Goal: Task Accomplishment & Management: Use online tool/utility

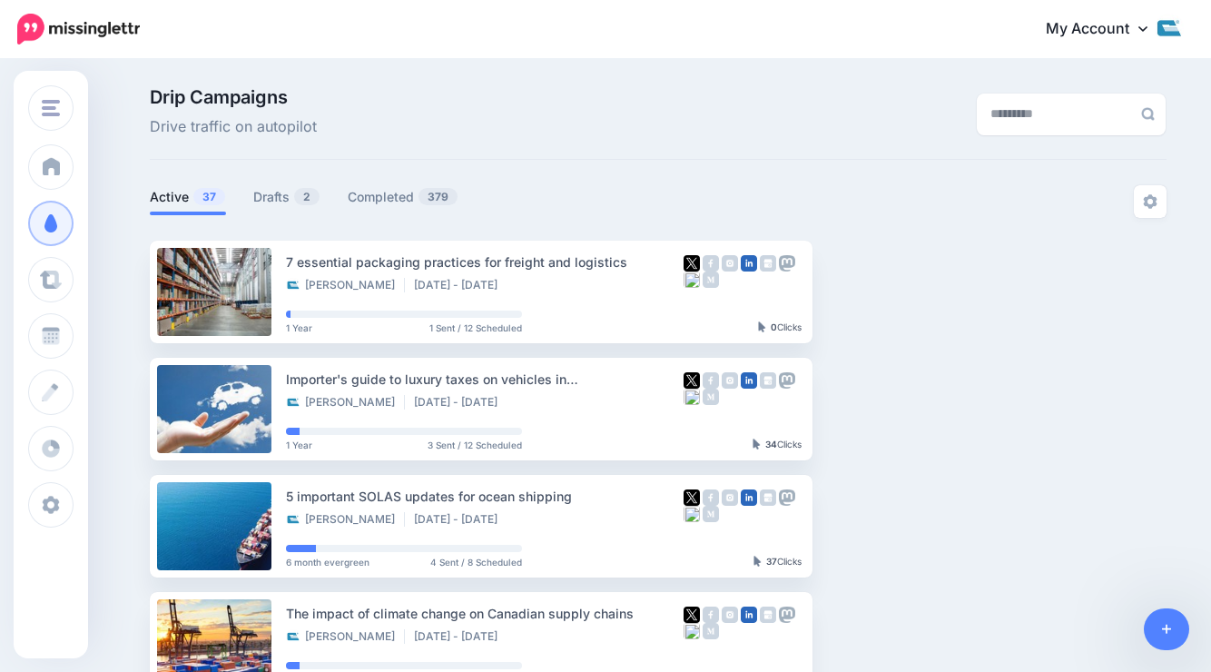
click at [287, 194] on link "Drafts 2" at bounding box center [286, 197] width 67 height 22
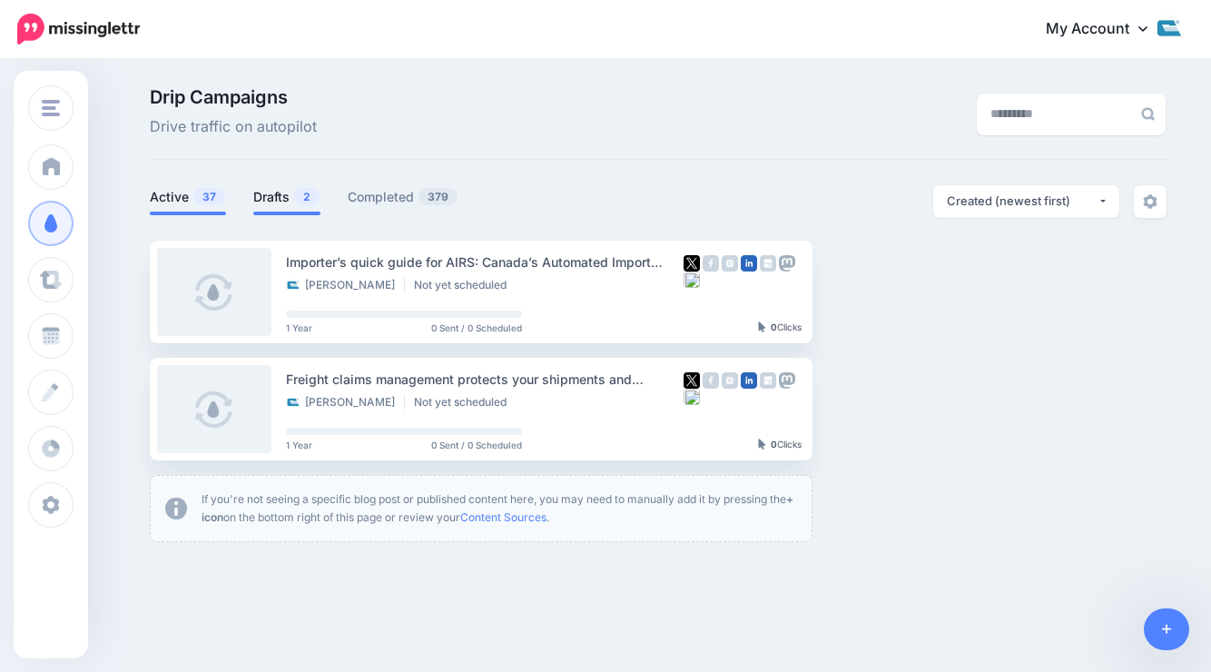
click at [169, 190] on link "Active 37" at bounding box center [188, 197] width 76 height 22
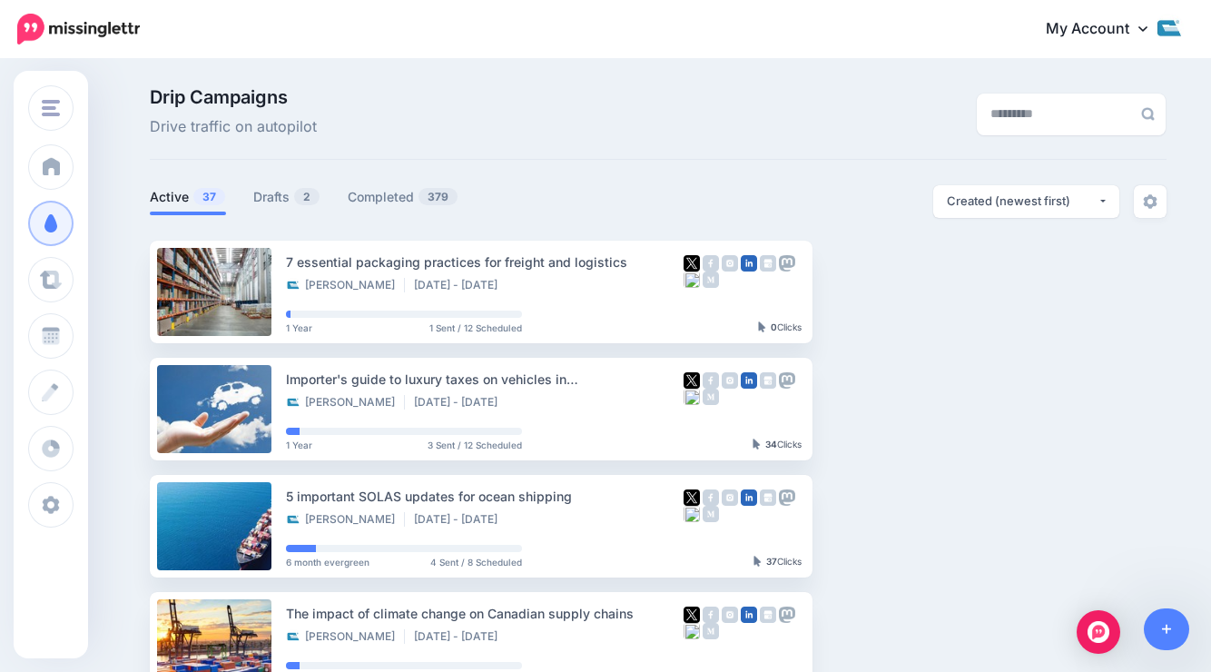
click at [272, 197] on link "Drafts 2" at bounding box center [286, 197] width 67 height 22
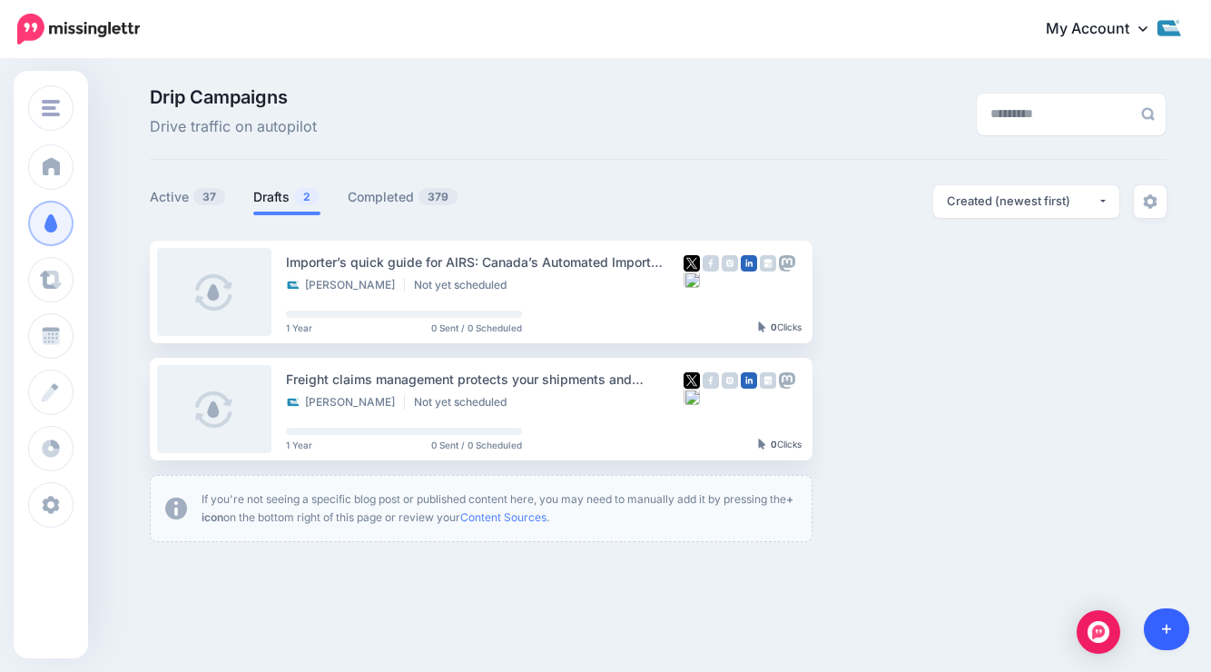
click at [1162, 614] on link at bounding box center [1167, 629] width 46 height 42
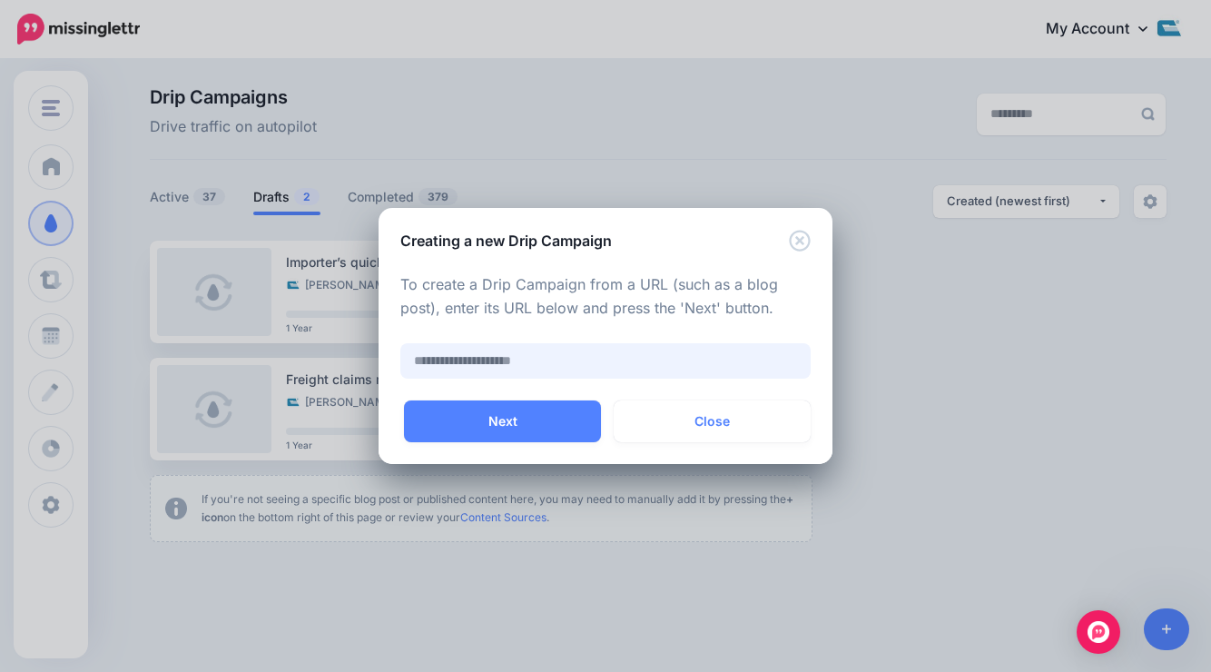
click at [528, 365] on input "text" at bounding box center [605, 360] width 410 height 35
click at [553, 363] on input "text" at bounding box center [605, 360] width 410 height 35
paste input "**********"
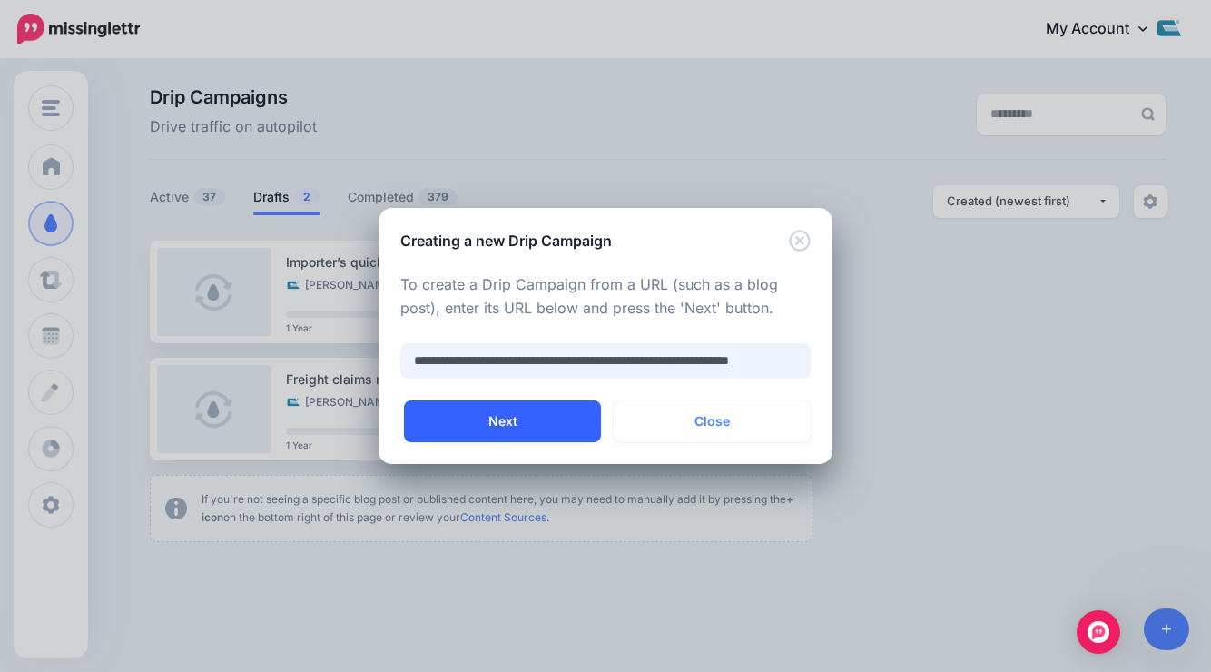
type input "**********"
click at [423, 418] on button "Next" at bounding box center [502, 421] width 197 height 42
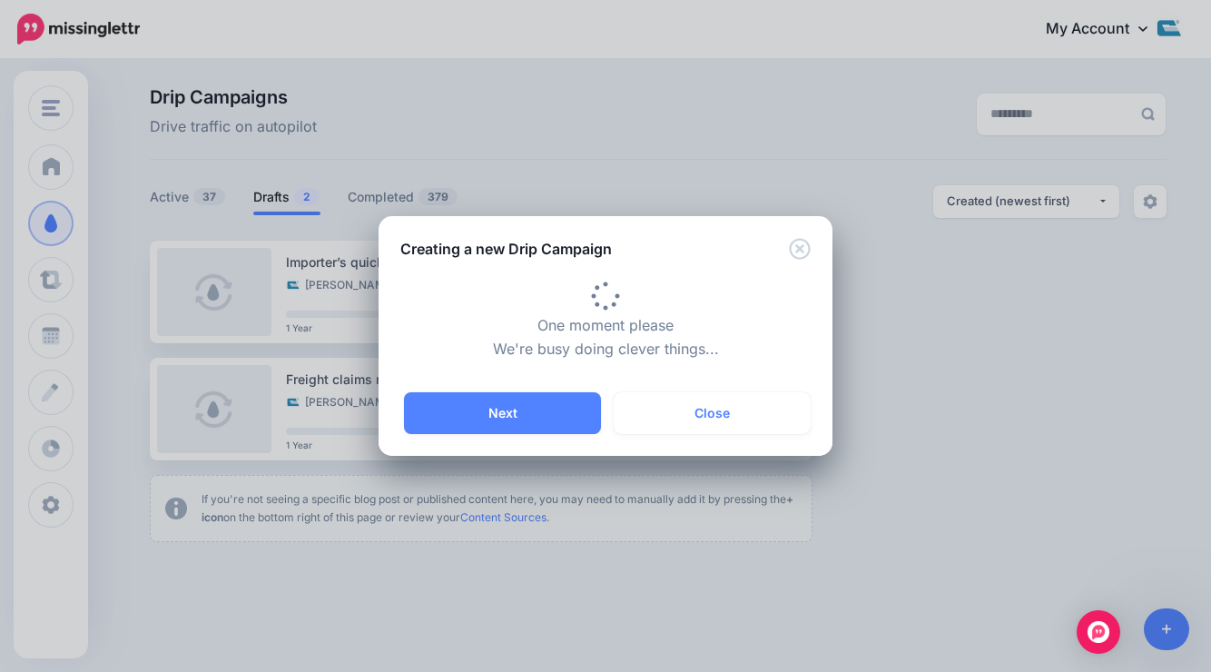
type input "**********"
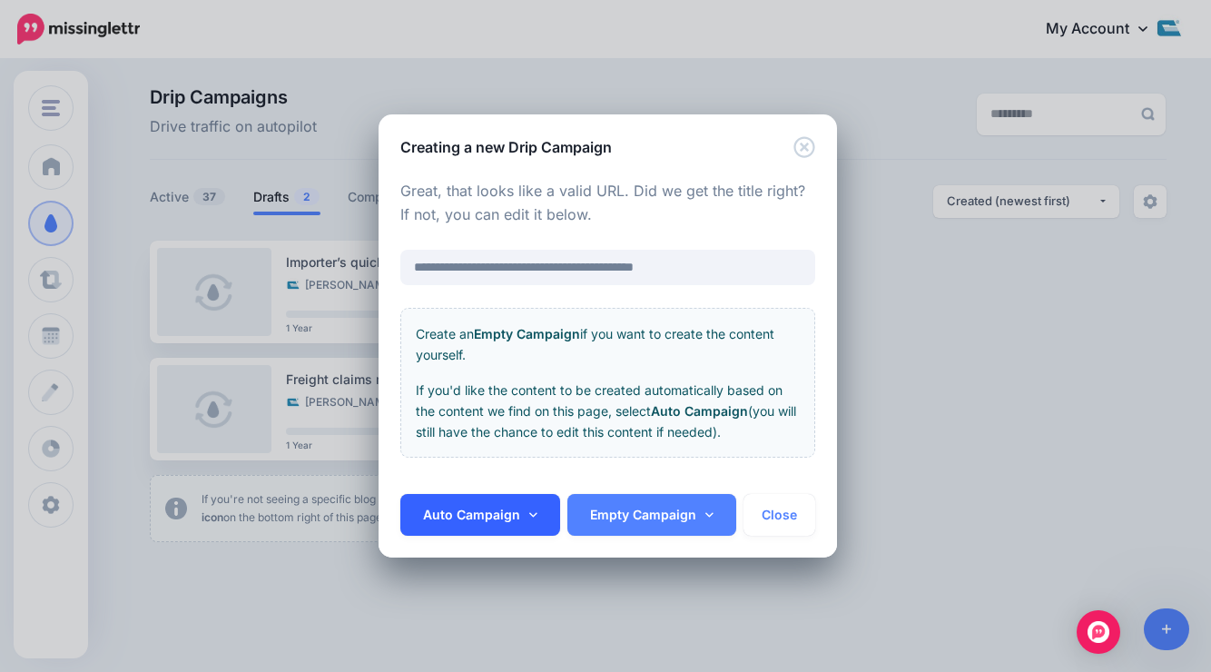
click at [525, 505] on link "Auto Campaign" at bounding box center [480, 515] width 160 height 42
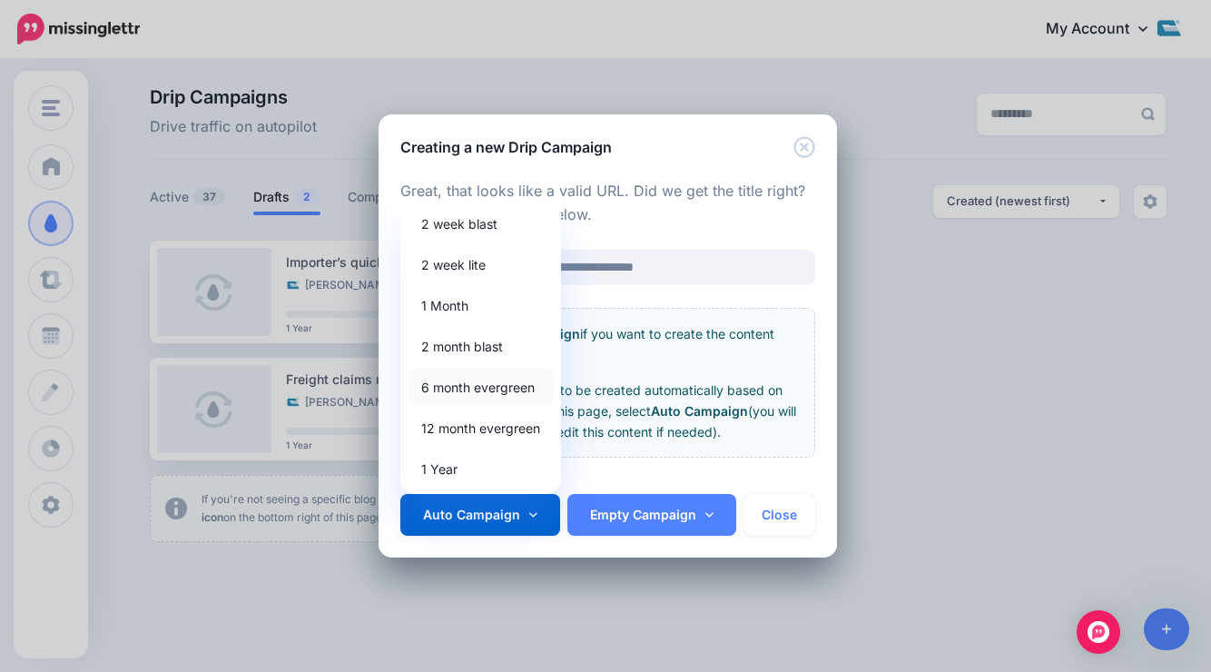
click at [510, 400] on link "6 month evergreen" at bounding box center [481, 386] width 146 height 35
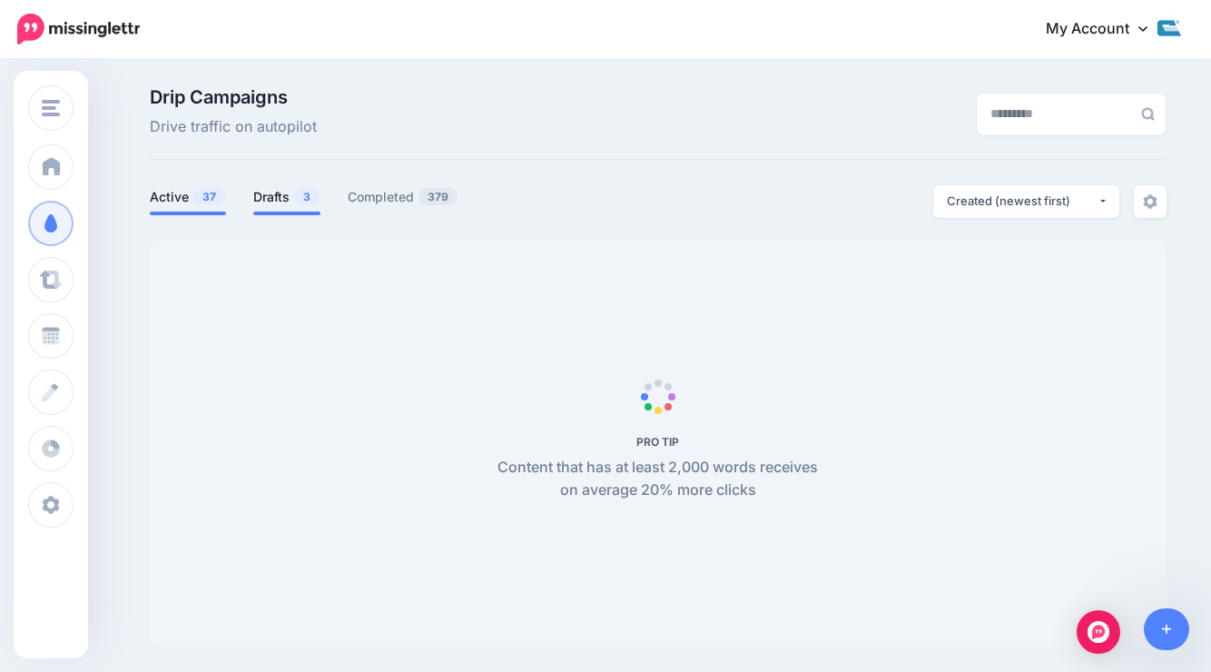
click at [270, 201] on link "Drafts 3" at bounding box center [286, 197] width 67 height 22
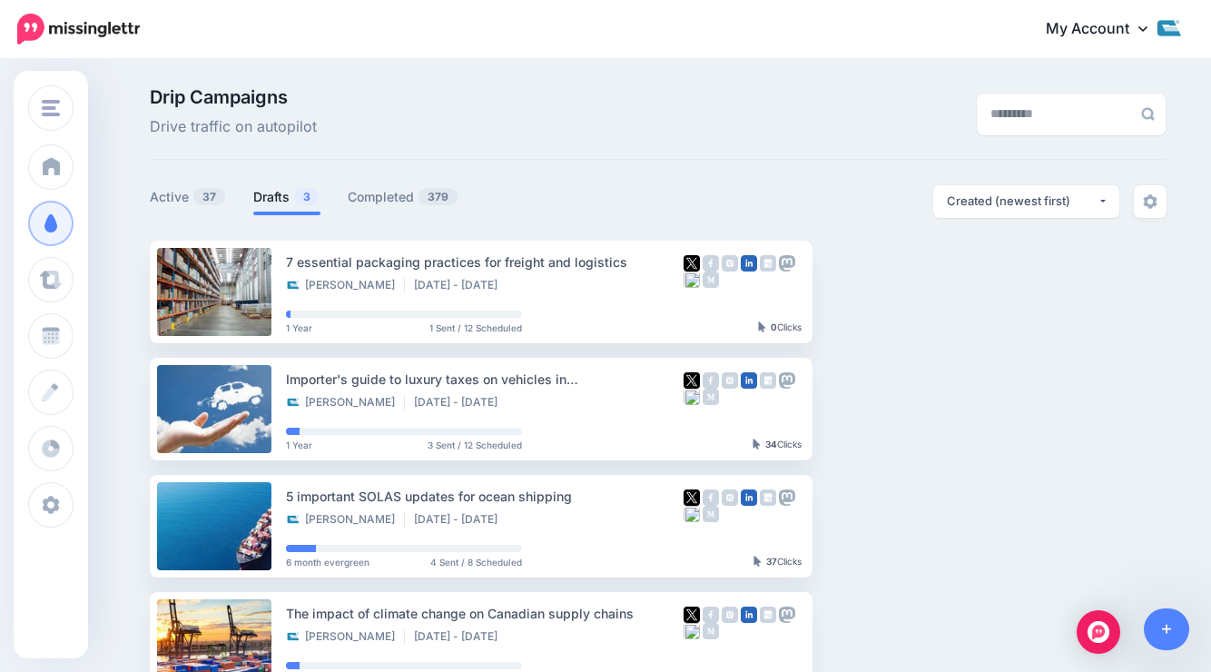
click at [271, 198] on link "Drafts 3" at bounding box center [286, 197] width 67 height 22
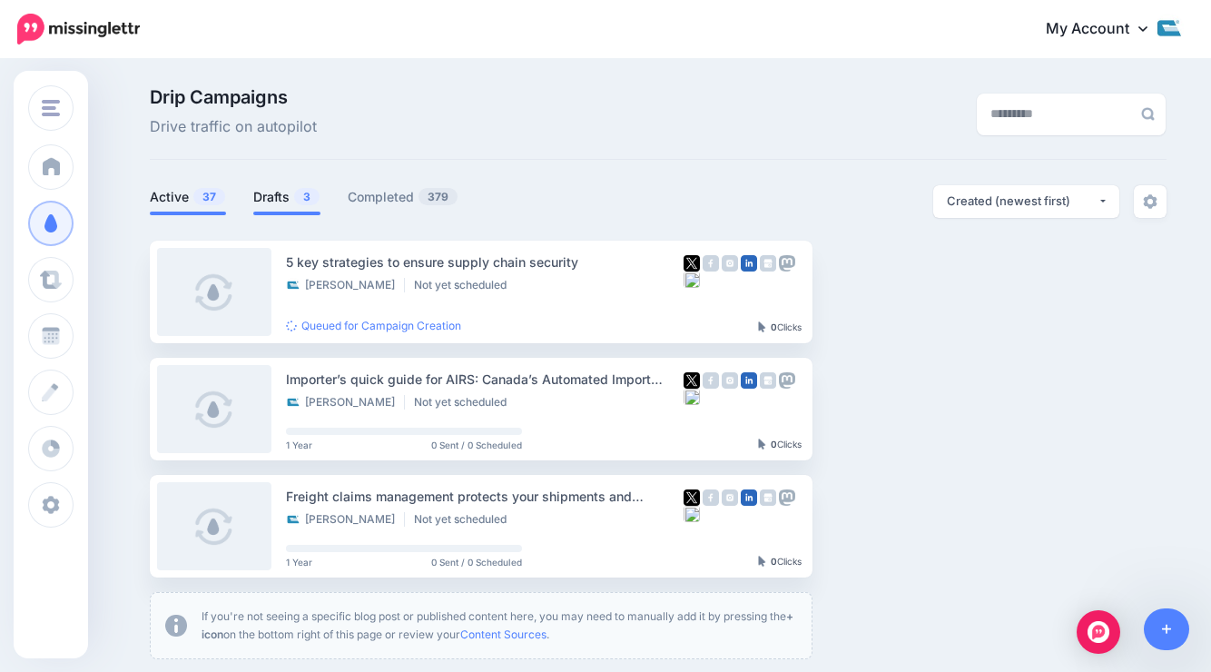
click at [186, 191] on link "Active 37" at bounding box center [188, 197] width 76 height 22
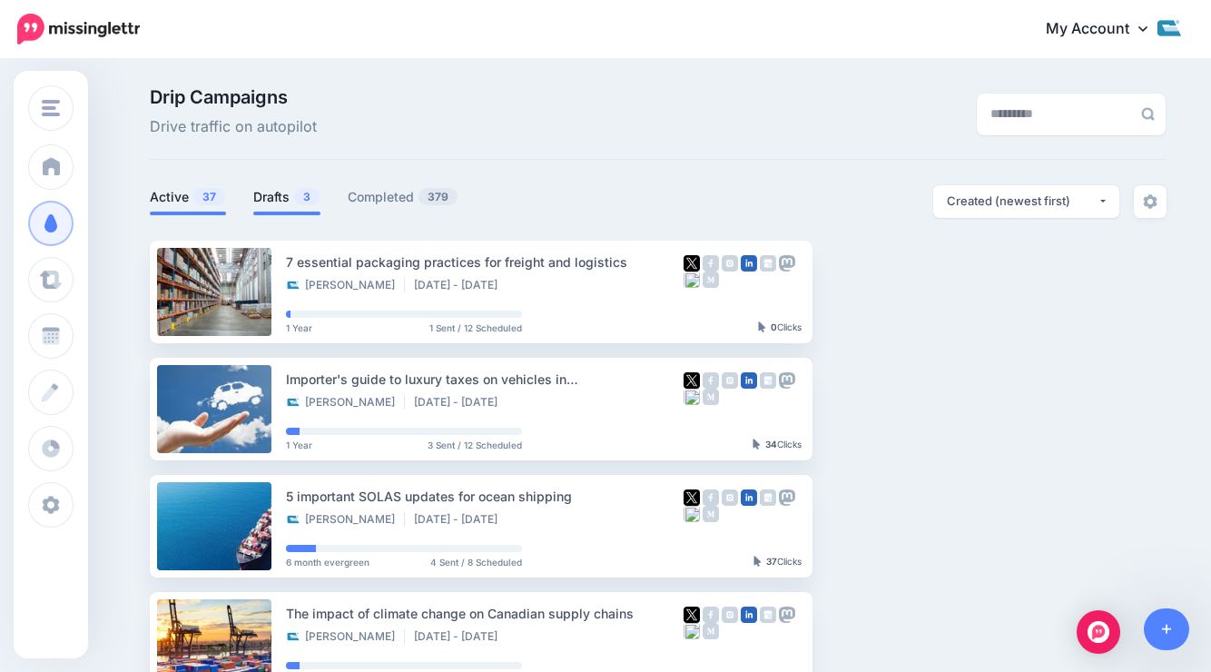
click at [290, 198] on link "Drafts 3" at bounding box center [286, 197] width 67 height 22
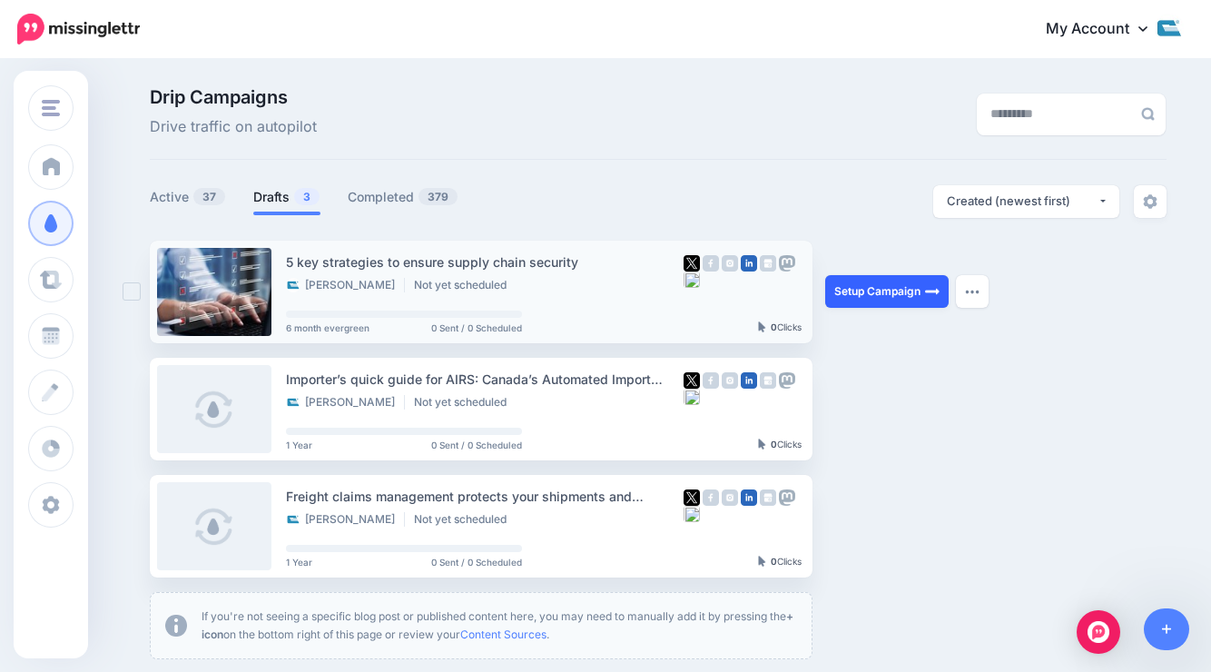
click at [889, 285] on link "Setup Campaign" at bounding box center [886, 291] width 123 height 33
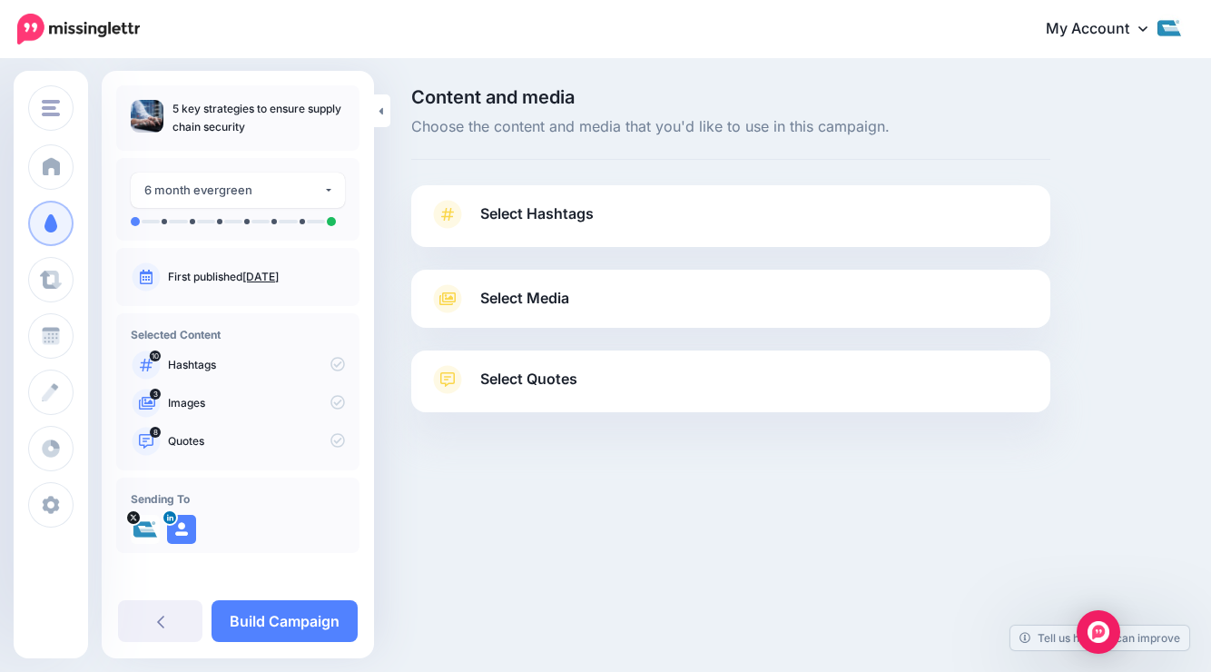
click at [486, 221] on span "Select Hashtags" at bounding box center [536, 214] width 113 height 25
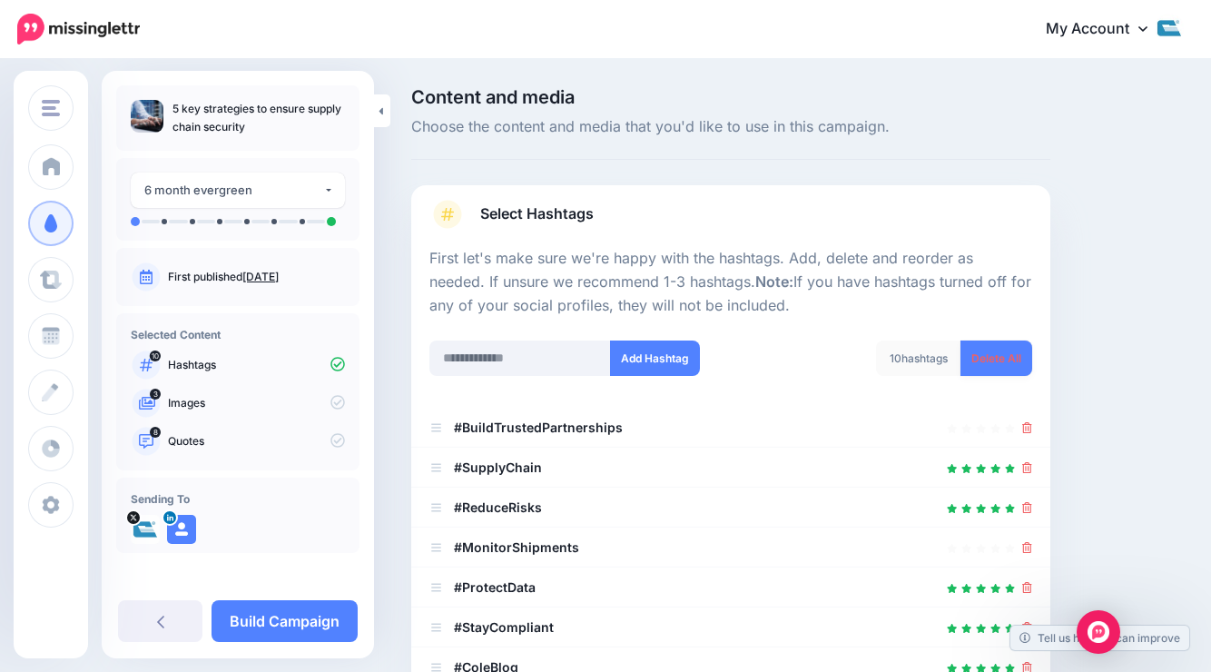
click at [978, 344] on link "Delete All" at bounding box center [996, 357] width 72 height 35
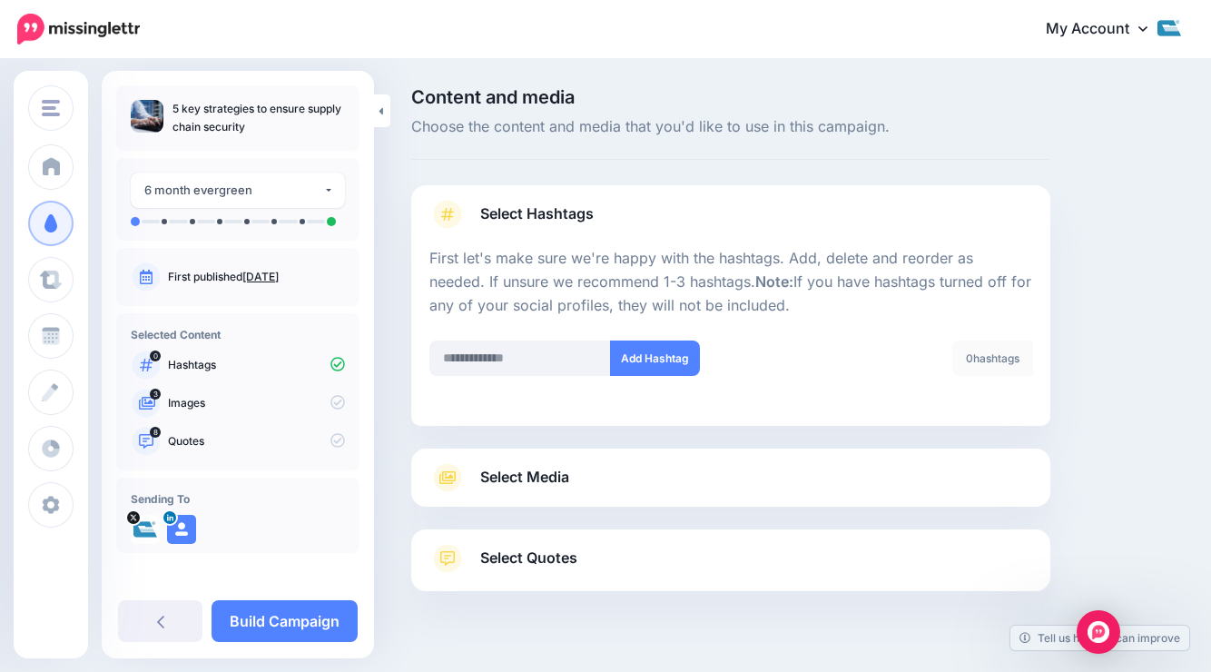
scroll to position [36, 0]
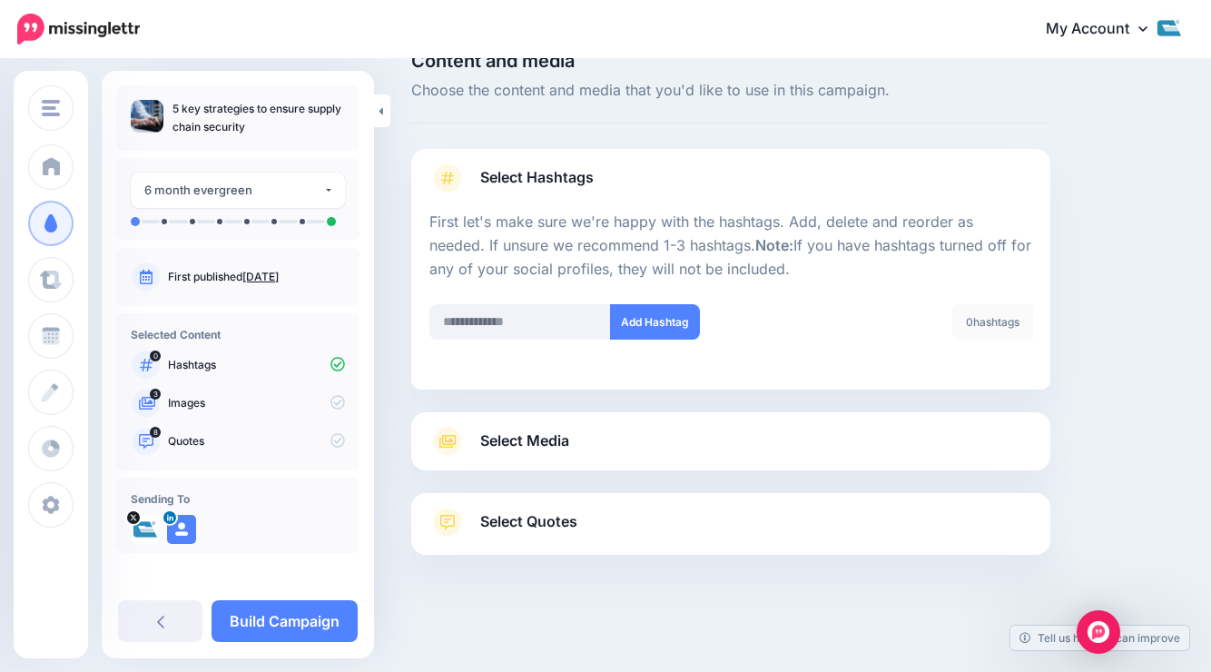
click at [485, 427] on link "Select Media" at bounding box center [730, 441] width 603 height 29
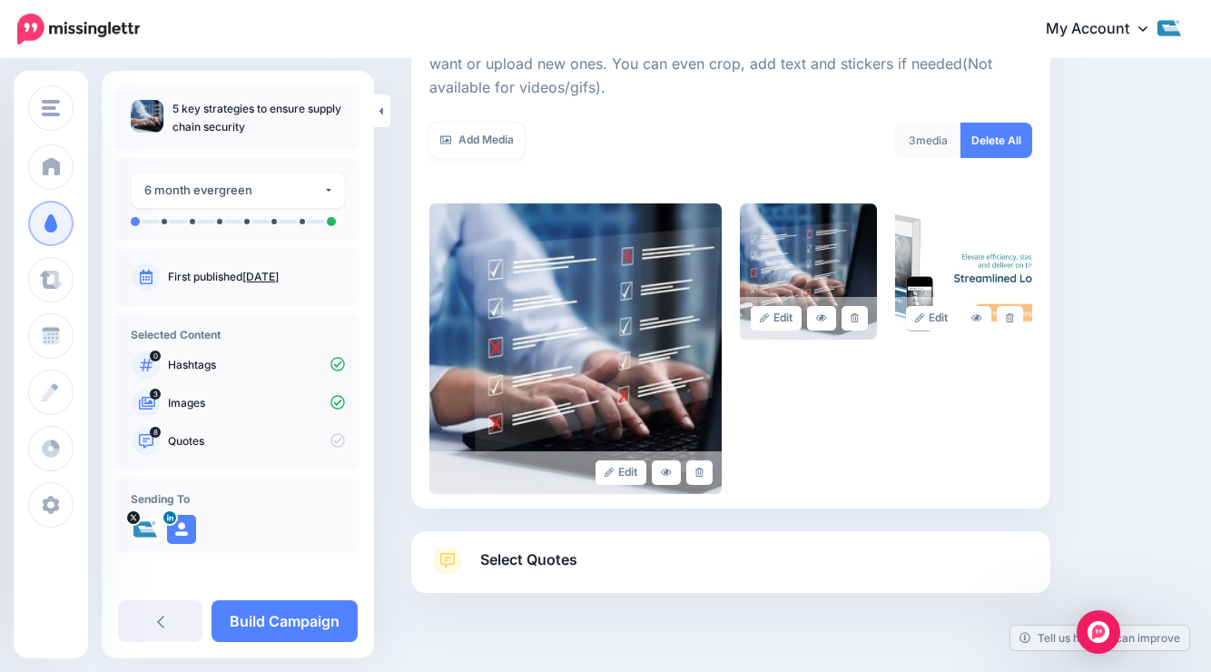
scroll to position [331, 0]
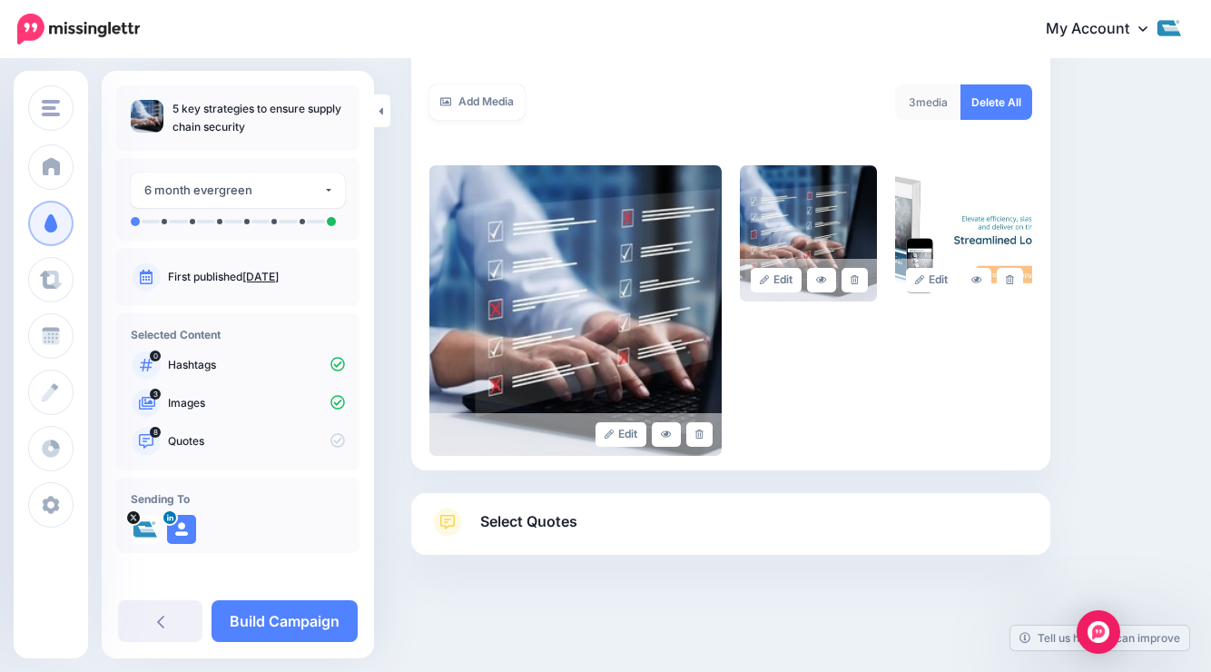
click at [509, 518] on span "Select Quotes" at bounding box center [528, 521] width 97 height 25
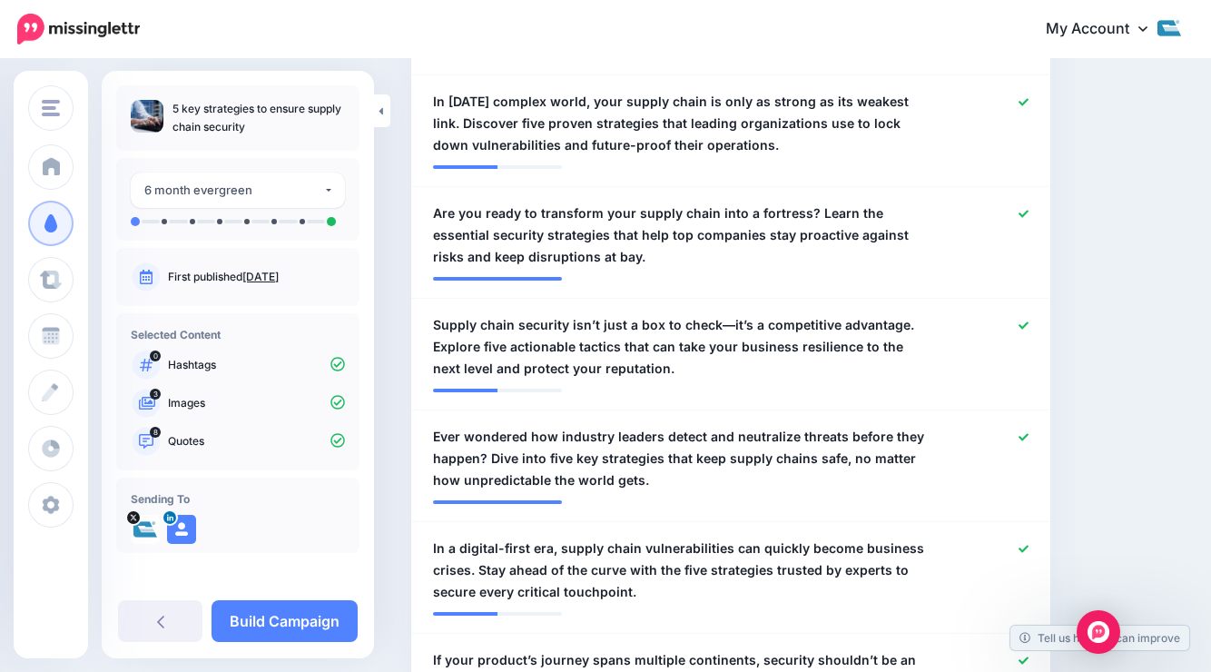
scroll to position [655, 0]
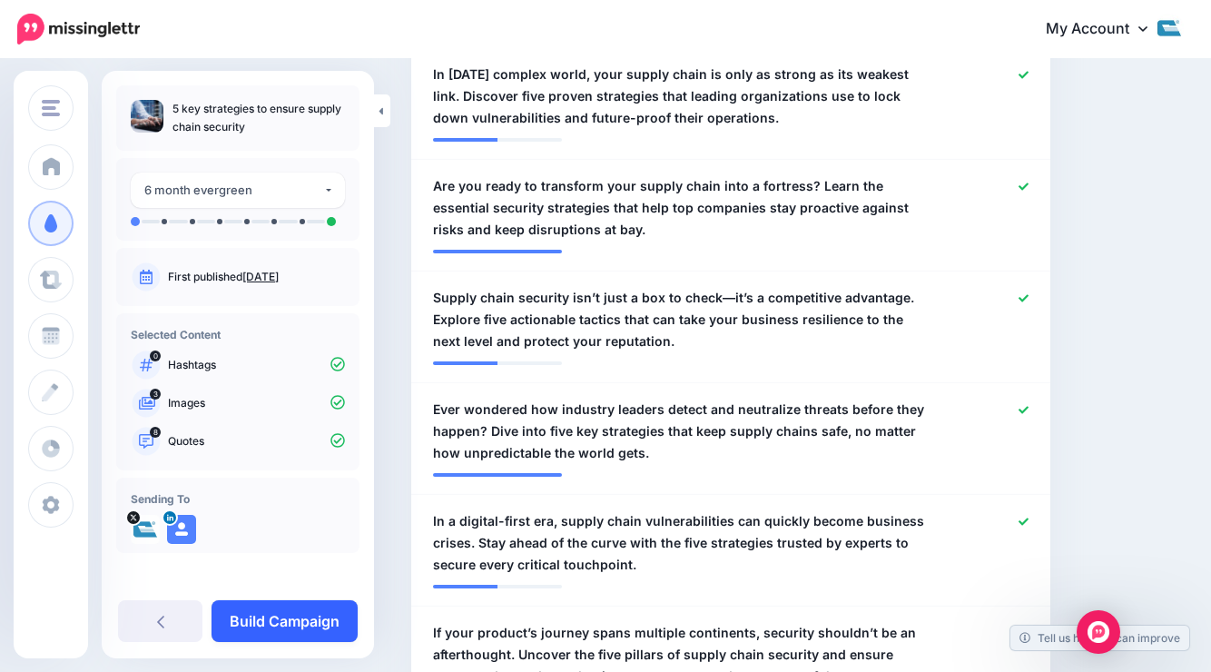
click at [326, 606] on link "Build Campaign" at bounding box center [284, 621] width 146 height 42
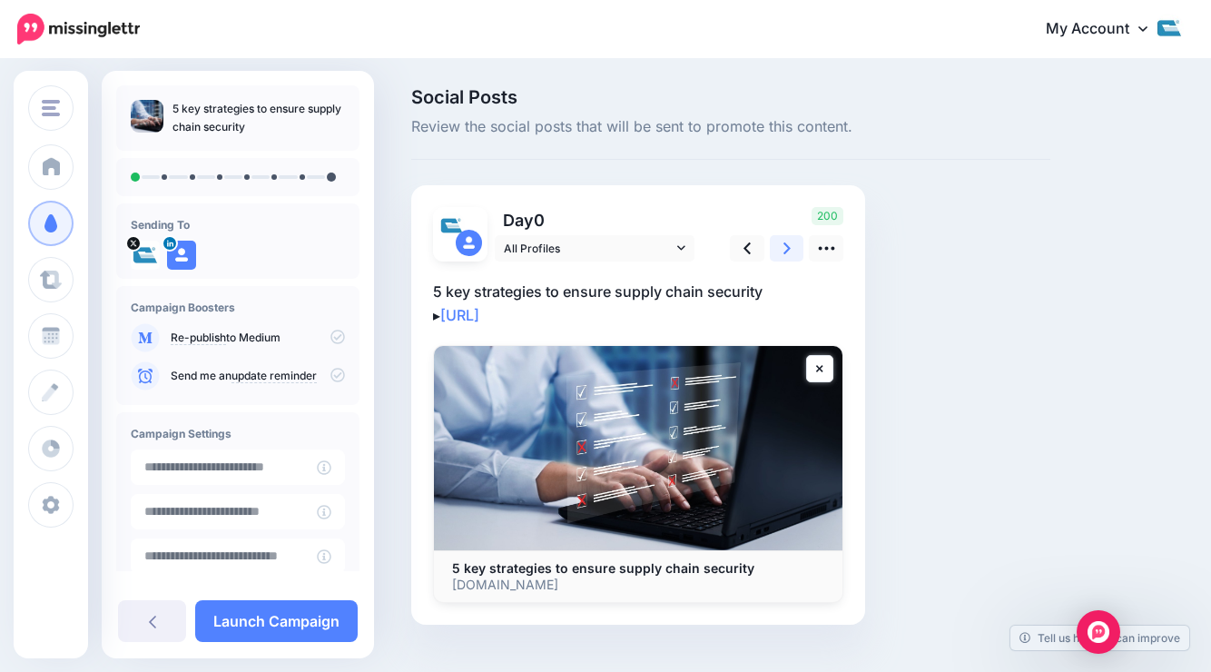
click at [786, 248] on icon at bounding box center [786, 248] width 7 height 19
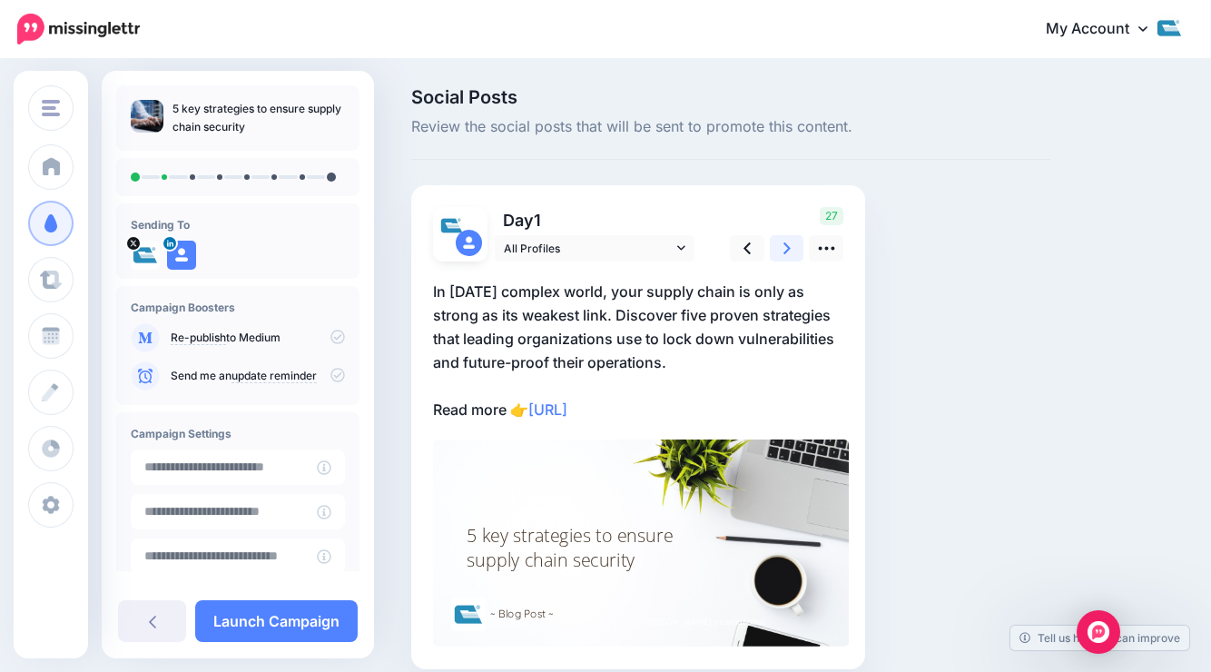
scroll to position [79, 0]
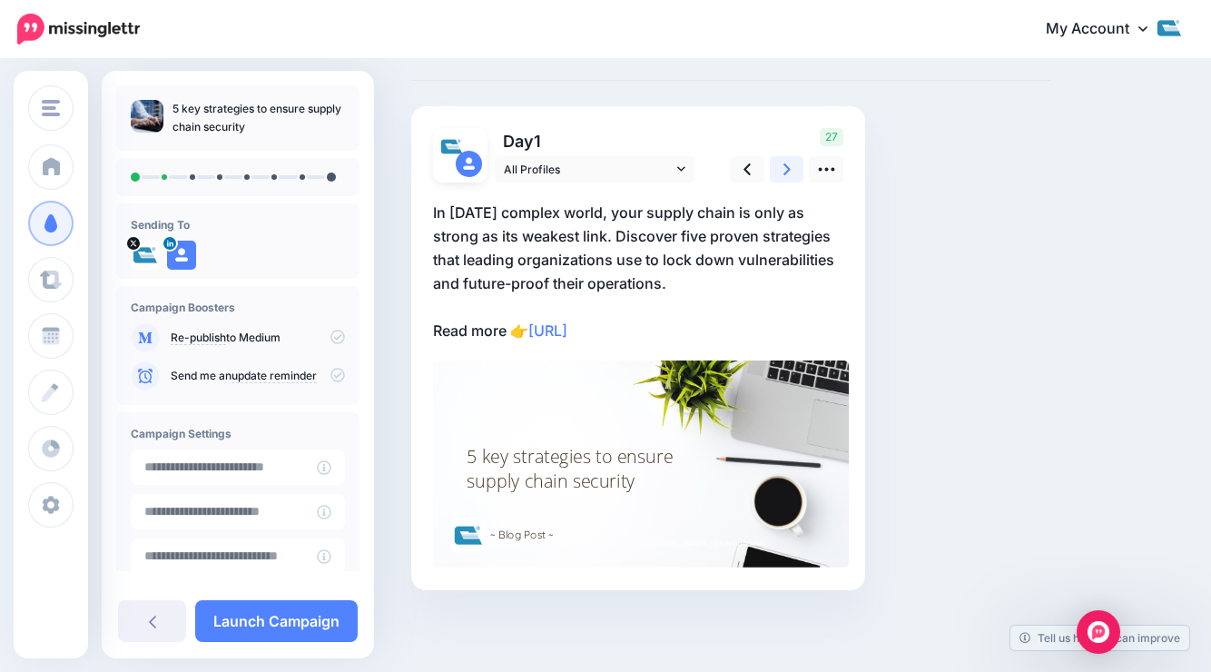
click at [783, 167] on icon at bounding box center [786, 169] width 7 height 19
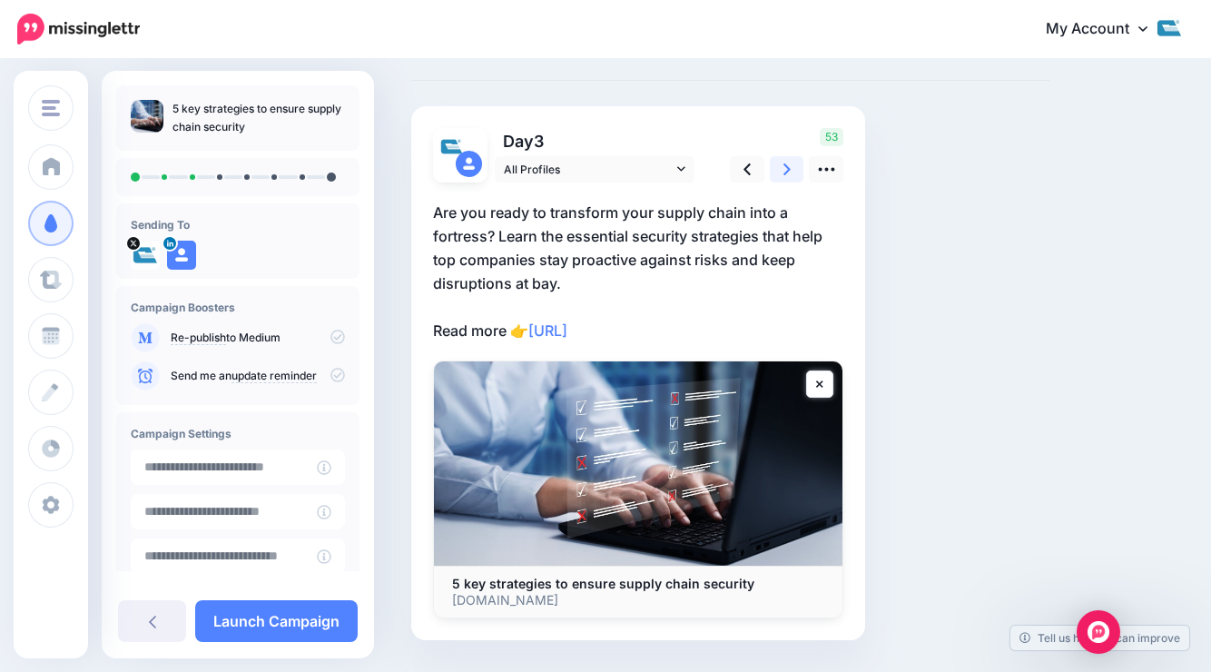
click at [783, 167] on icon at bounding box center [786, 169] width 7 height 19
click at [785, 173] on icon at bounding box center [786, 169] width 7 height 12
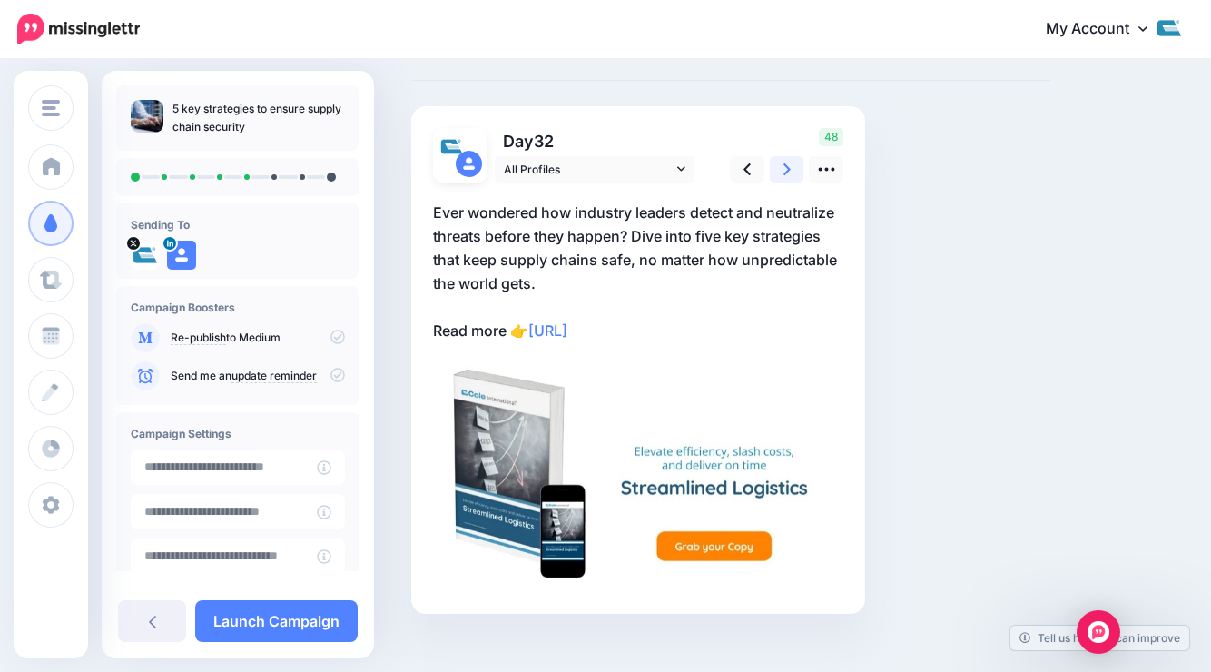
scroll to position [0, 0]
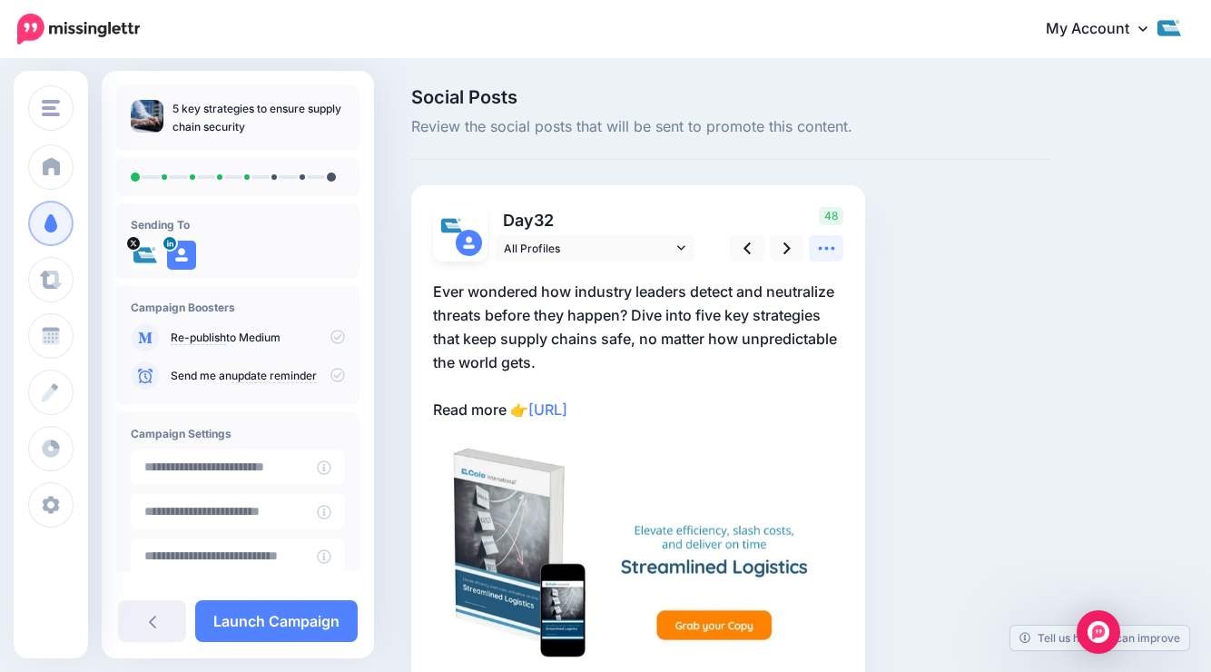
click at [838, 241] on link at bounding box center [826, 248] width 34 height 26
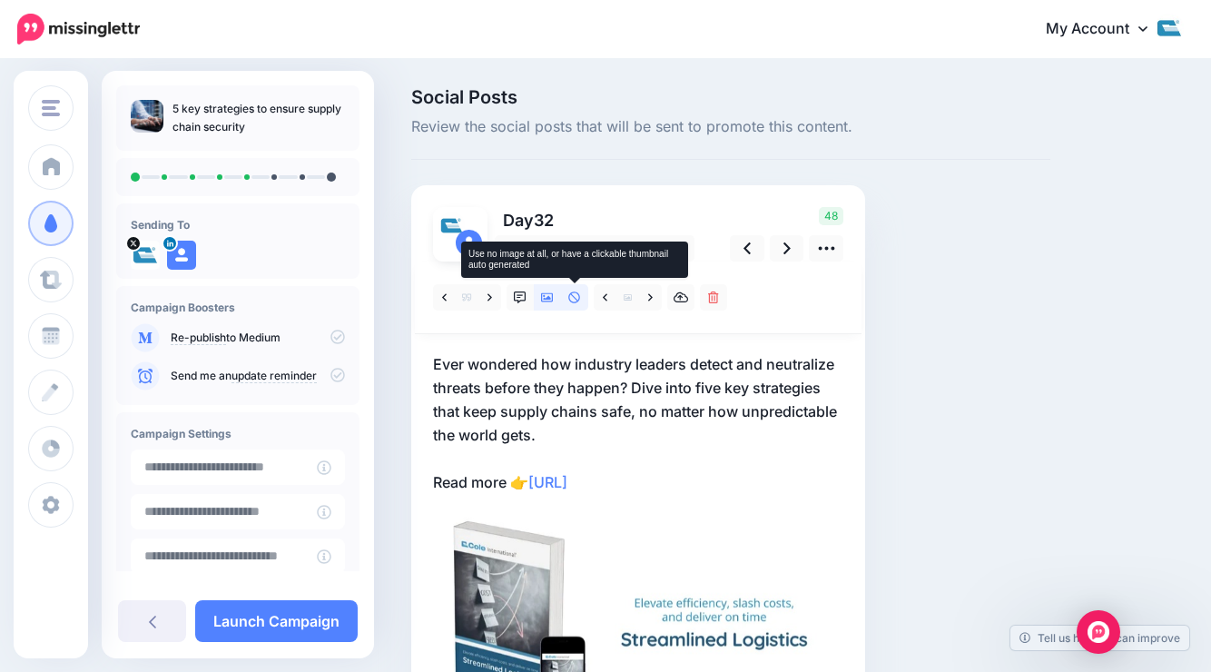
click at [576, 292] on icon at bounding box center [574, 297] width 12 height 12
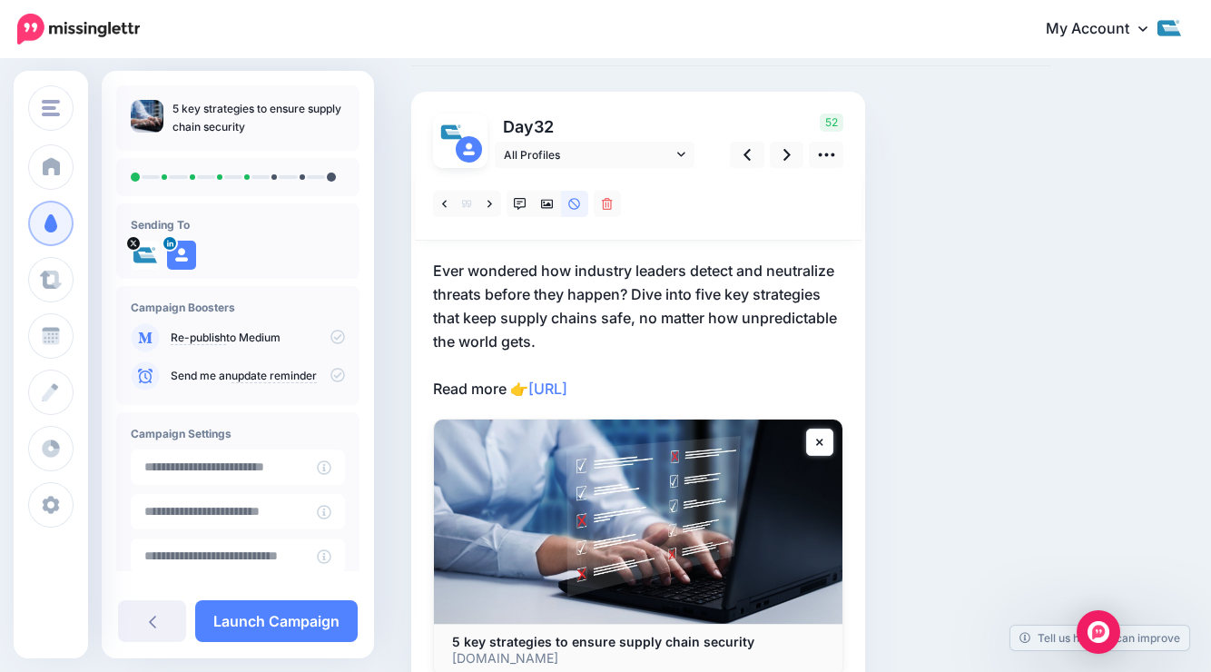
scroll to position [115, 0]
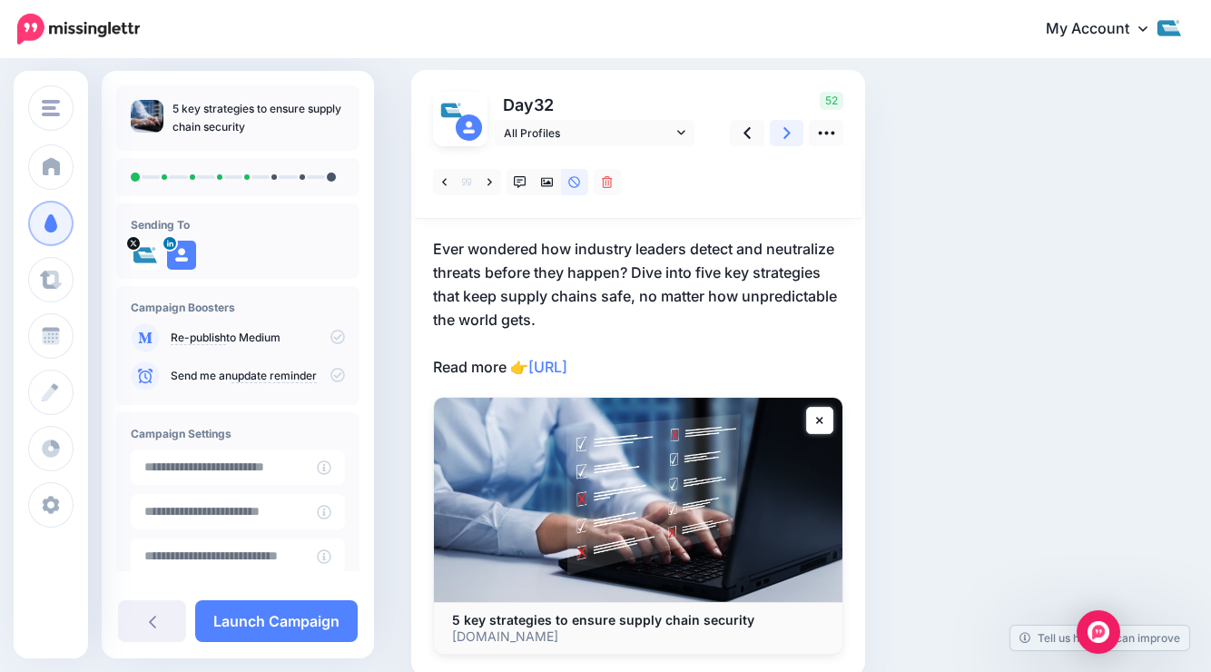
click at [776, 131] on link at bounding box center [787, 133] width 34 height 26
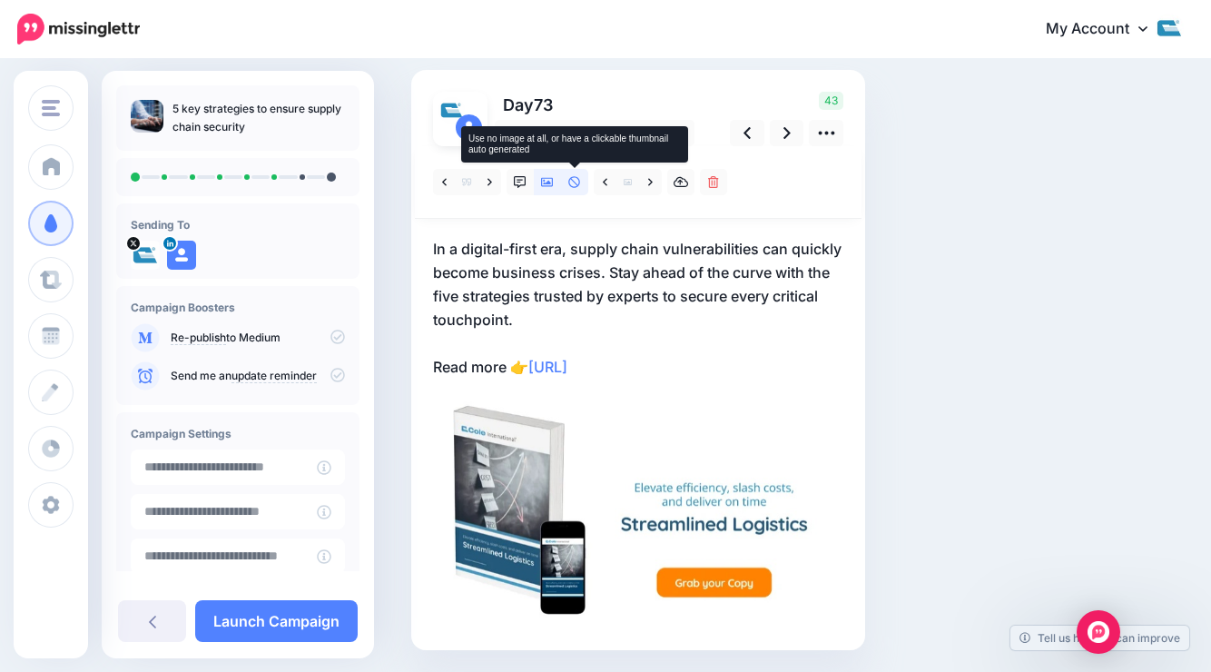
click at [569, 174] on link at bounding box center [574, 182] width 27 height 26
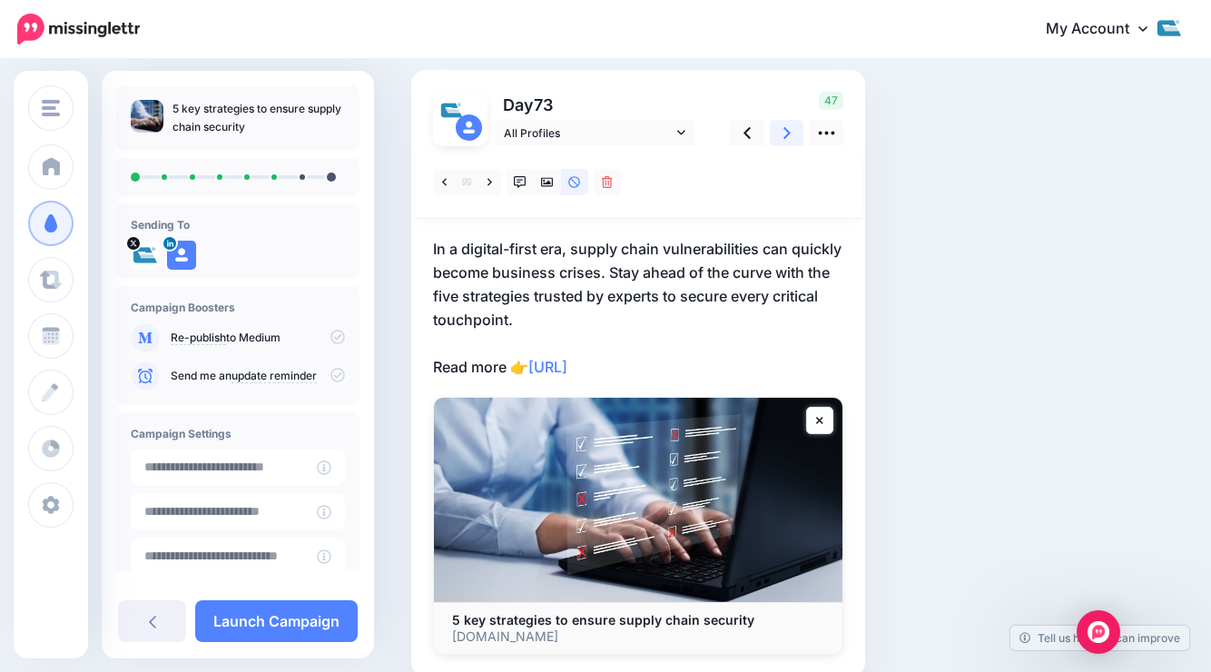
click at [789, 133] on icon at bounding box center [786, 133] width 7 height 12
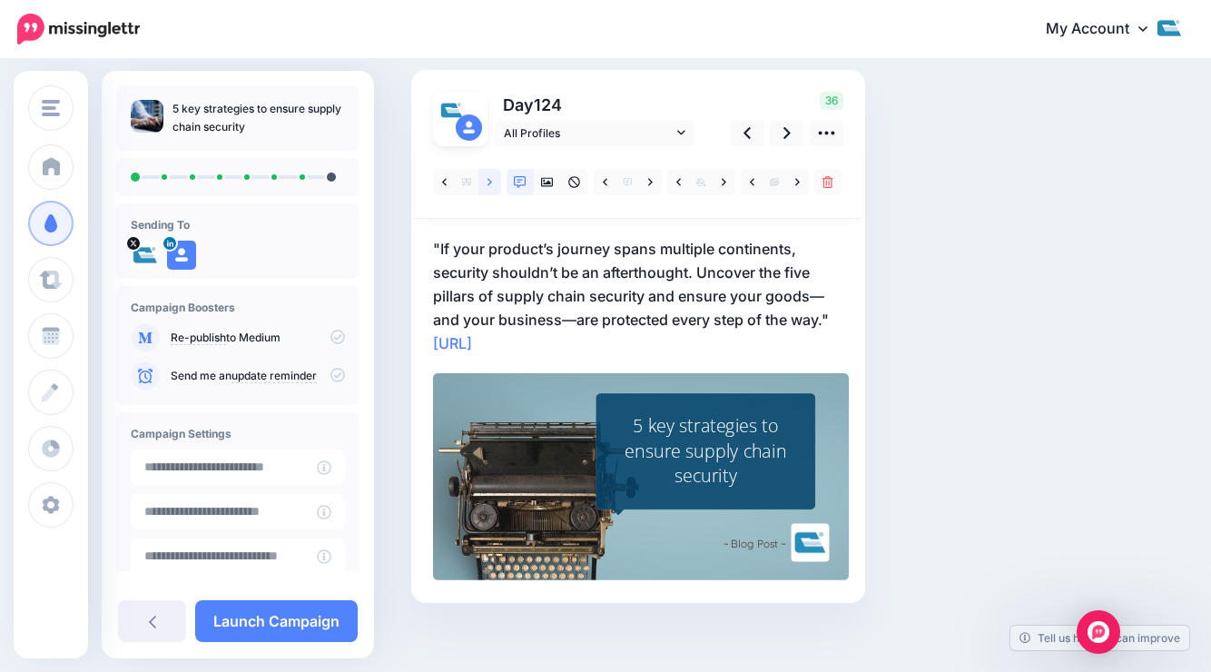
click at [484, 178] on link at bounding box center [489, 182] width 23 height 26
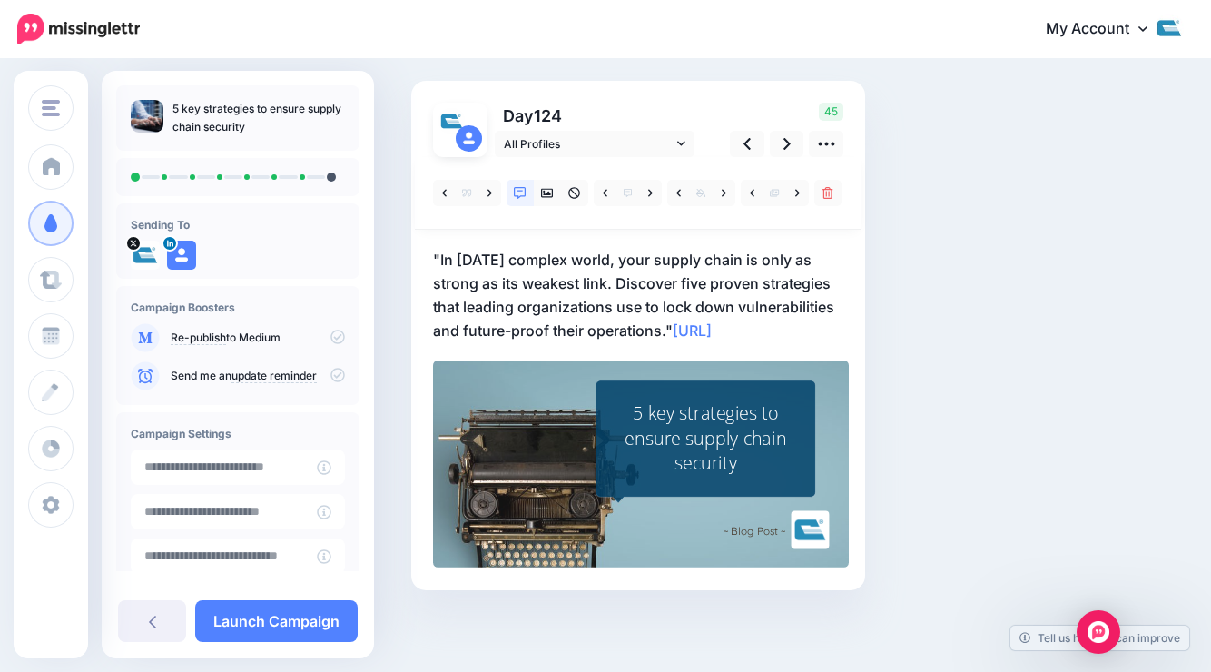
click at [447, 251] on p ""In today’s complex world, your supply chain is only as strong as its weakest l…" at bounding box center [638, 295] width 410 height 94
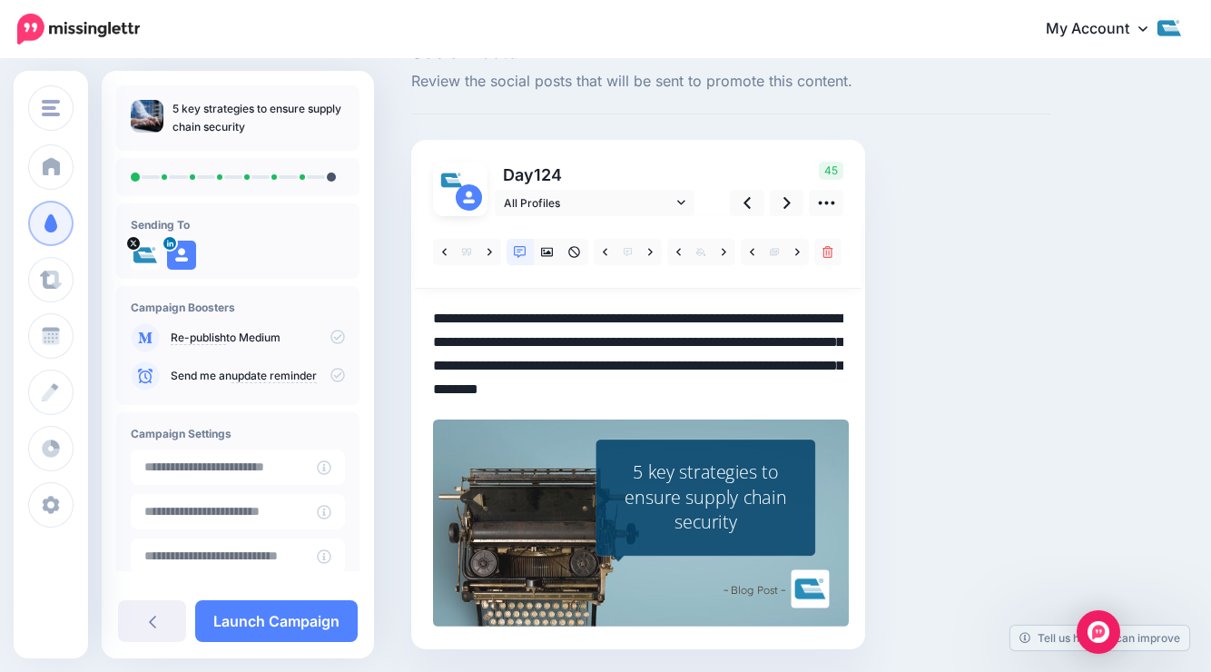
click at [445, 318] on textarea "**********" at bounding box center [638, 354] width 410 height 94
click at [441, 321] on textarea "**********" at bounding box center [638, 354] width 410 height 94
click at [668, 387] on textarea "**********" at bounding box center [638, 354] width 410 height 94
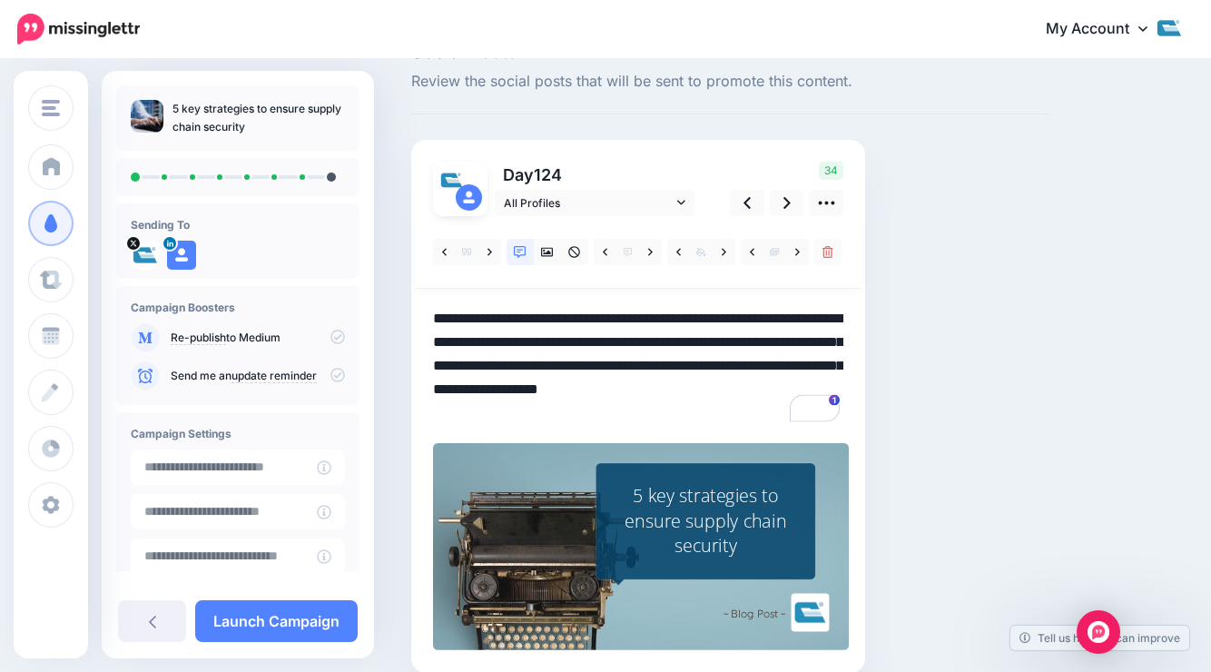
scroll to position [128, 0]
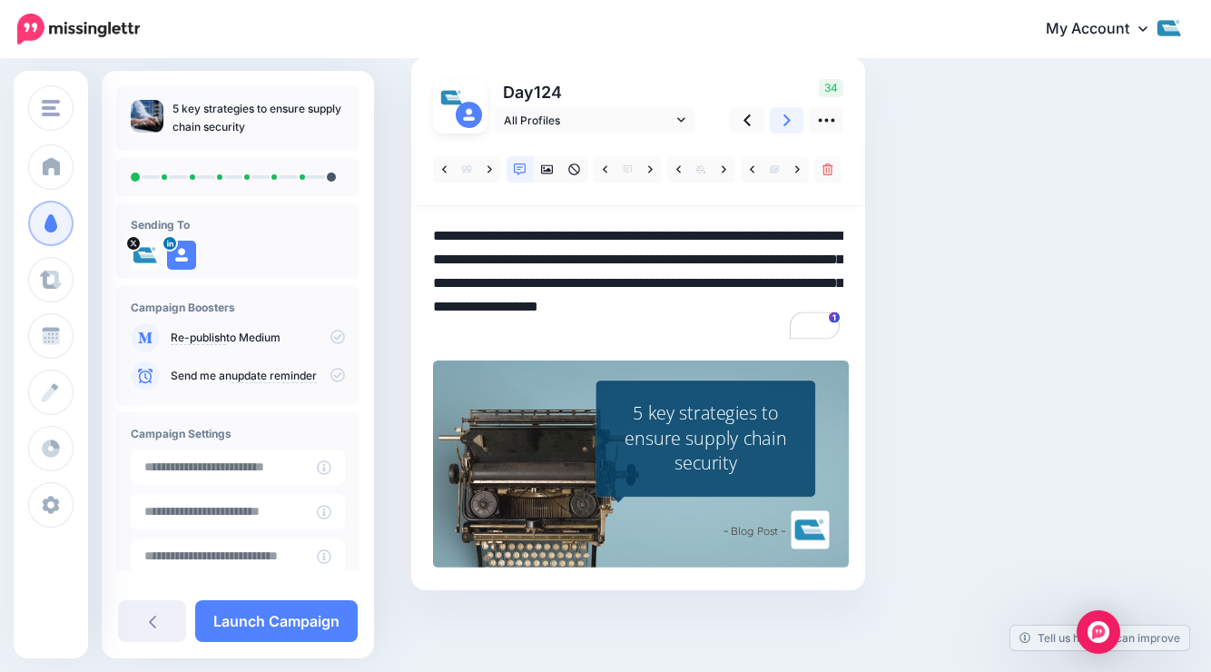
type textarea "**********"
click at [783, 117] on icon at bounding box center [786, 120] width 7 height 19
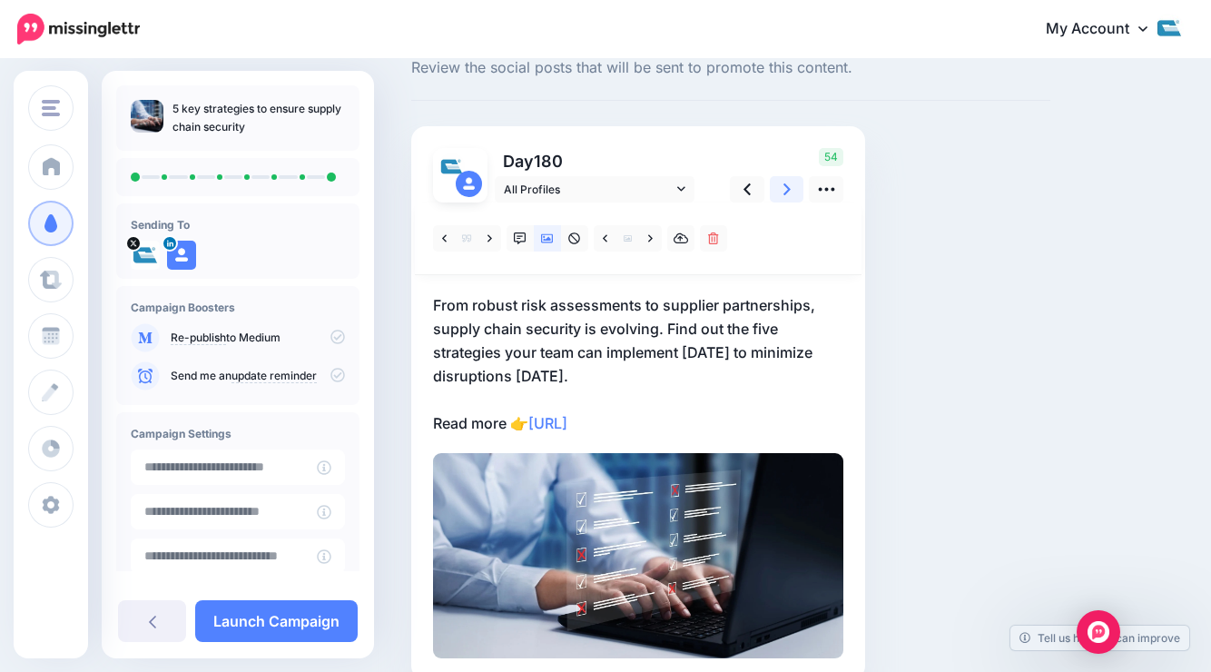
scroll to position [82, 0]
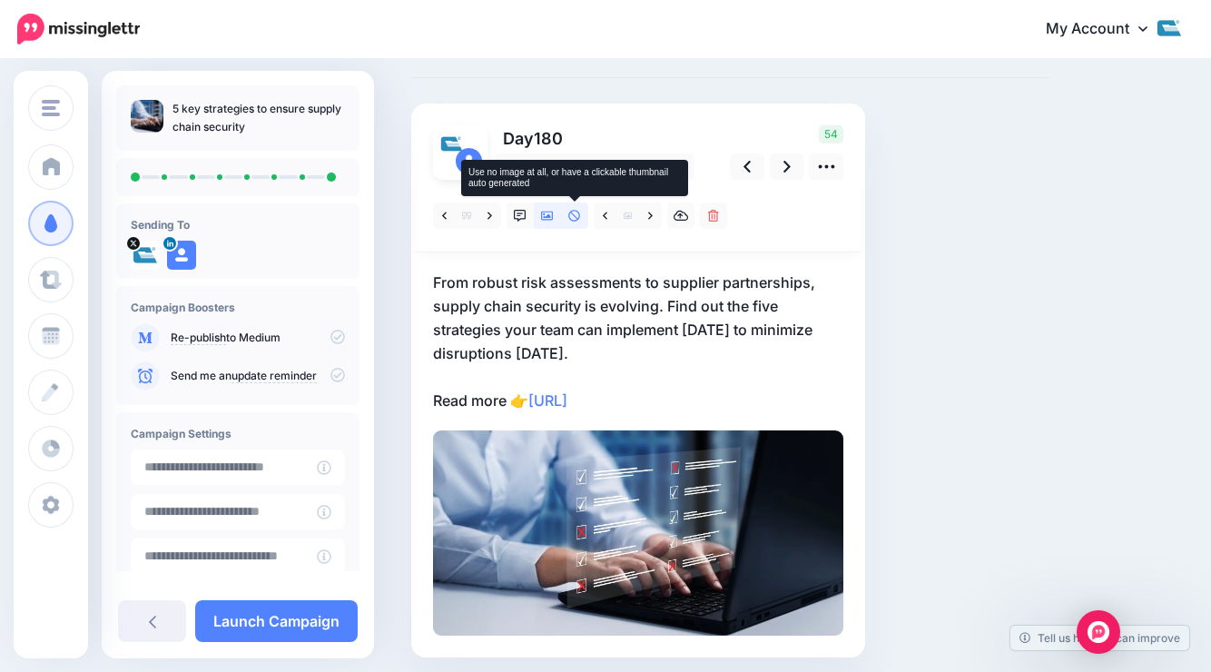
click at [585, 216] on link at bounding box center [574, 215] width 27 height 26
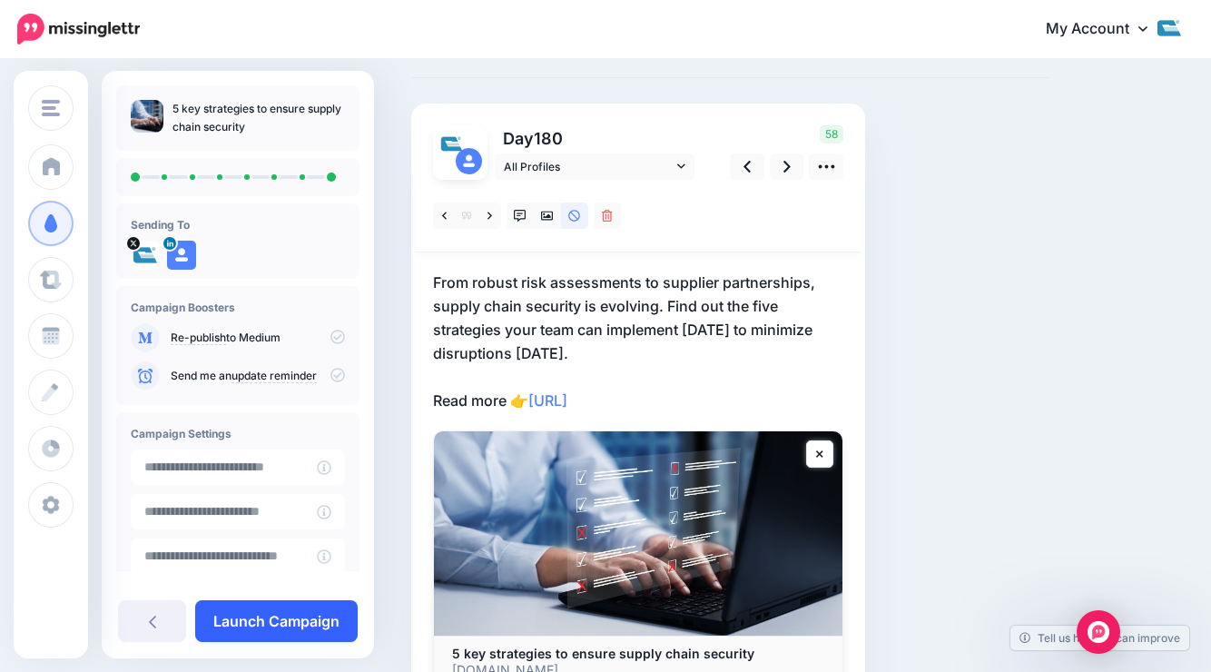
click at [249, 614] on link "Launch Campaign" at bounding box center [276, 621] width 162 height 42
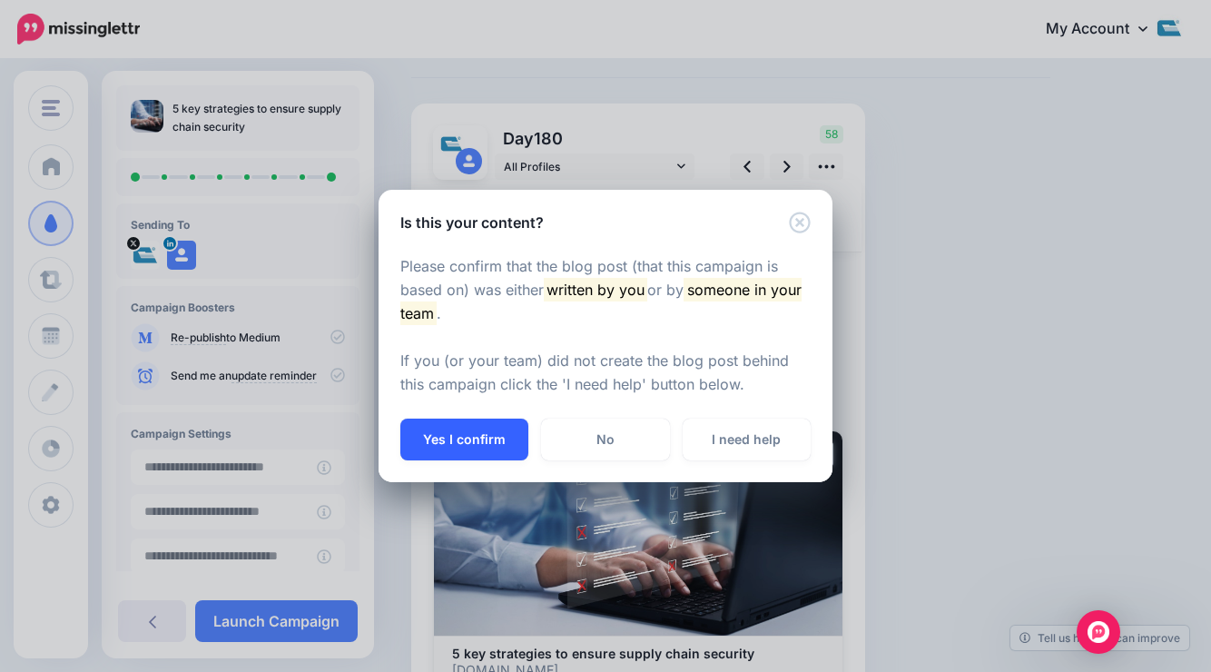
click at [428, 432] on button "Yes I confirm" at bounding box center [464, 439] width 128 height 42
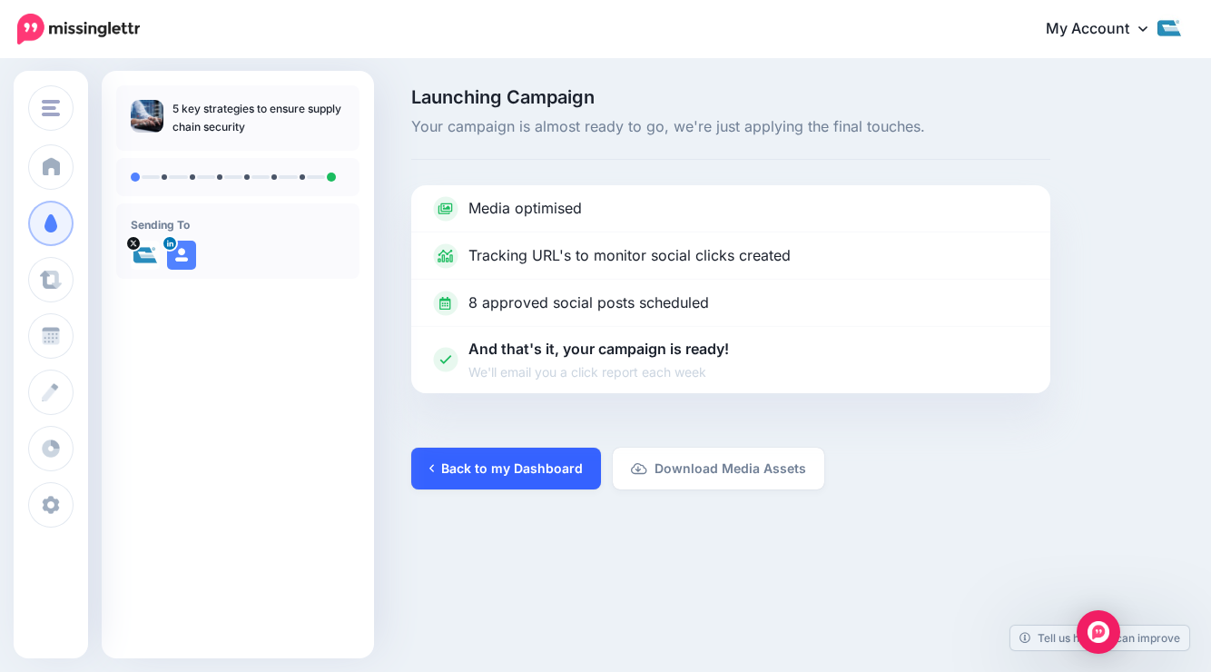
click at [518, 465] on link "Back to my Dashboard" at bounding box center [506, 468] width 190 height 42
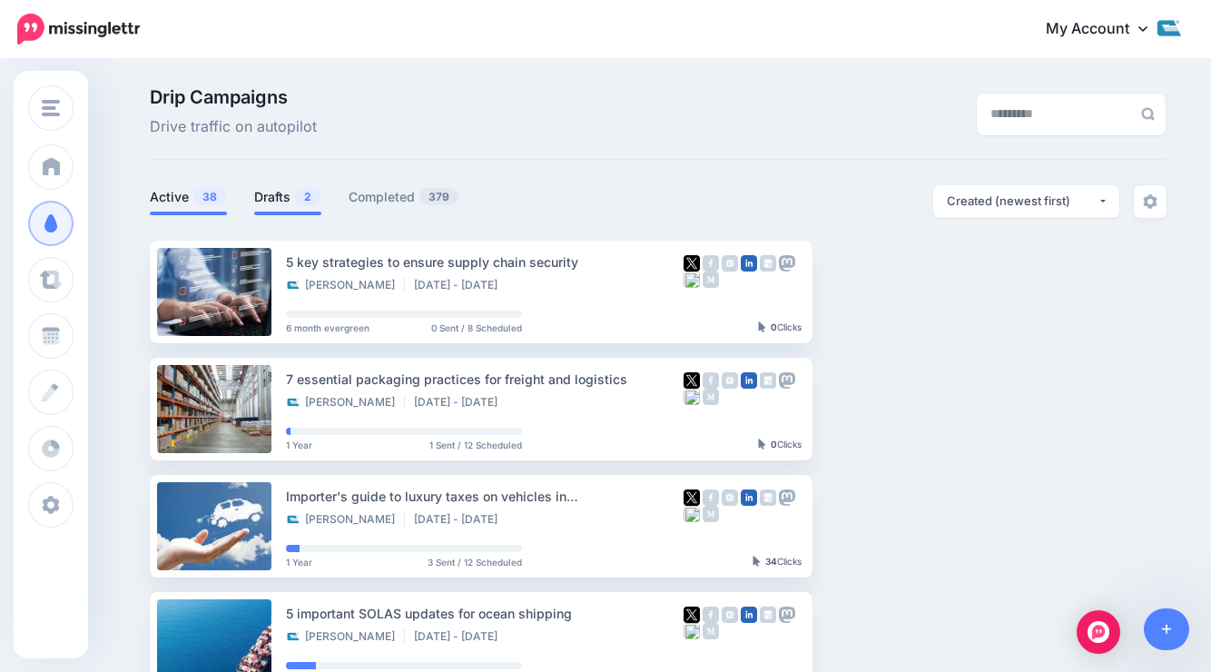
click at [265, 196] on link "Drafts 2" at bounding box center [287, 197] width 67 height 22
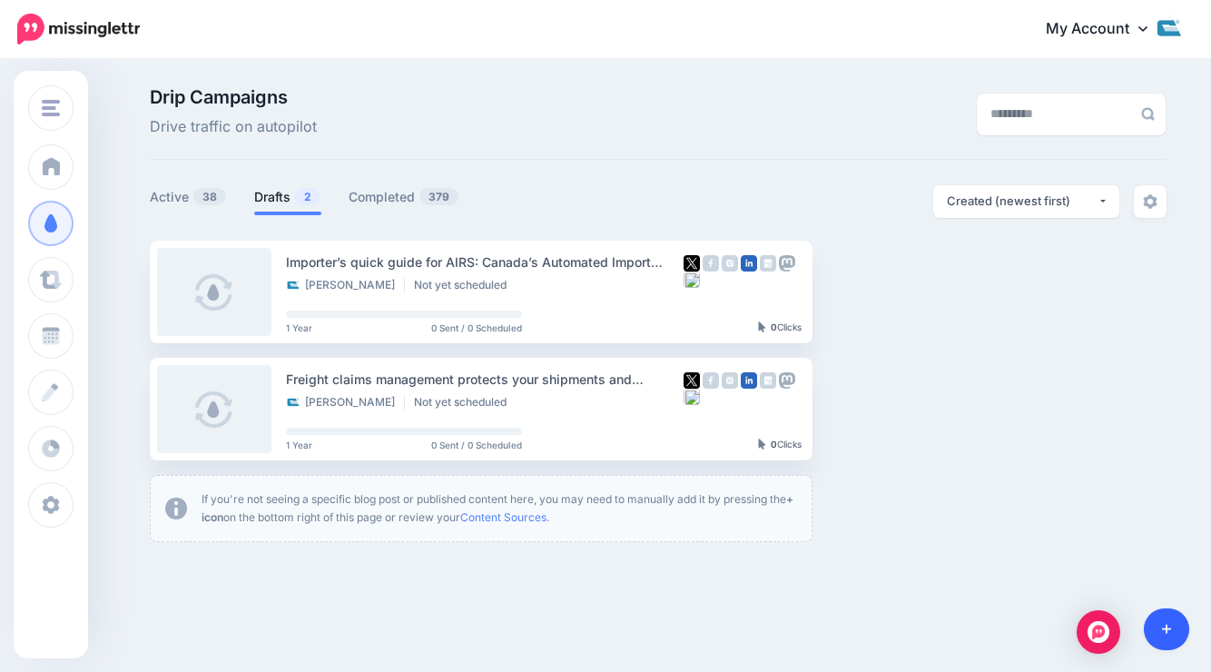
click at [1167, 619] on link at bounding box center [1167, 629] width 46 height 42
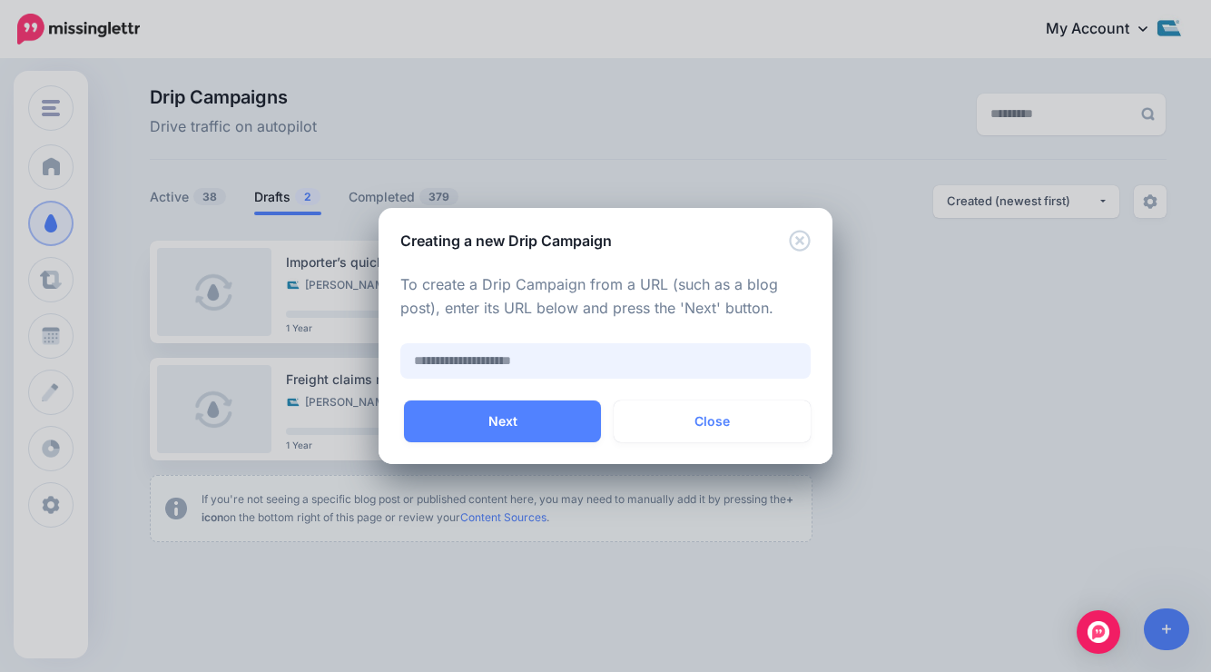
paste input "**********"
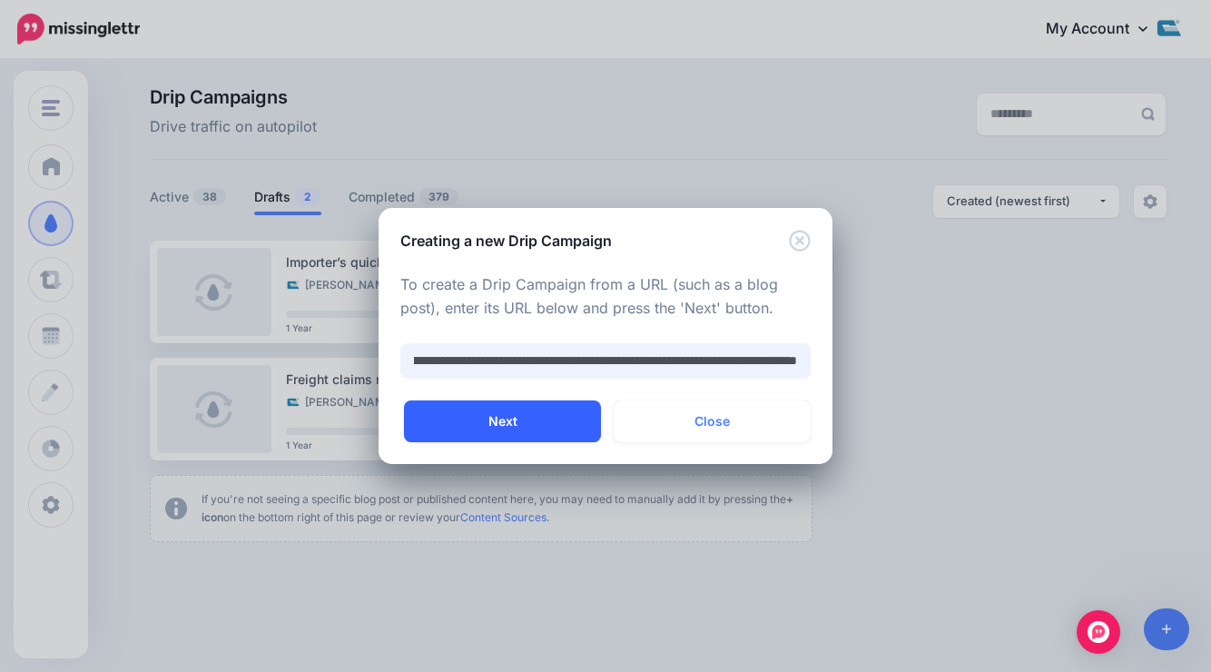
type input "**********"
click at [524, 432] on button "Next" at bounding box center [502, 421] width 197 height 42
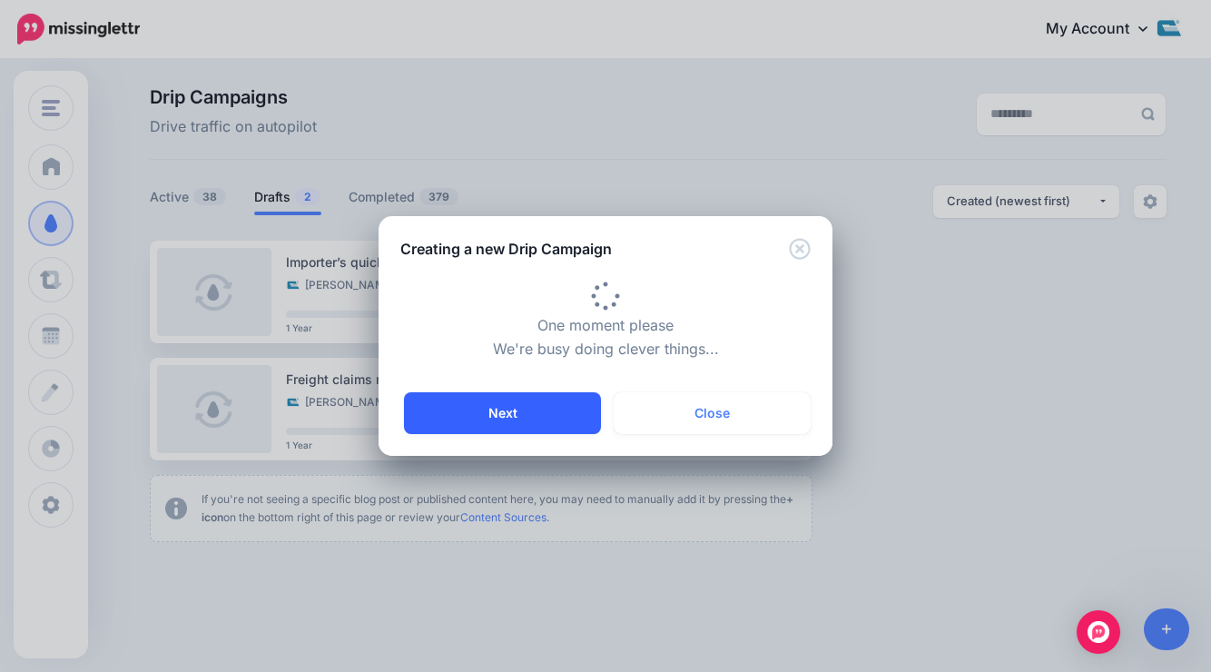
type input "**********"
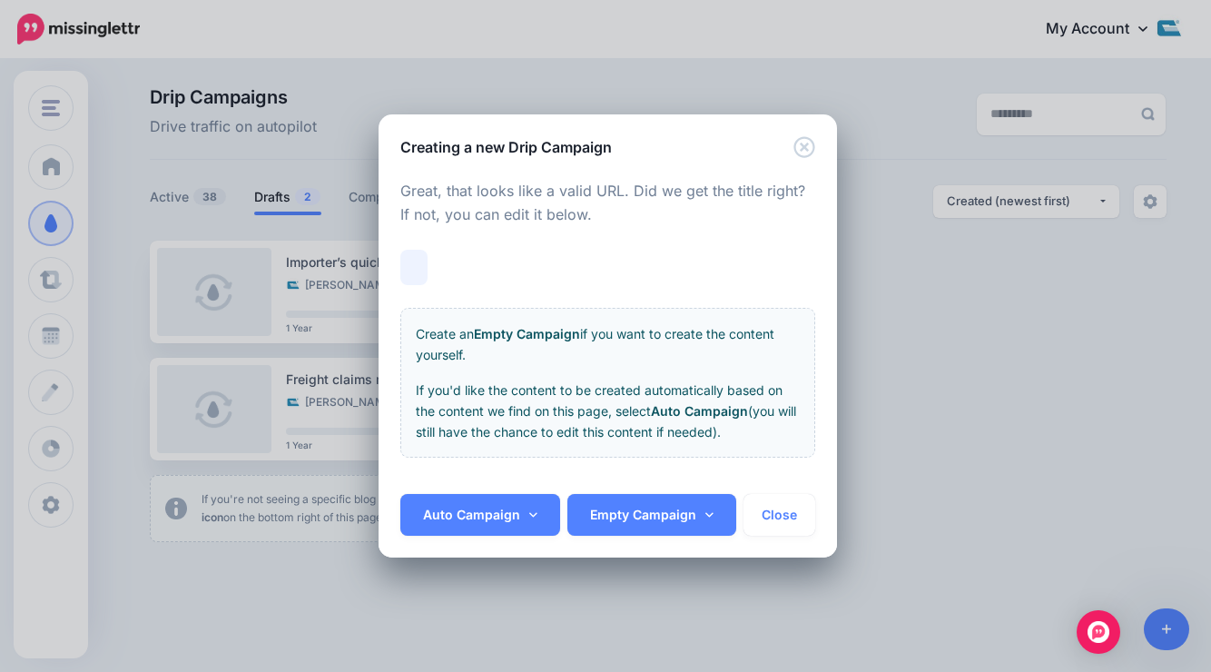
scroll to position [0, 54]
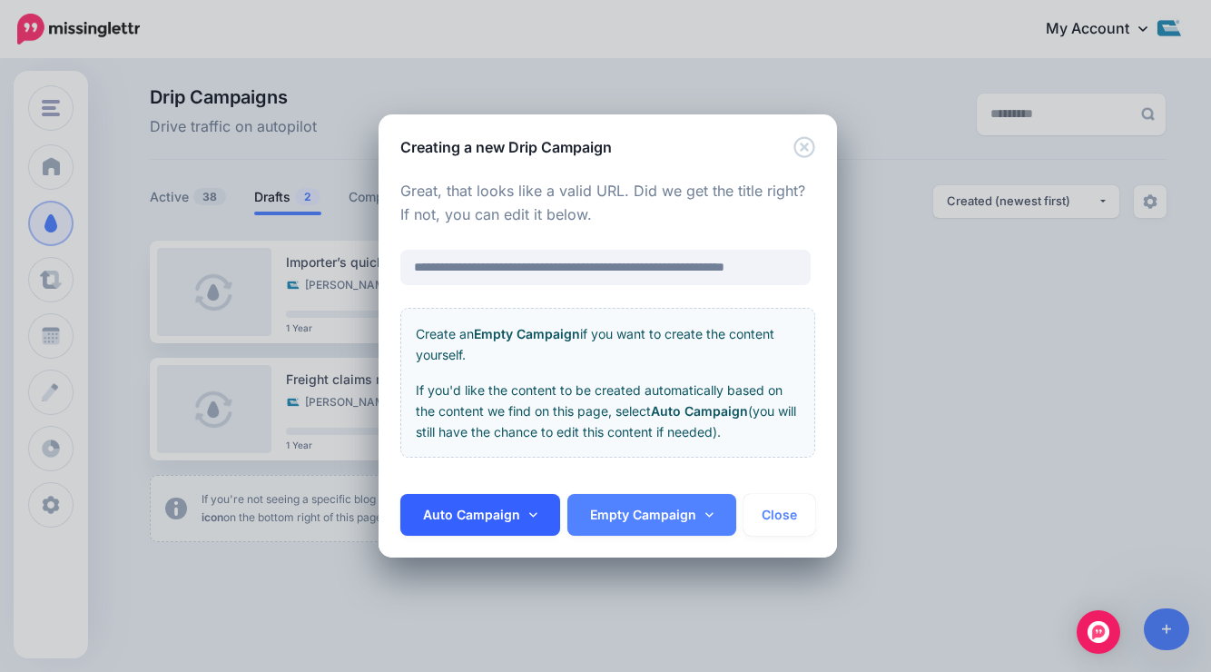
click at [457, 527] on link "Auto Campaign" at bounding box center [480, 515] width 160 height 42
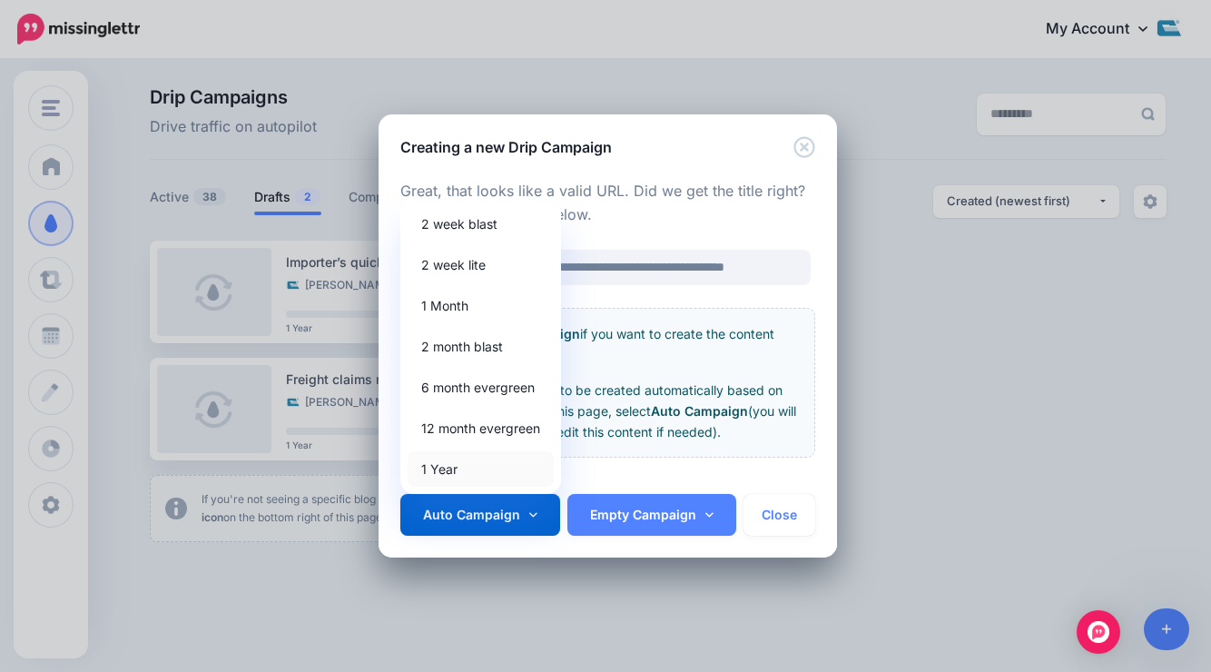
click at [437, 462] on link "1 Year" at bounding box center [481, 468] width 146 height 35
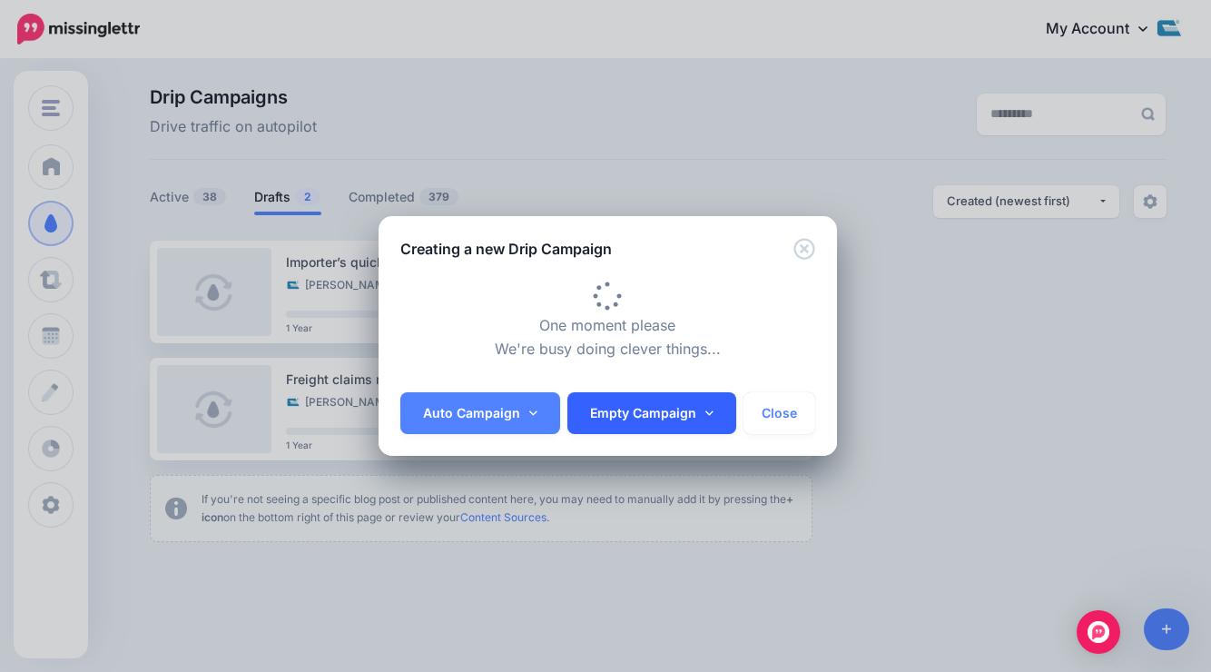
click at [609, 414] on link "Empty Campaign" at bounding box center [651, 413] width 169 height 42
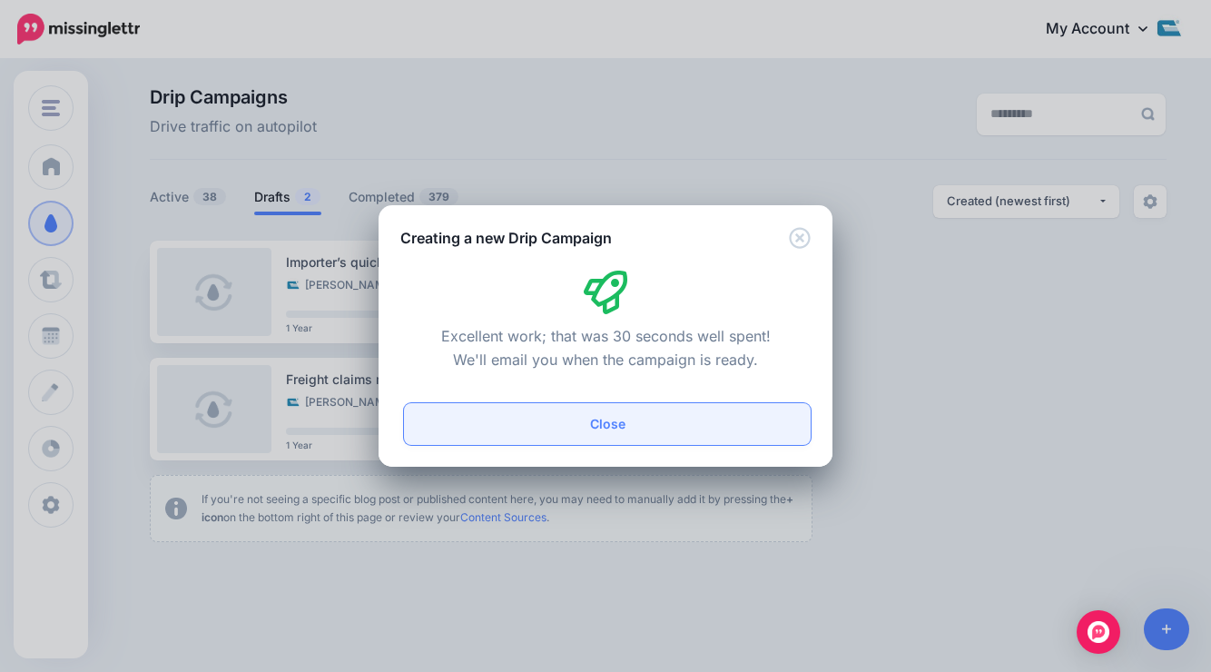
click at [599, 428] on button "Close" at bounding box center [607, 424] width 407 height 42
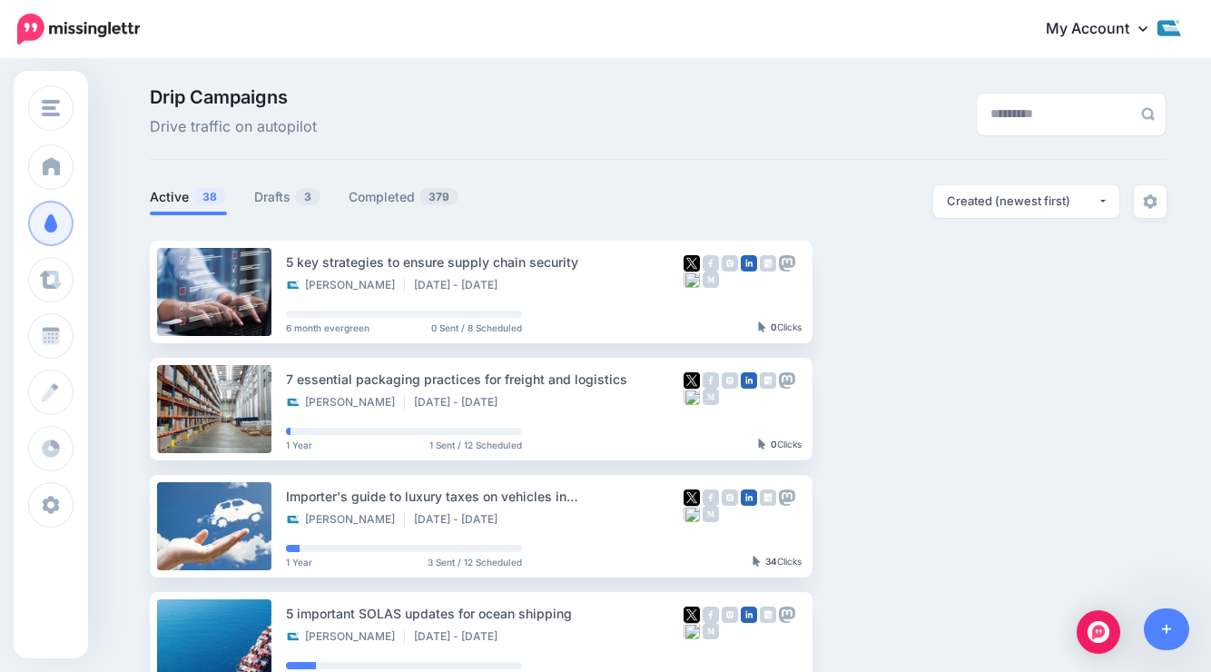
click at [260, 192] on link "Drafts 3" at bounding box center [287, 197] width 67 height 22
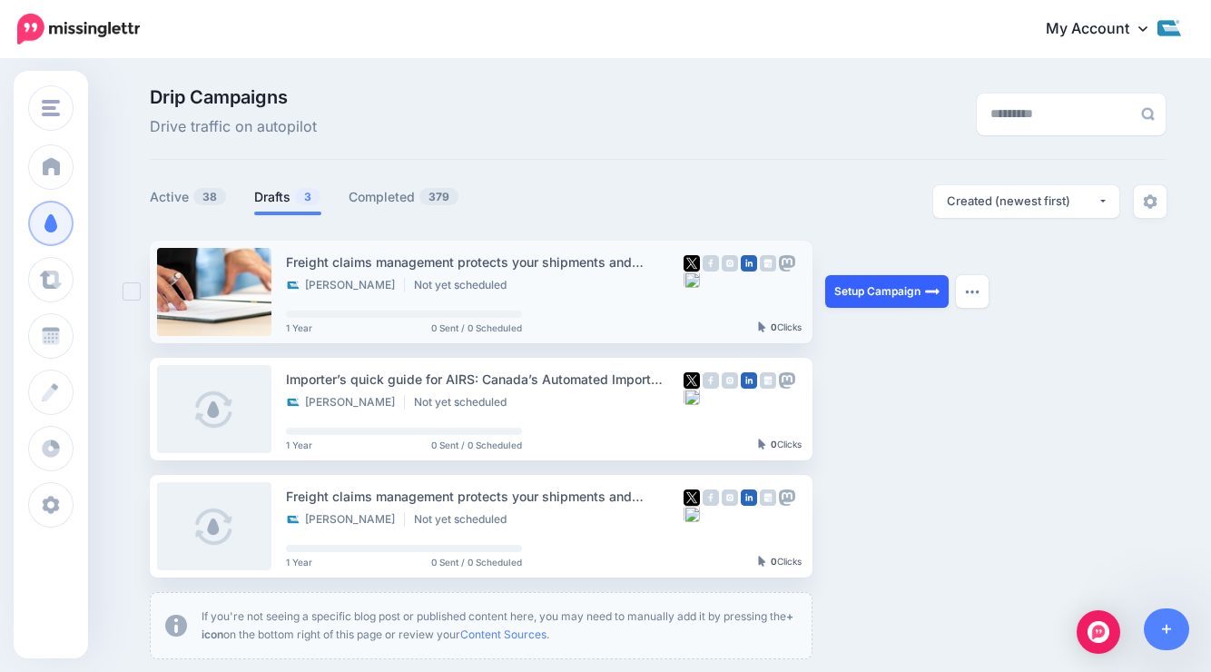
click at [870, 299] on link "Setup Campaign" at bounding box center [886, 291] width 123 height 33
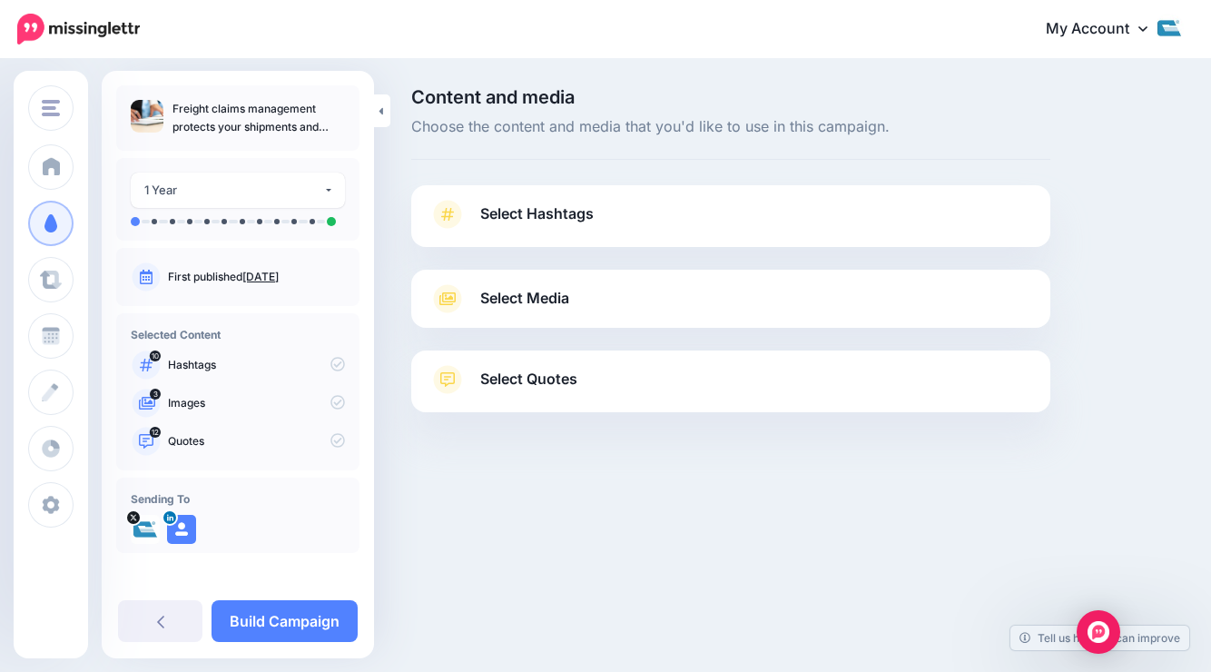
click at [528, 227] on link "Select Hashtags" at bounding box center [730, 223] width 603 height 47
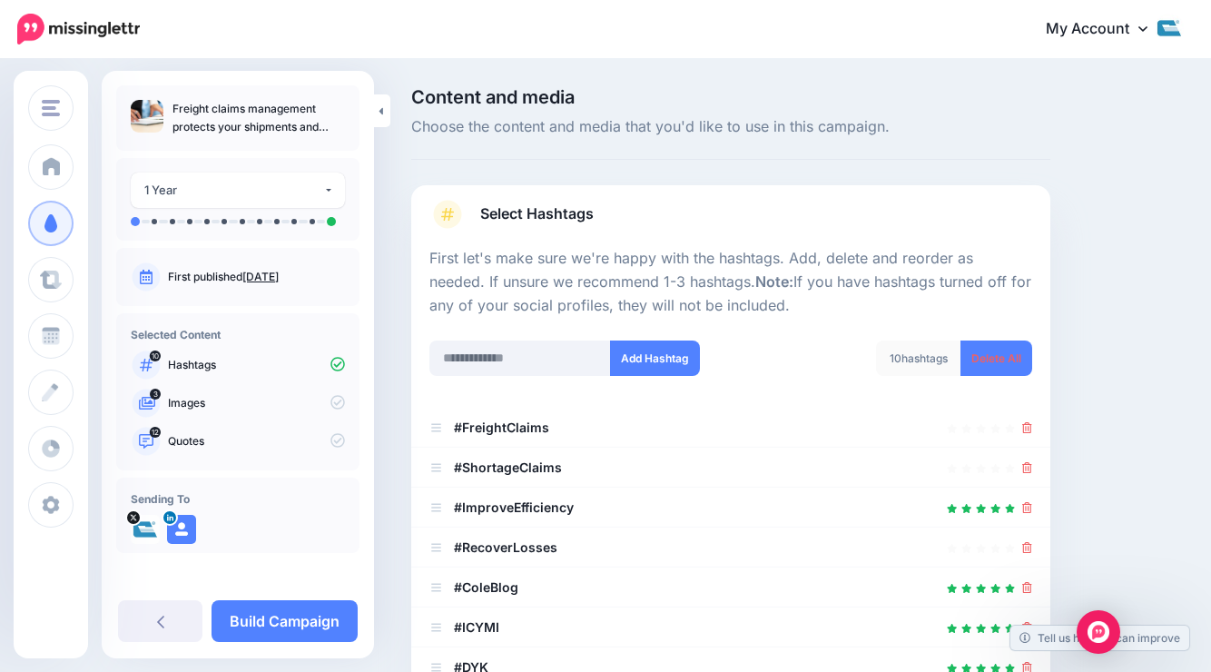
scroll to position [3, 0]
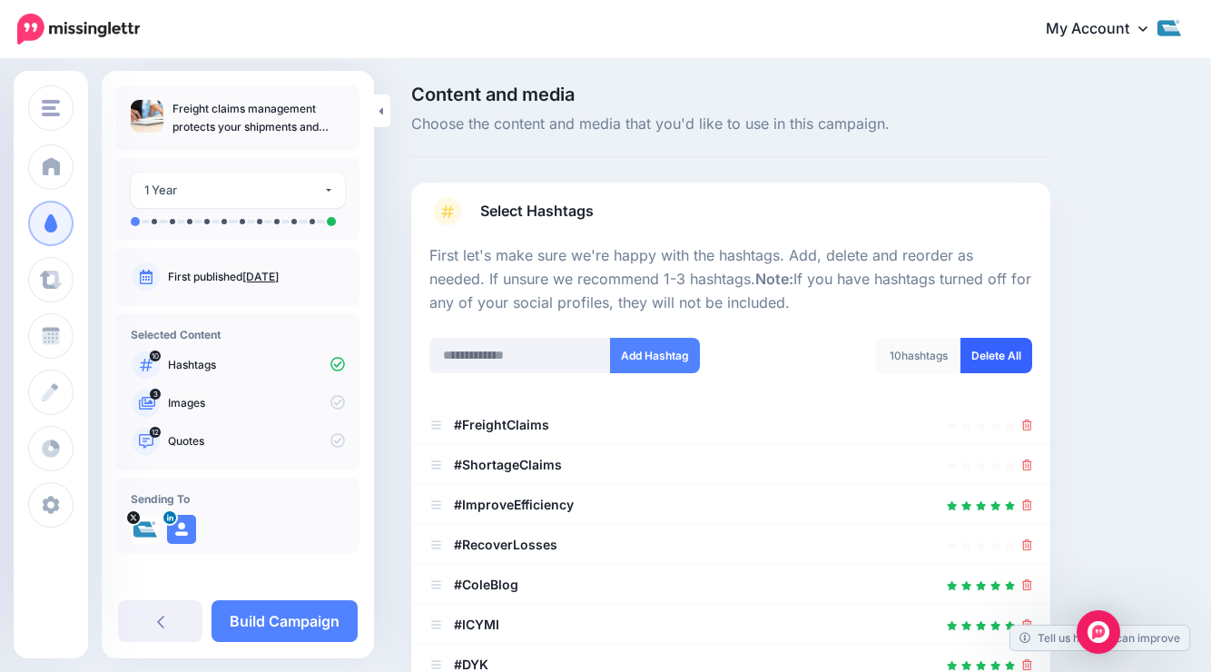
click at [1005, 370] on link "Delete All" at bounding box center [996, 355] width 72 height 35
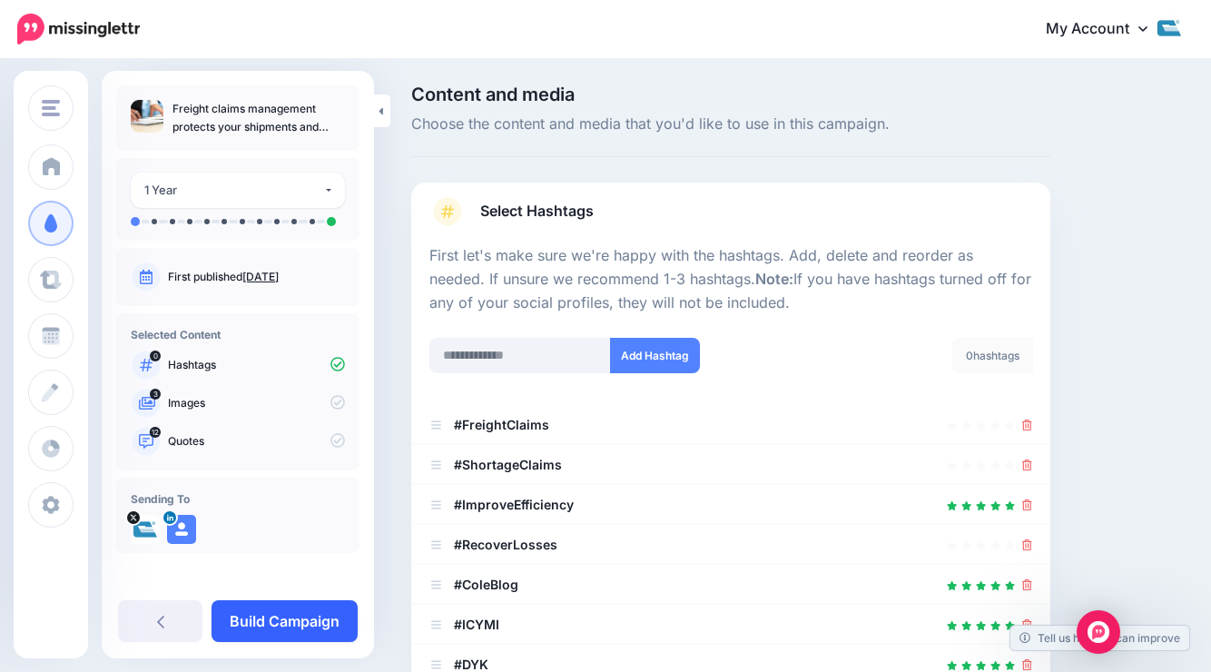
click at [288, 620] on link "Build Campaign" at bounding box center [284, 621] width 146 height 42
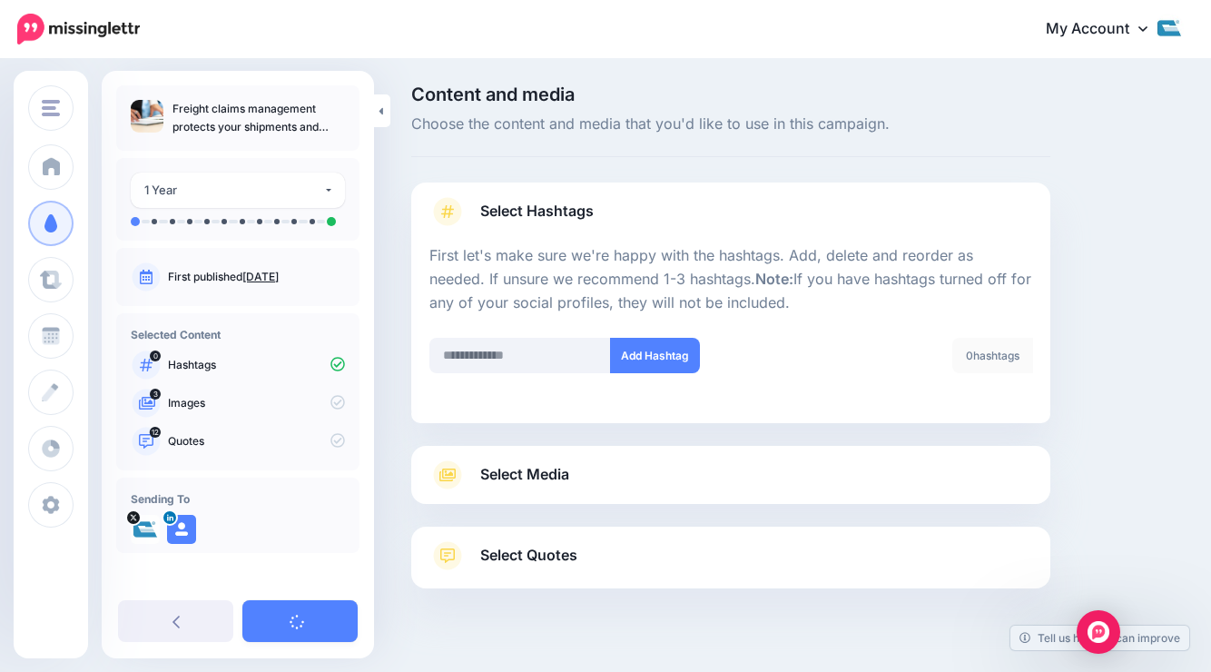
scroll to position [36, 0]
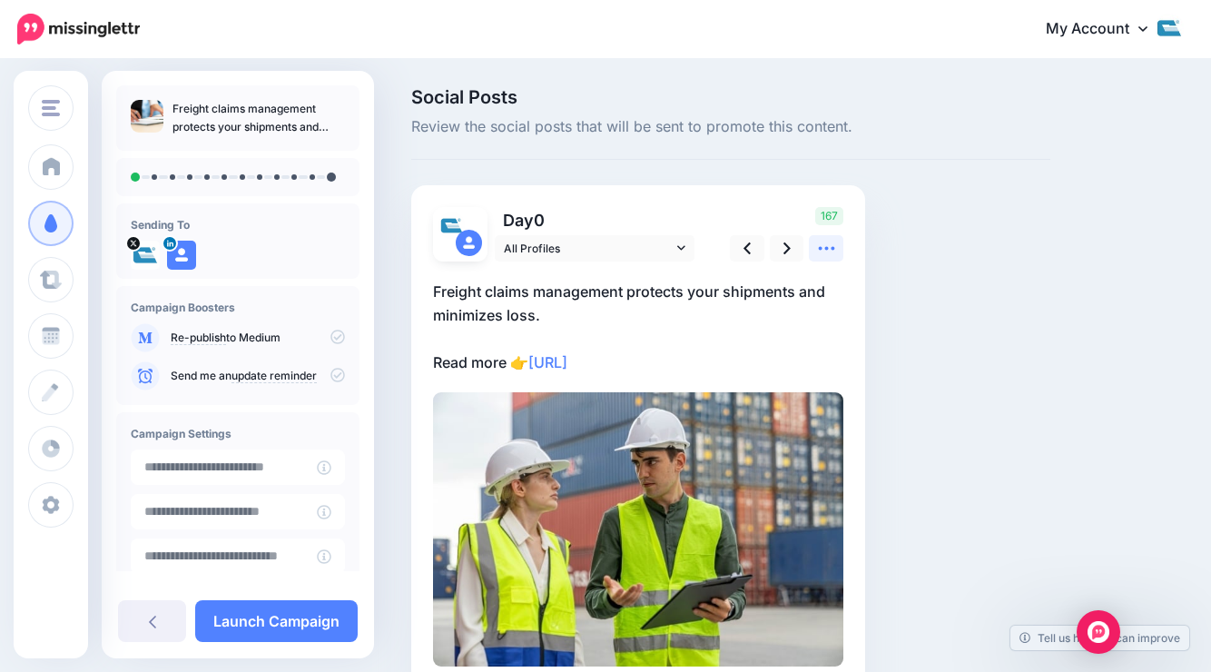
click at [828, 251] on icon at bounding box center [826, 248] width 19 height 19
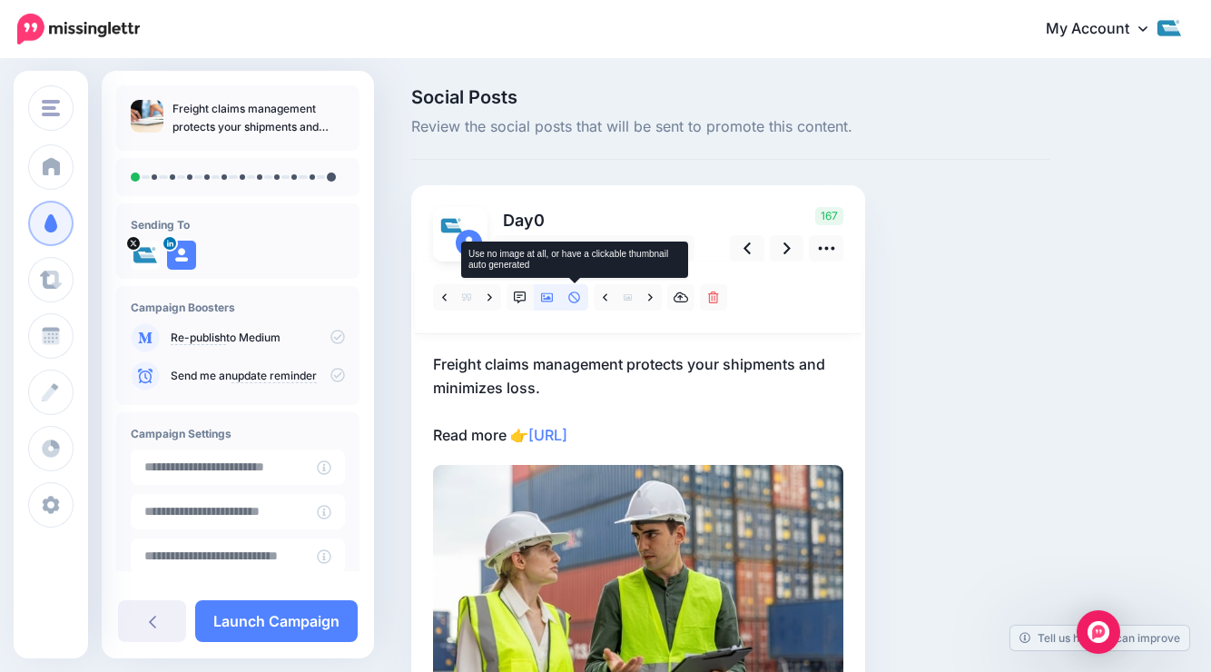
click at [570, 301] on icon at bounding box center [574, 297] width 13 height 13
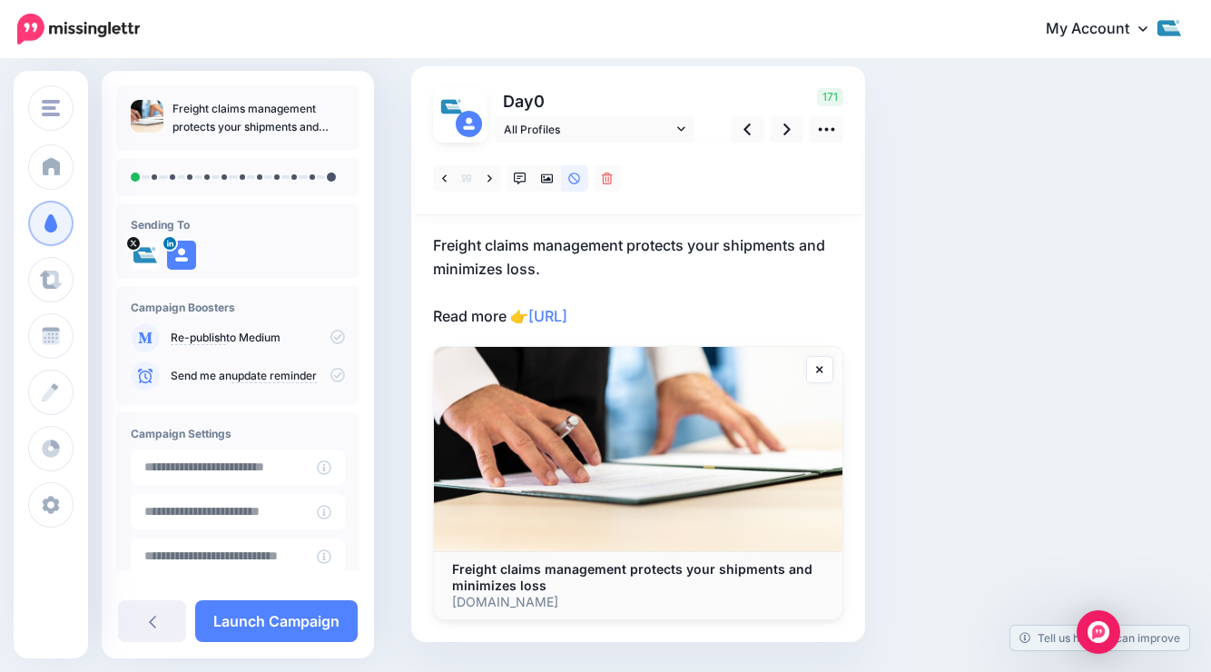
scroll to position [171, 0]
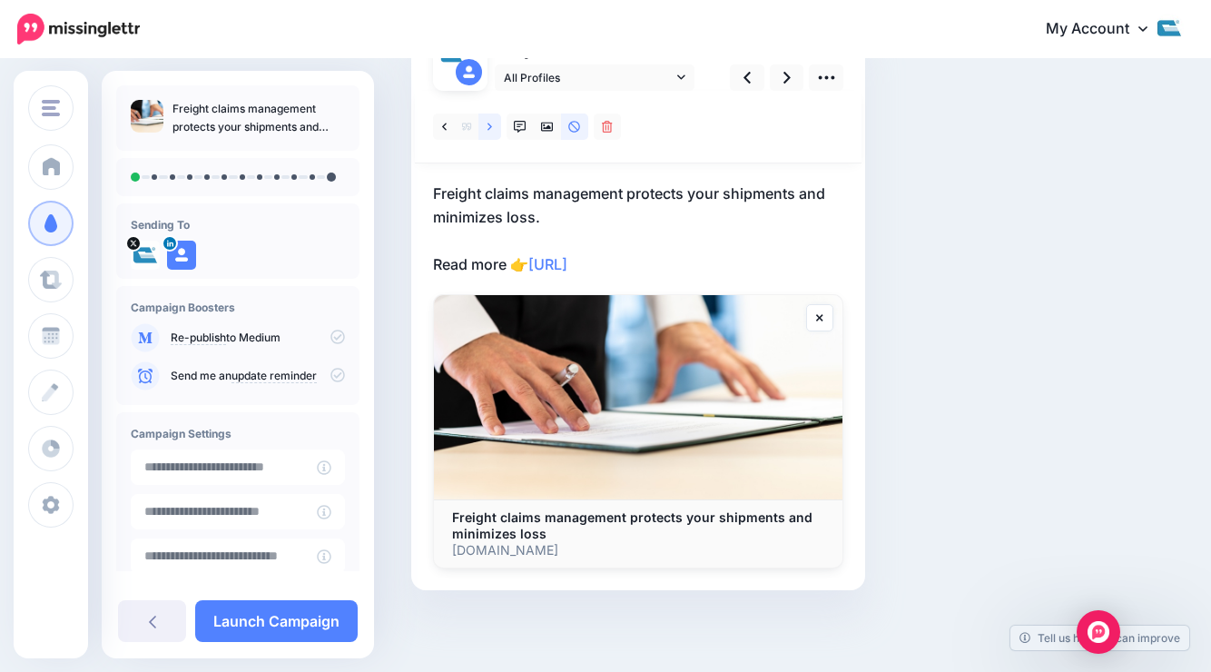
click at [490, 123] on icon at bounding box center [489, 127] width 5 height 13
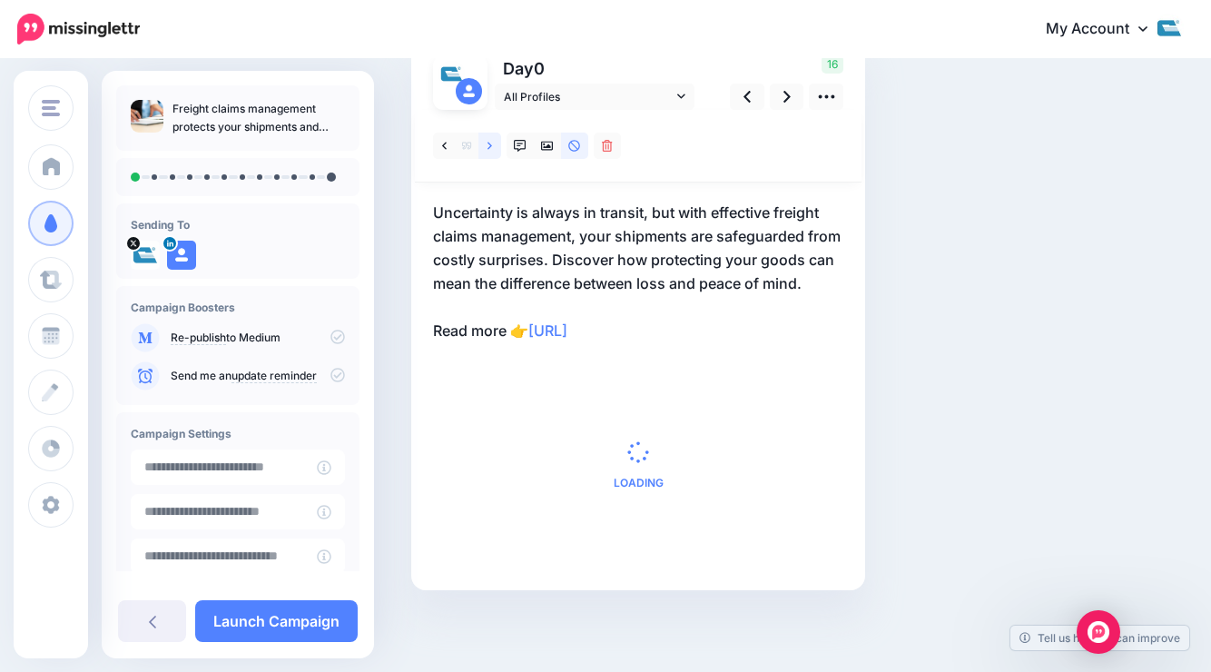
scroll to position [152, 0]
click at [441, 147] on link at bounding box center [444, 146] width 23 height 26
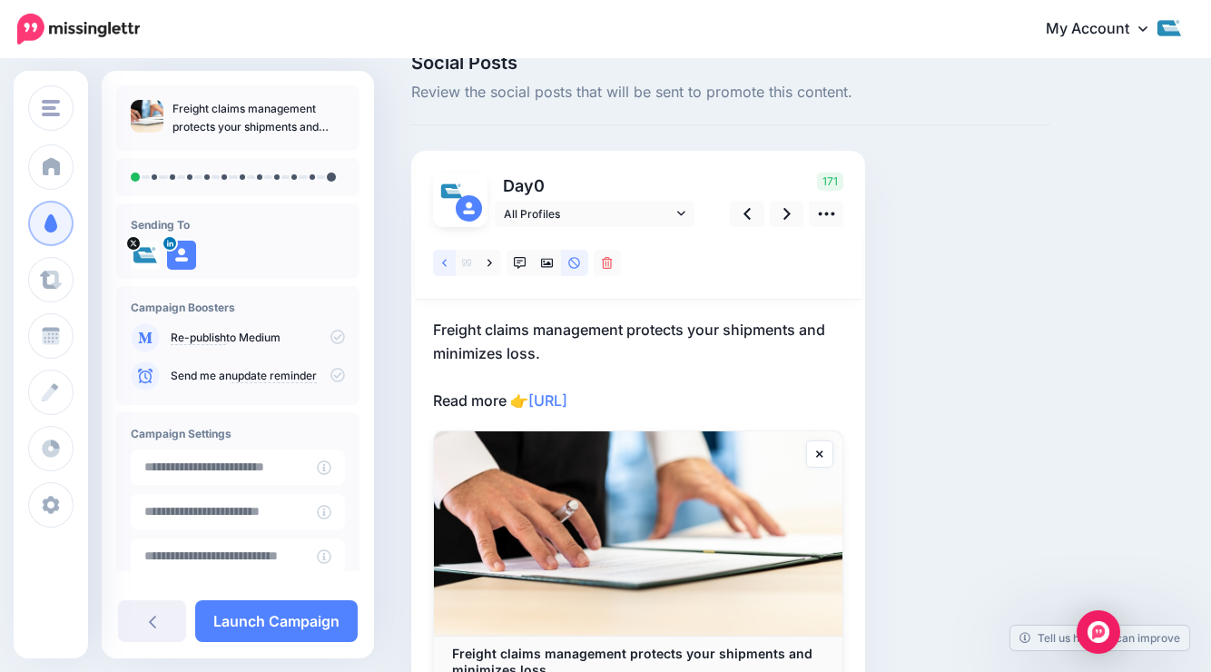
scroll to position [0, 0]
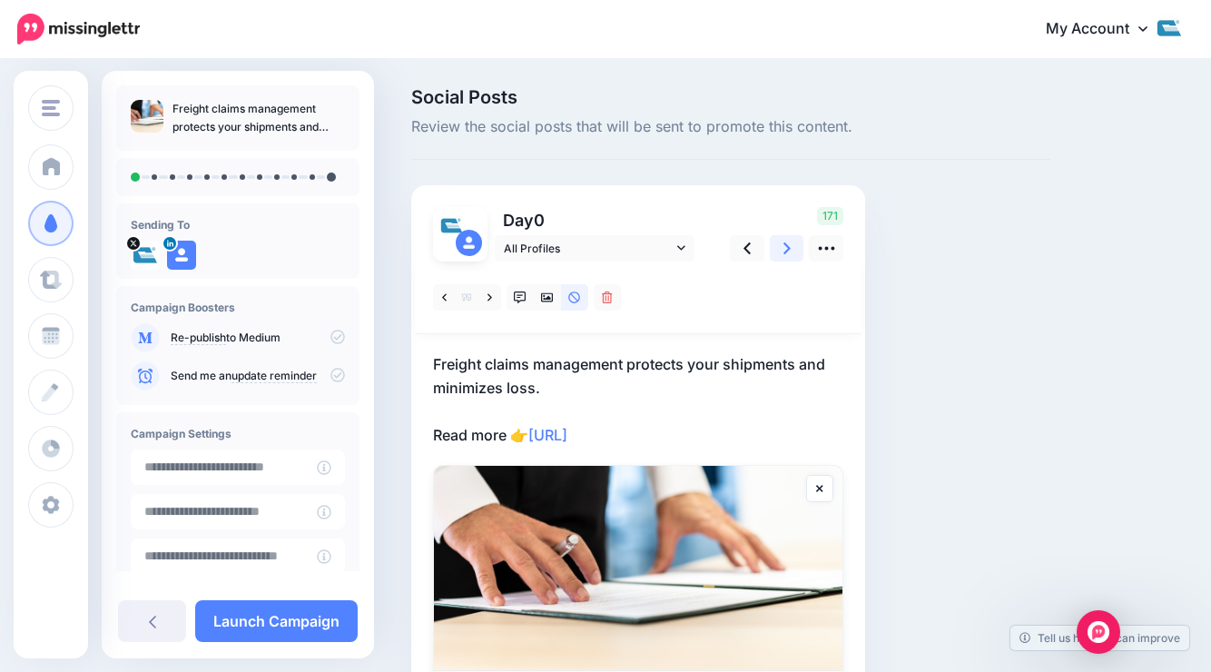
click at [785, 252] on icon at bounding box center [786, 248] width 7 height 12
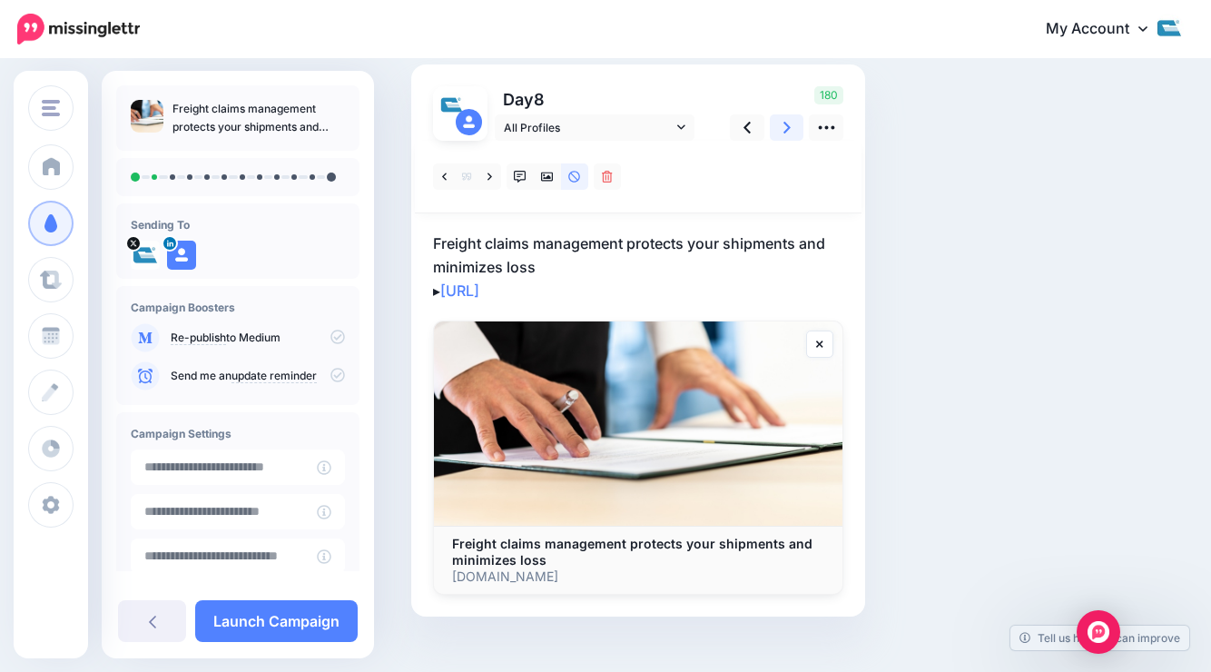
scroll to position [147, 0]
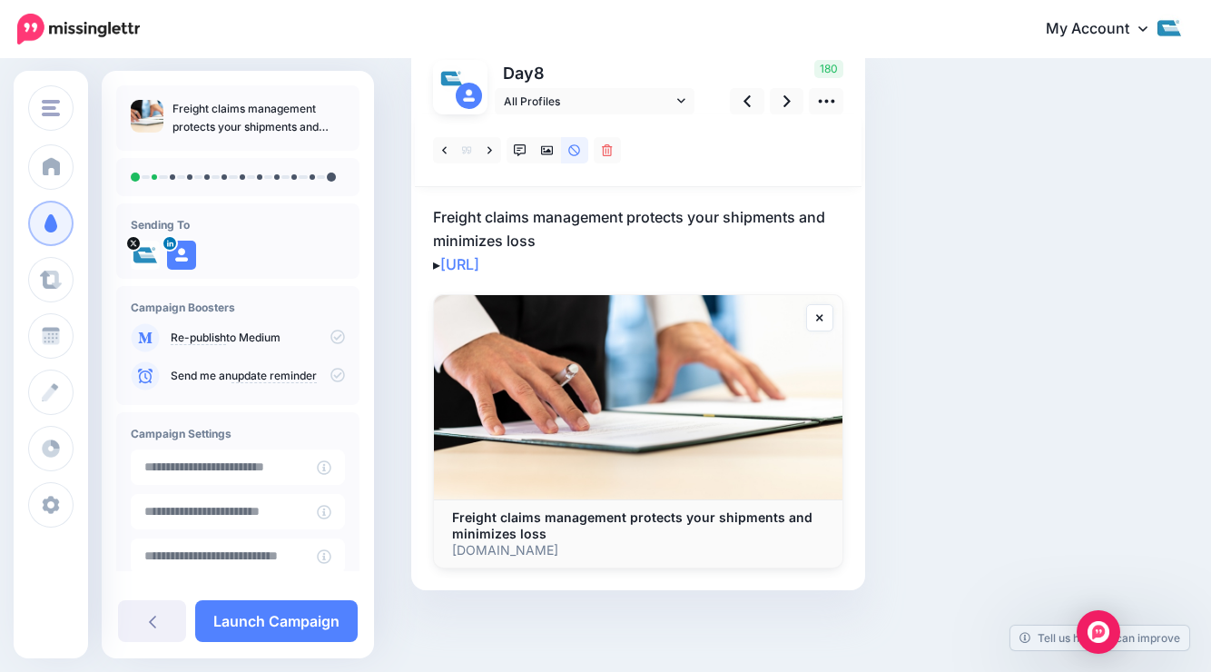
click at [574, 234] on p "Freight claims management protects your shipments and minimizes loss ▸ [URL]" at bounding box center [638, 240] width 410 height 71
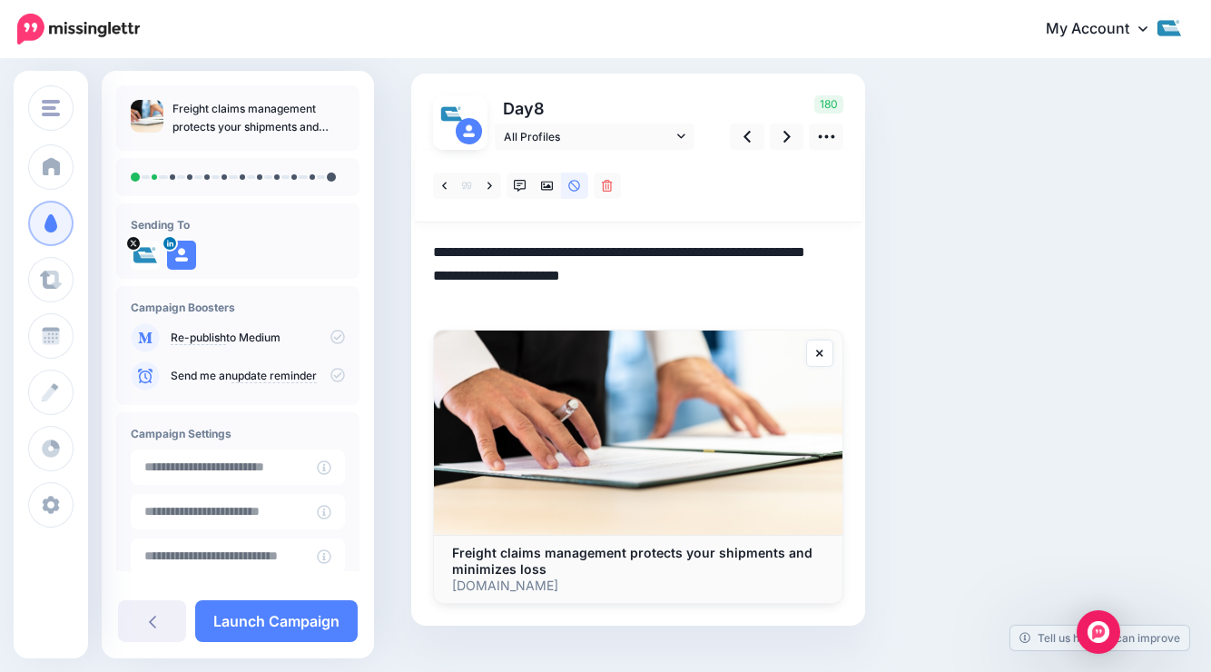
scroll to position [0, 0]
click at [565, 278] on textarea "**********" at bounding box center [638, 276] width 410 height 71
type textarea "**********"
click at [786, 133] on icon at bounding box center [786, 136] width 7 height 19
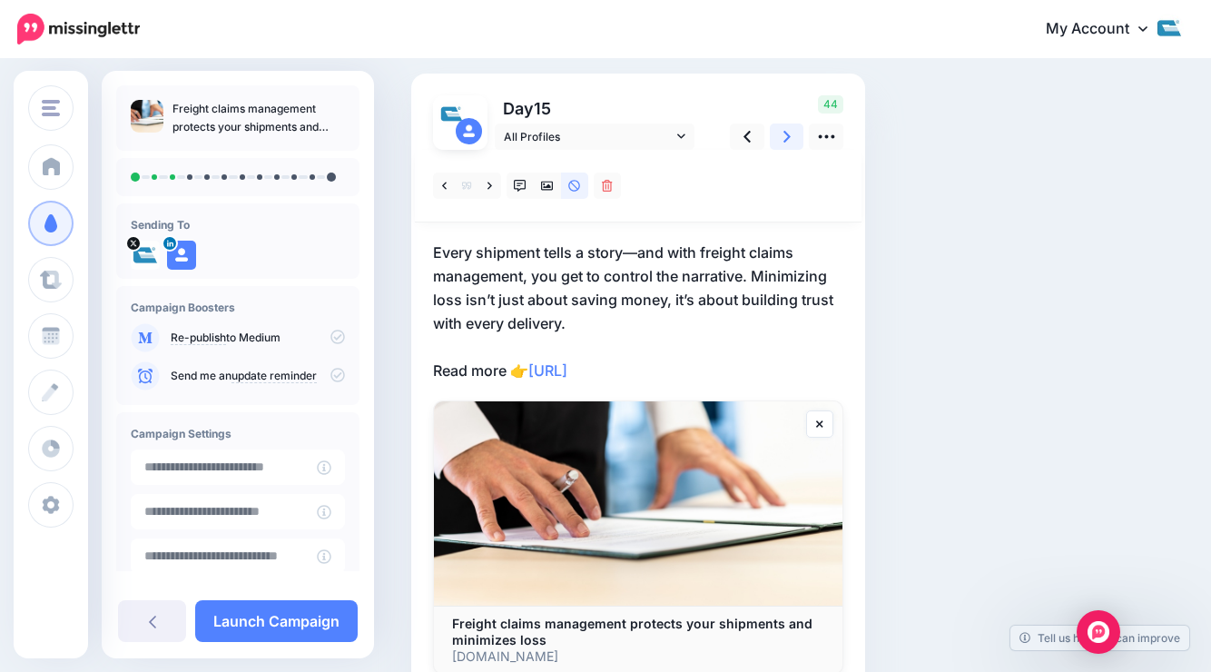
click at [783, 138] on icon at bounding box center [786, 136] width 7 height 19
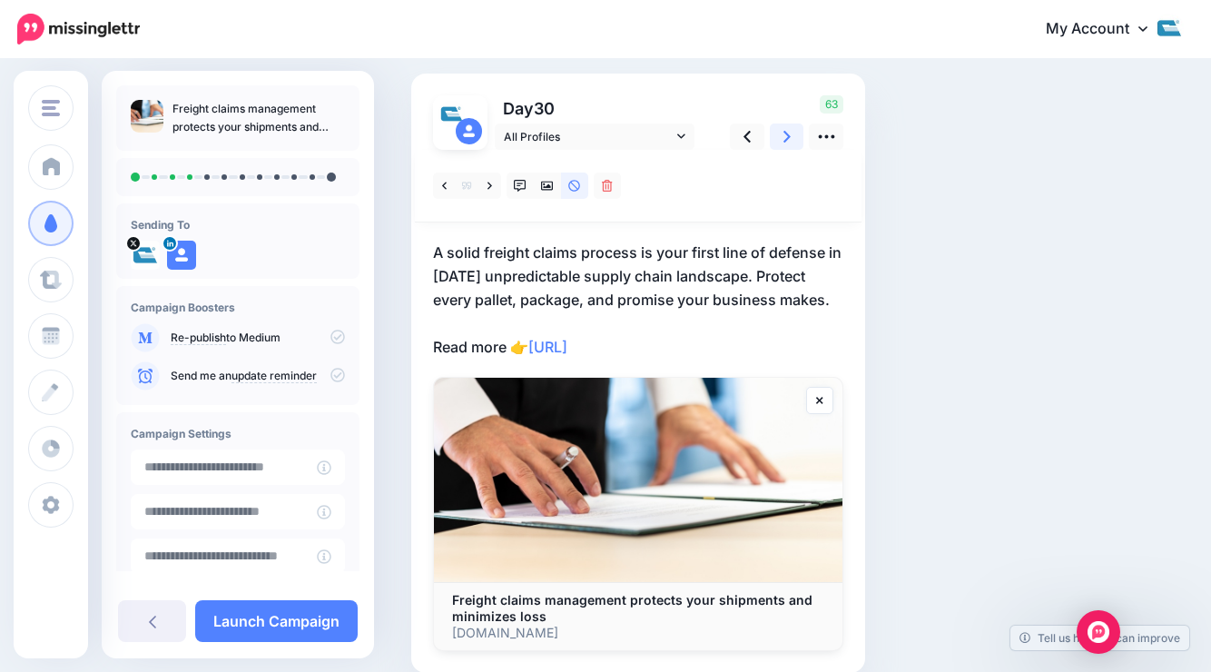
click at [789, 136] on icon at bounding box center [786, 137] width 7 height 12
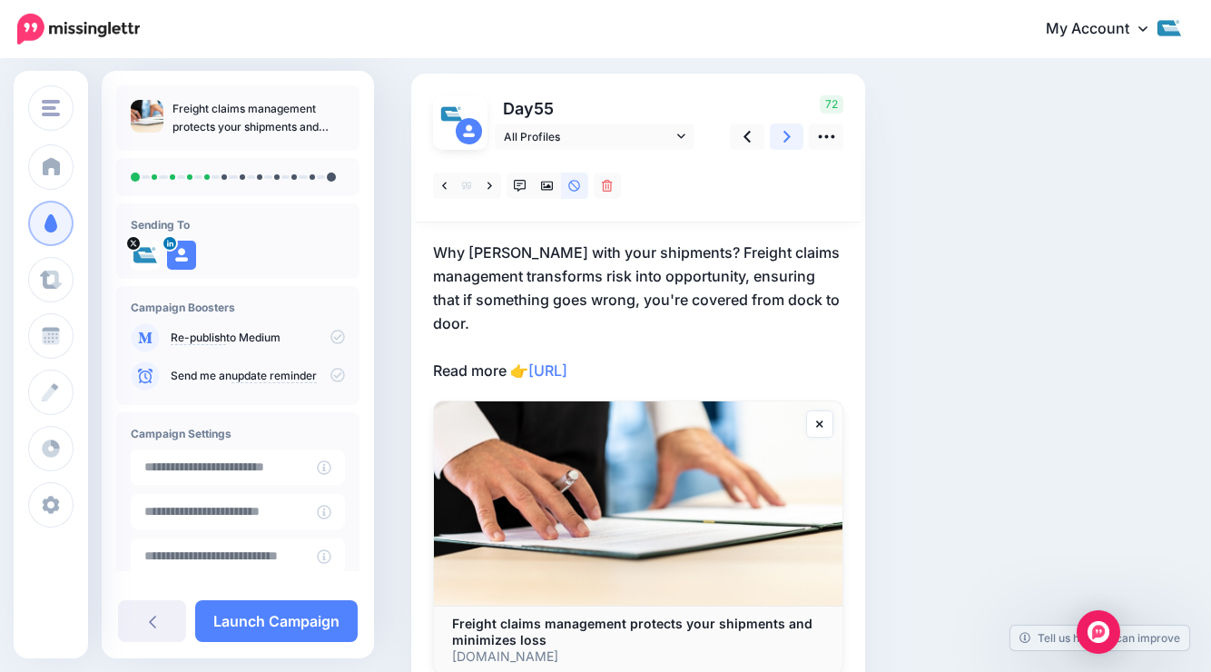
click at [789, 136] on icon at bounding box center [786, 137] width 7 height 12
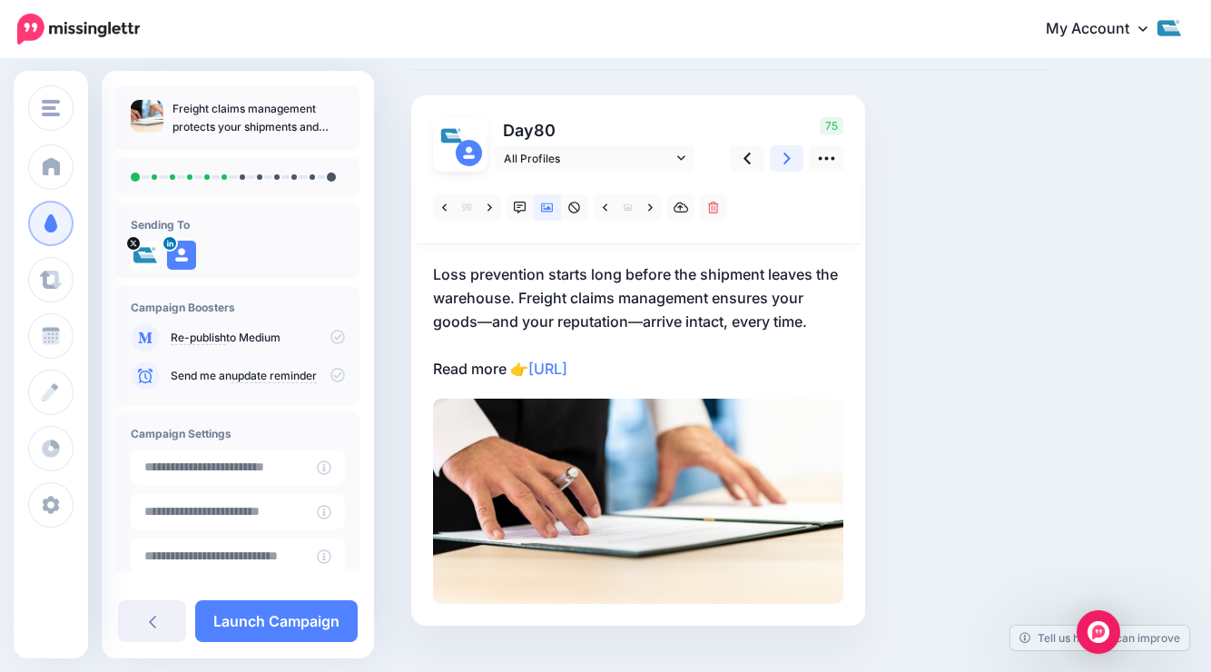
scroll to position [92, 0]
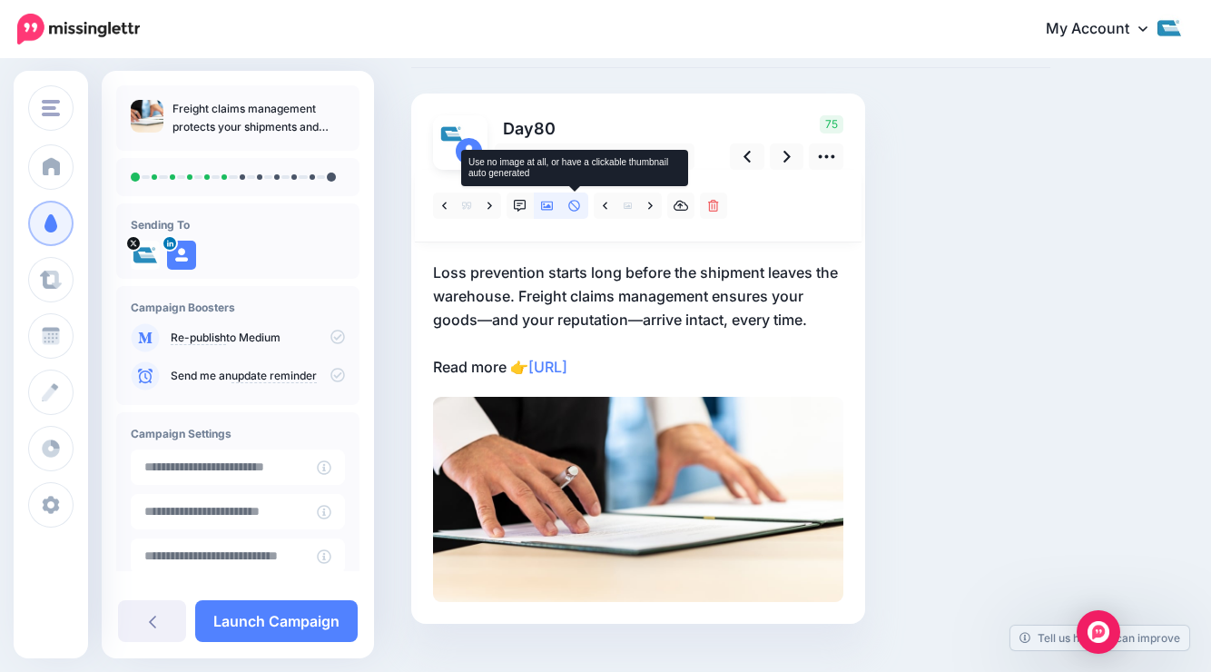
click at [585, 208] on link at bounding box center [574, 205] width 27 height 26
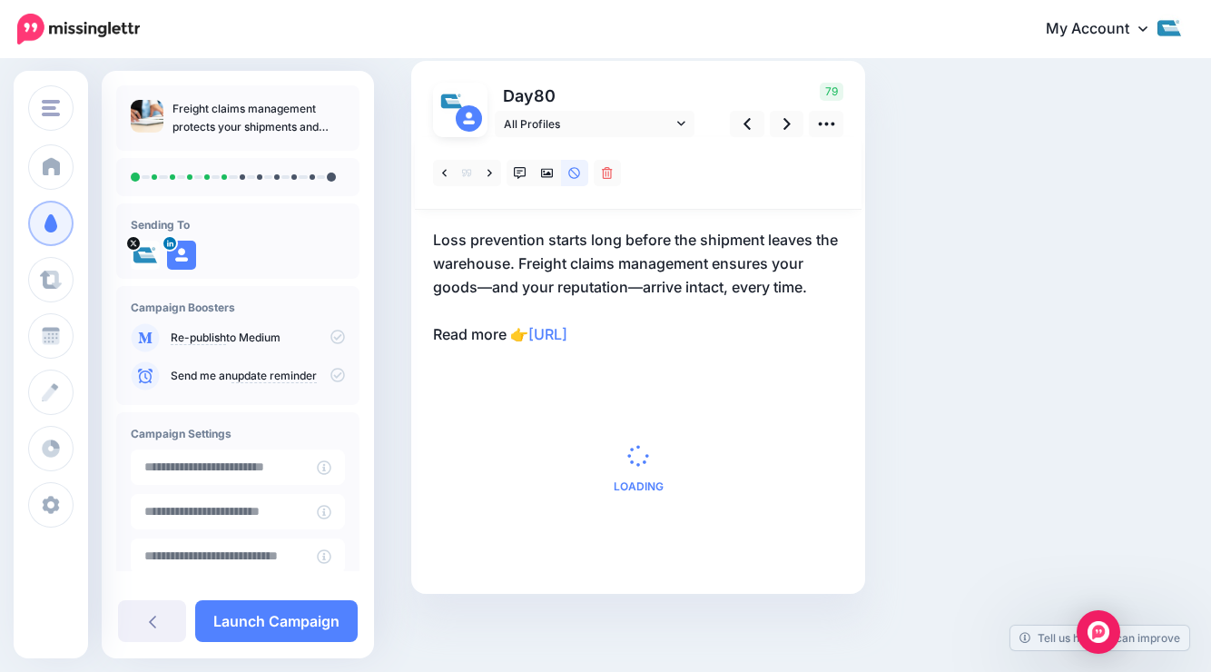
scroll to position [128, 0]
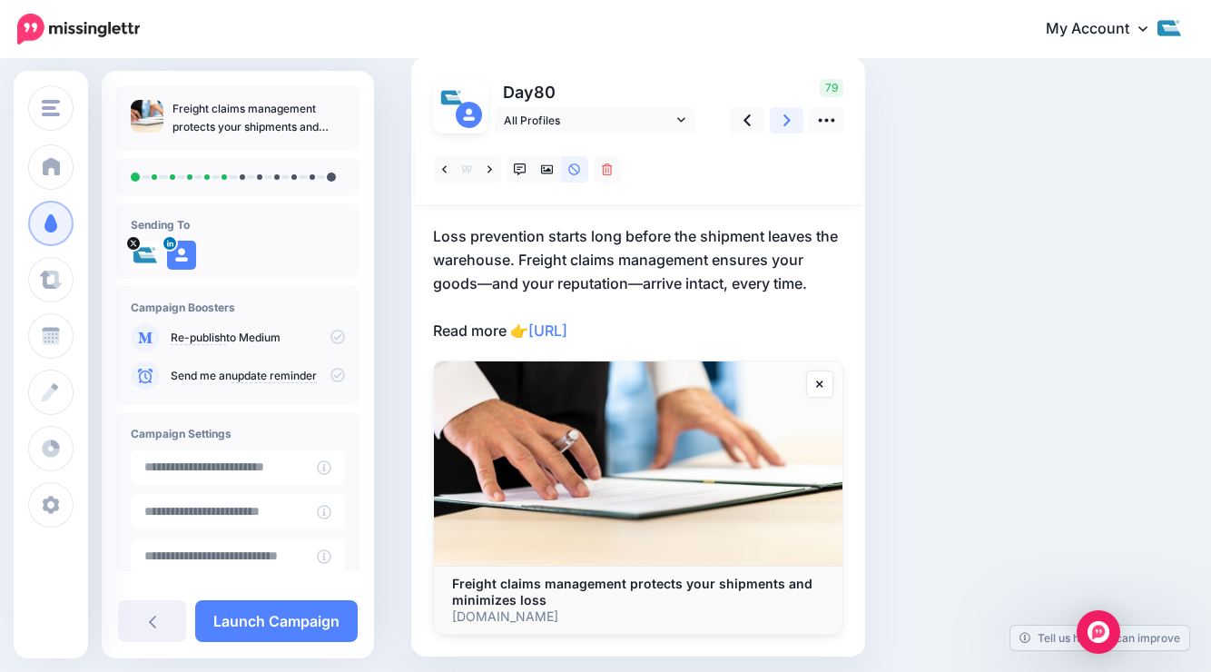
click at [785, 124] on icon at bounding box center [786, 120] width 7 height 12
click at [791, 121] on link at bounding box center [787, 120] width 34 height 26
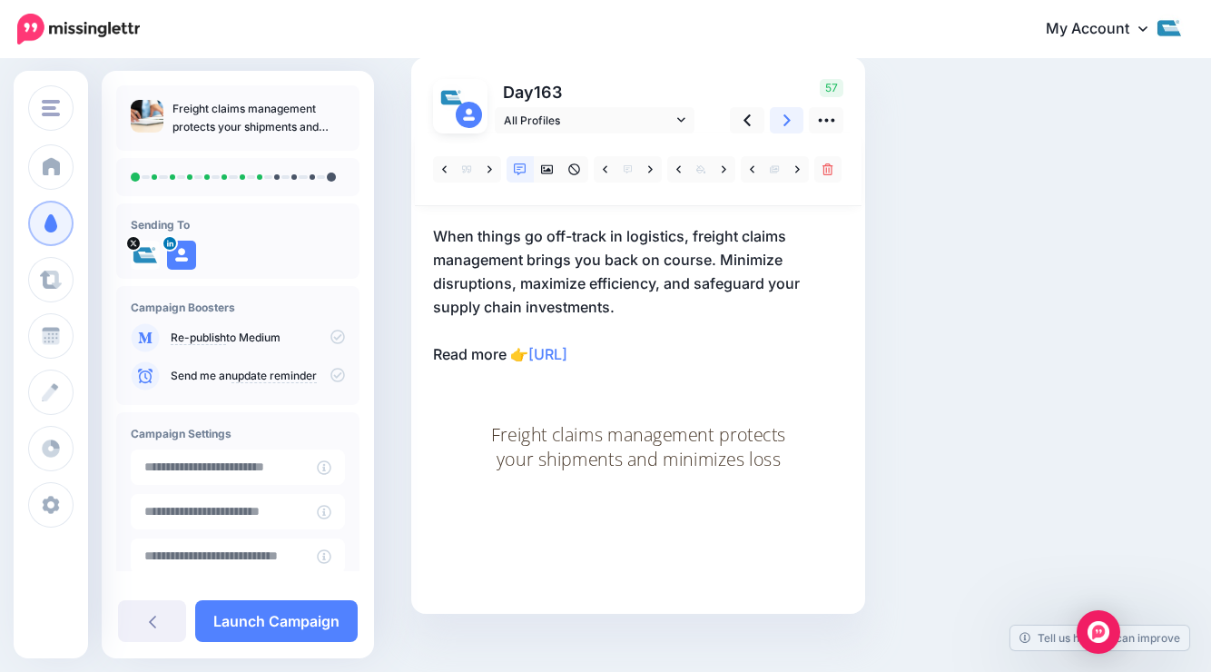
scroll to position [152, 0]
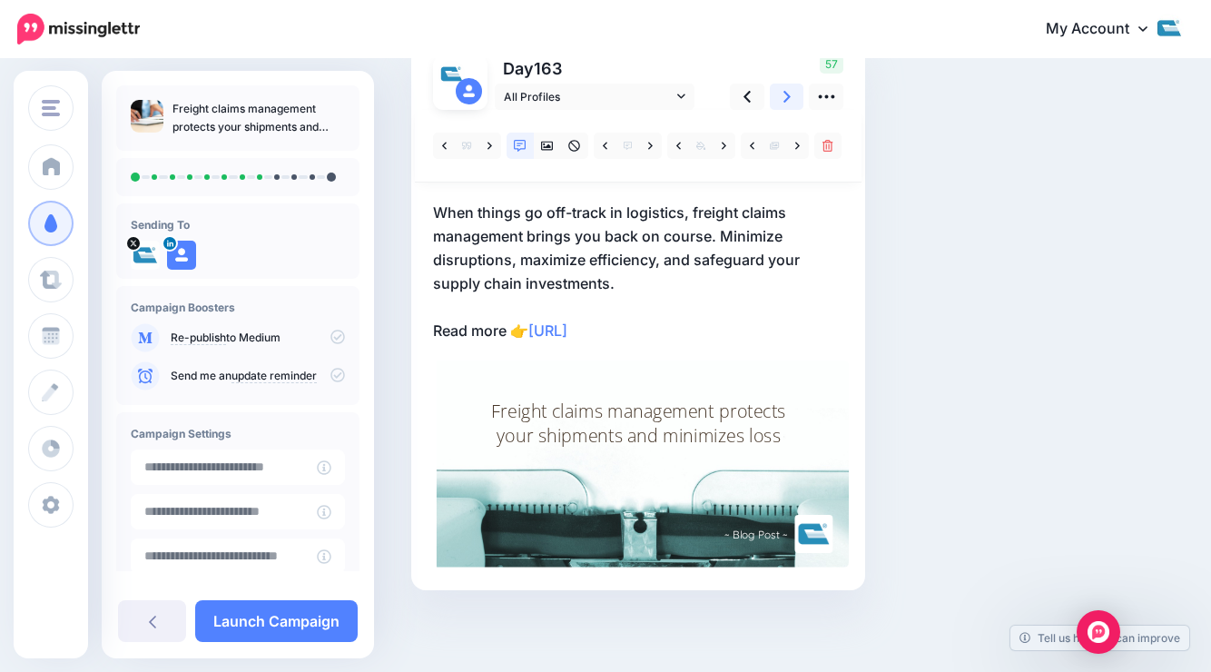
click at [780, 98] on link at bounding box center [787, 97] width 34 height 26
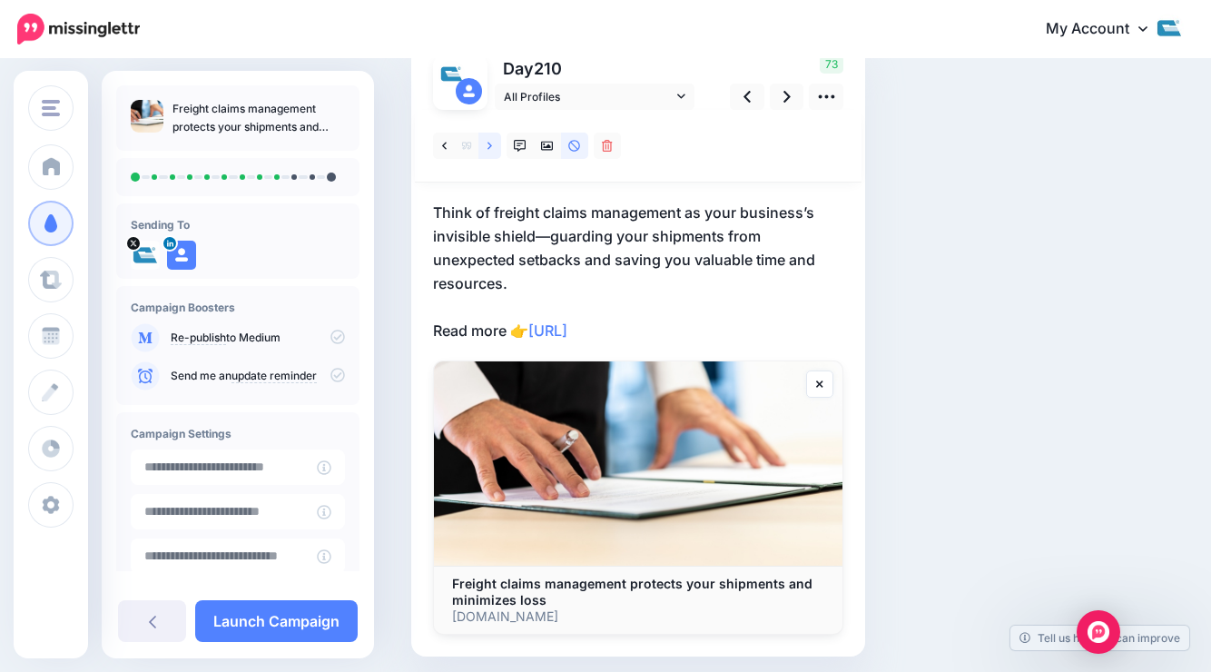
click at [495, 151] on link at bounding box center [489, 146] width 23 height 26
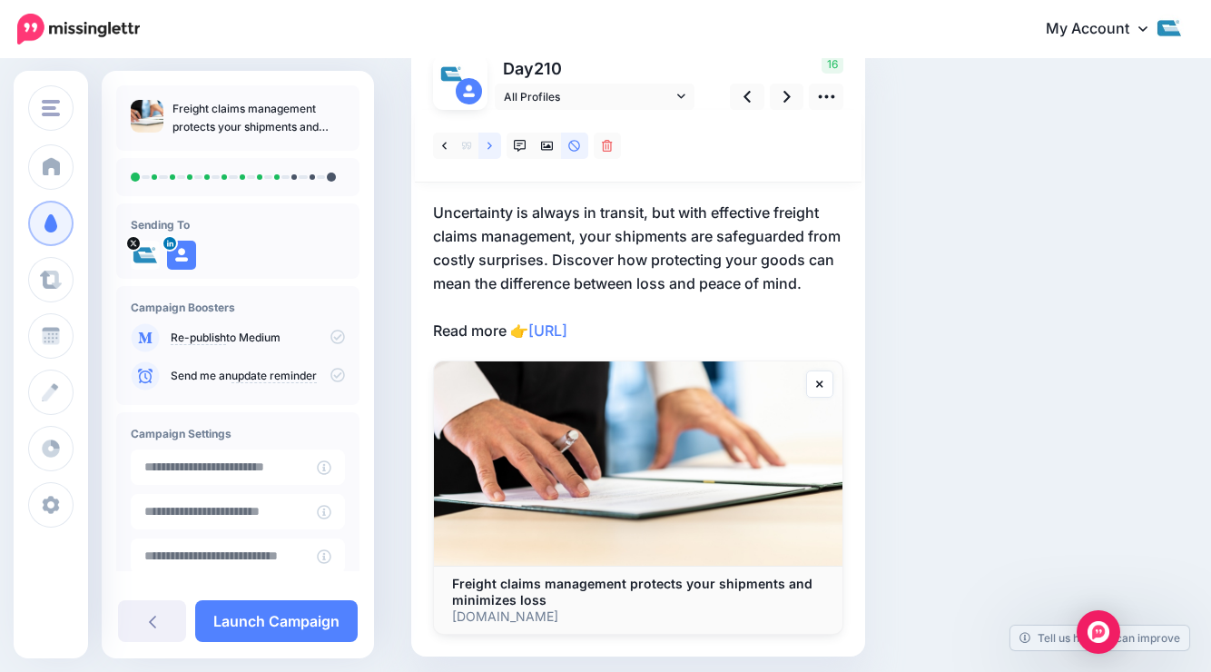
click at [486, 138] on link at bounding box center [489, 146] width 23 height 26
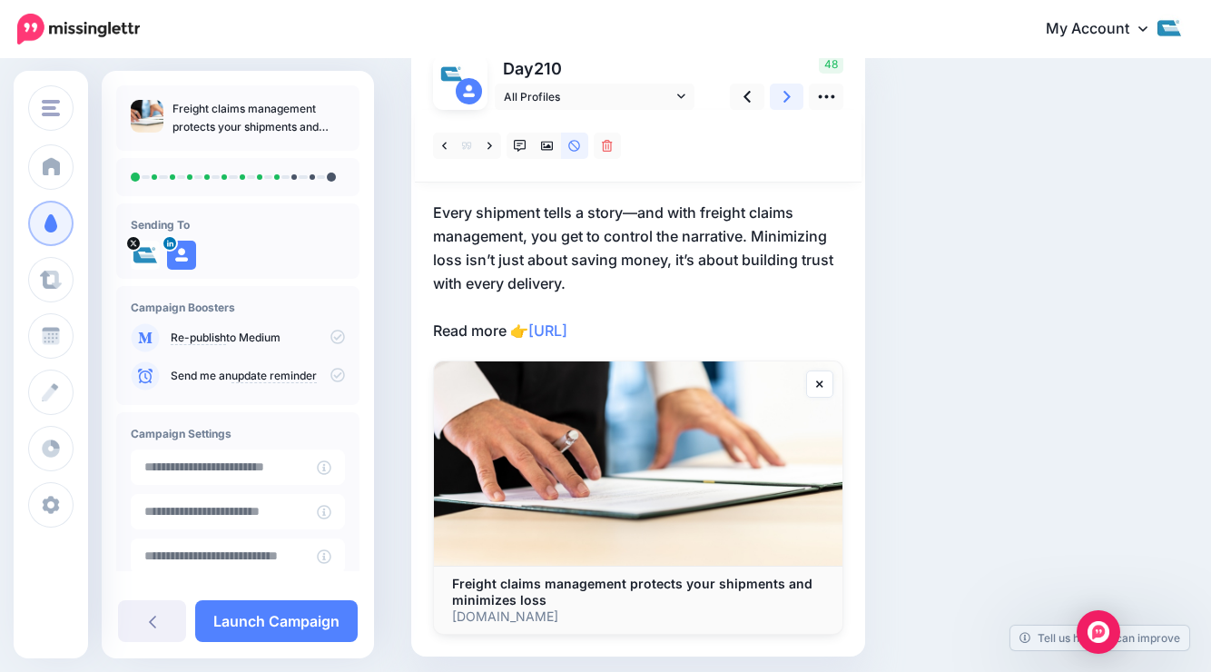
click at [791, 98] on link at bounding box center [787, 97] width 34 height 26
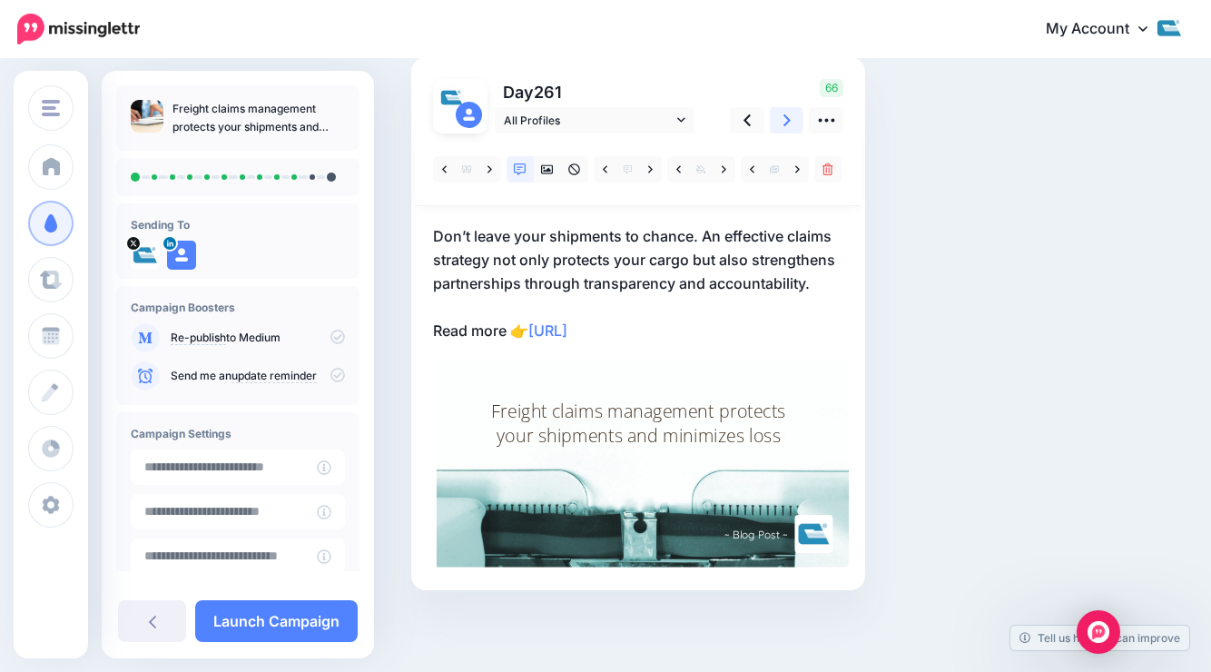
scroll to position [128, 0]
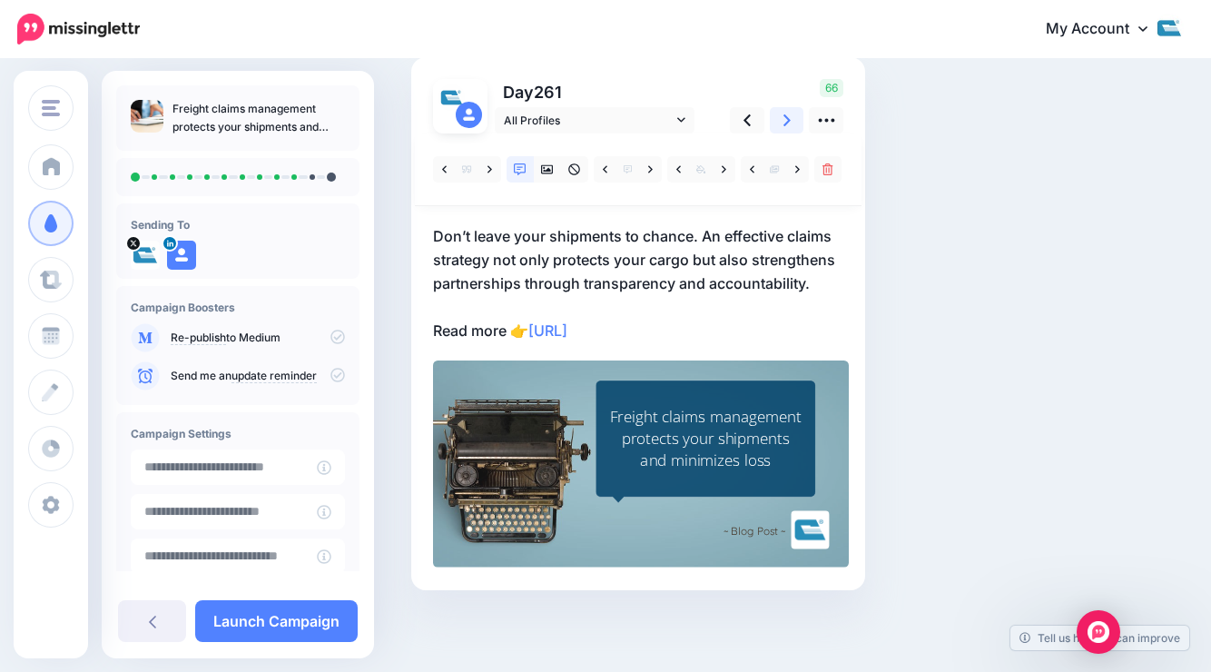
click at [781, 126] on link at bounding box center [787, 120] width 34 height 26
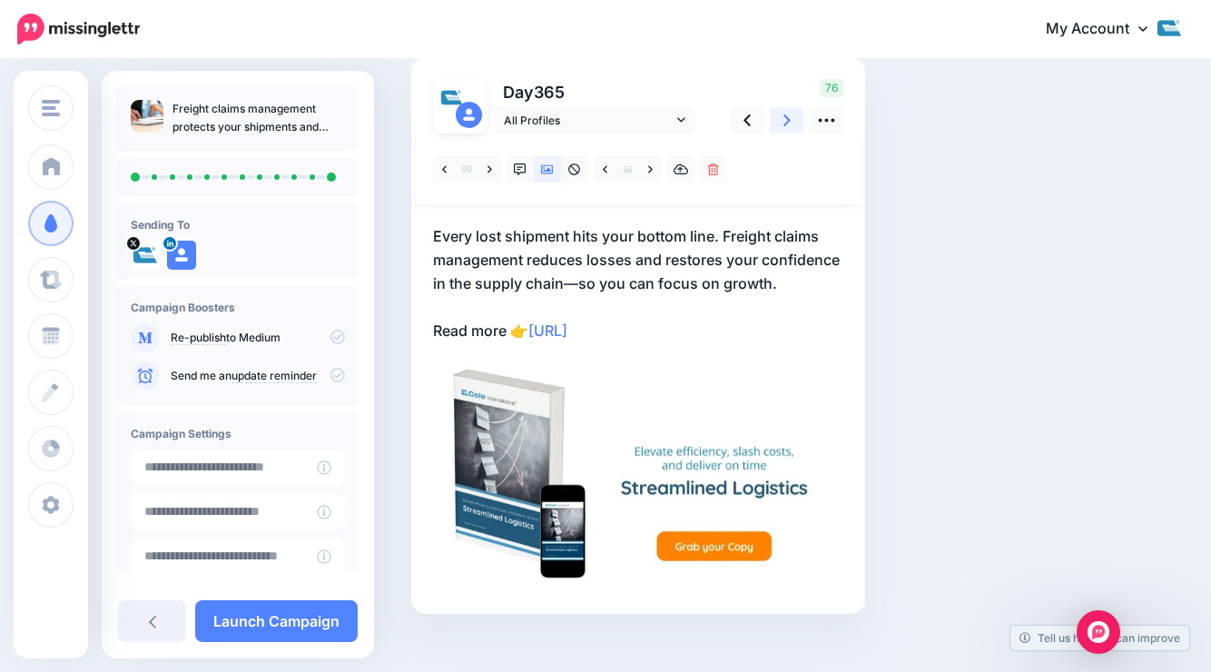
scroll to position [0, 0]
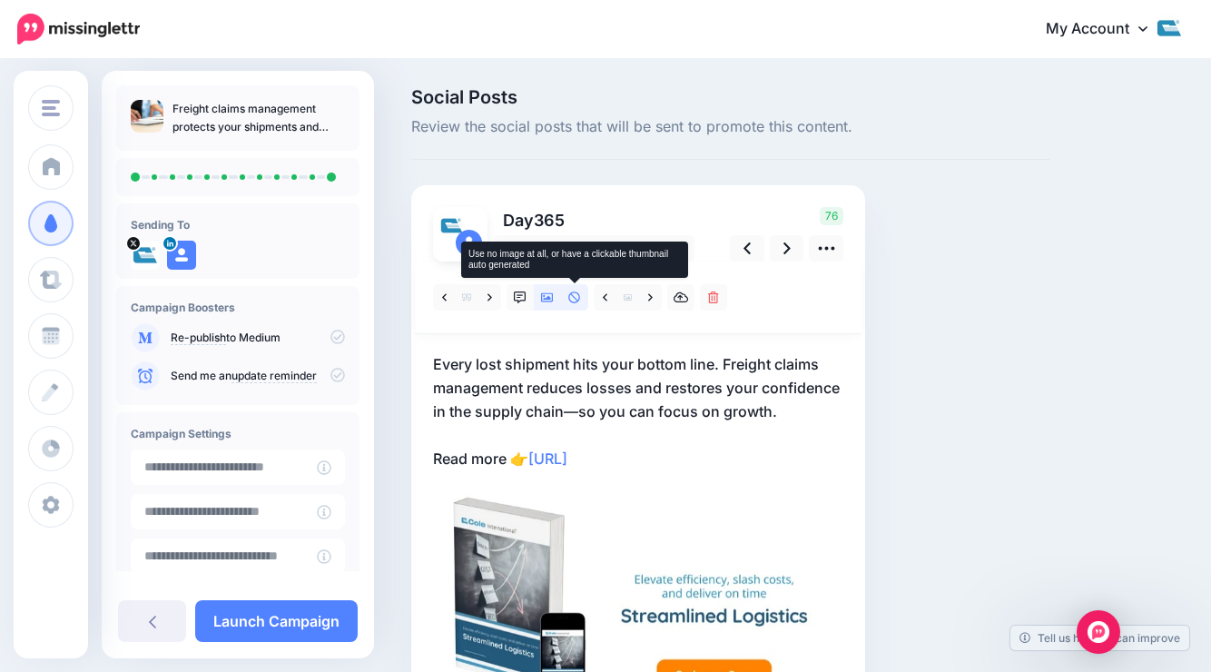
click at [571, 297] on icon at bounding box center [574, 297] width 13 height 13
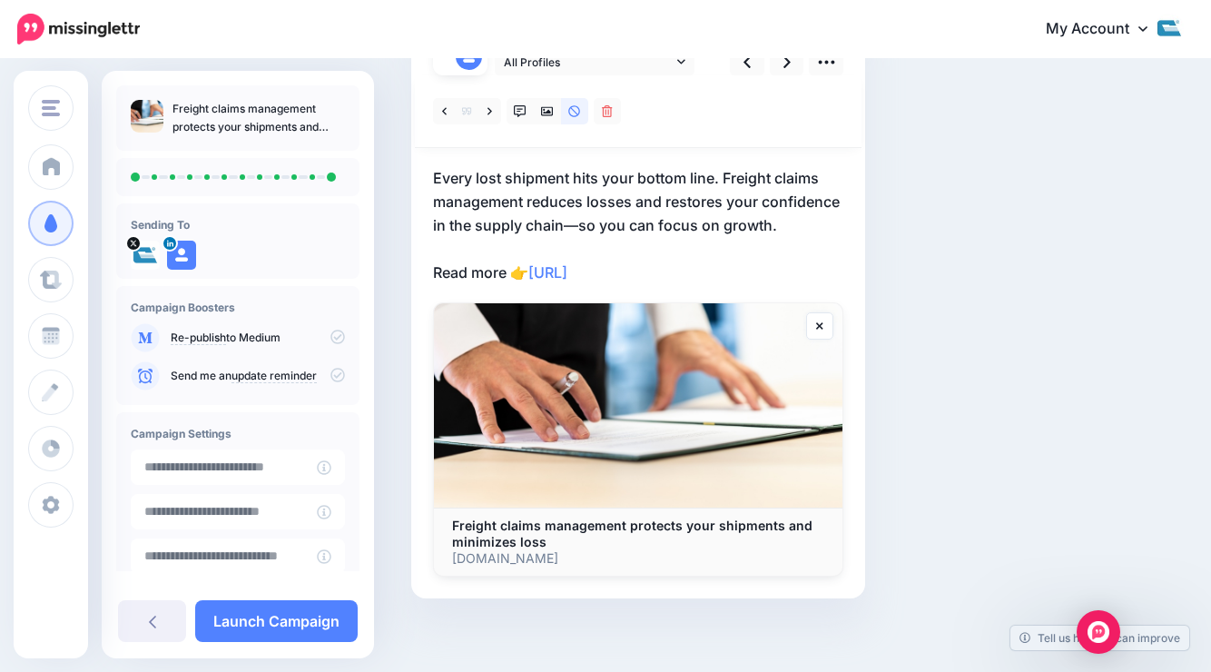
scroll to position [194, 0]
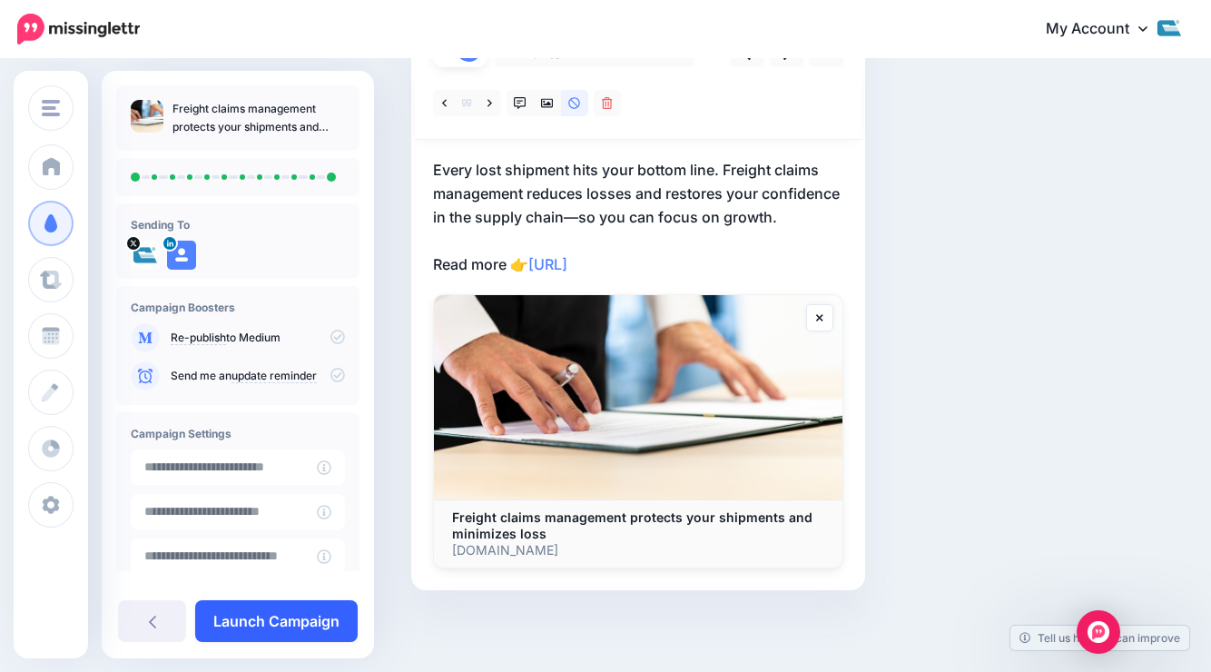
click at [312, 622] on link "Launch Campaign" at bounding box center [276, 621] width 162 height 42
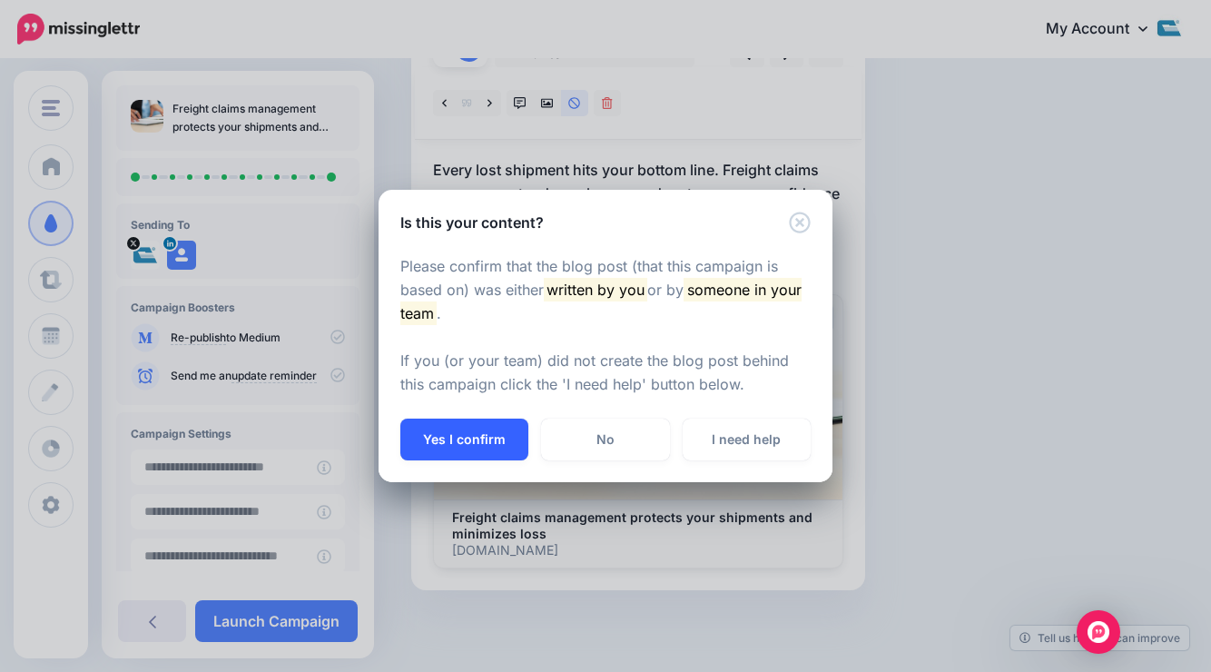
click at [456, 444] on button "Yes I confirm" at bounding box center [464, 439] width 128 height 42
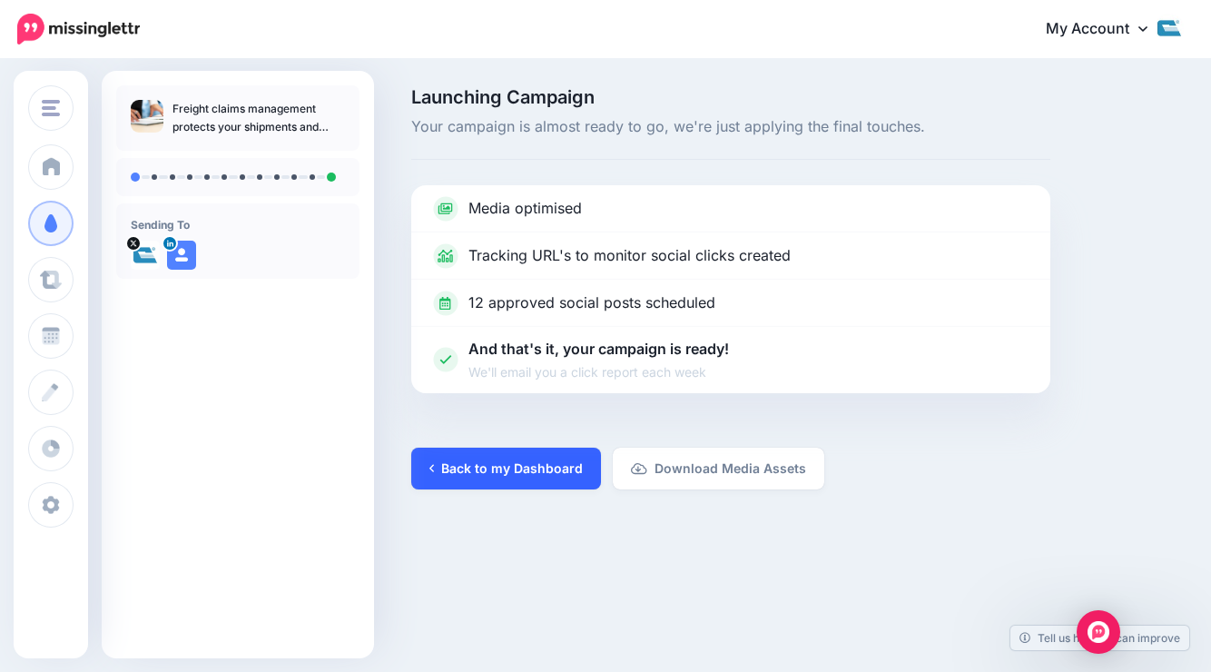
click at [460, 476] on link "Back to my Dashboard" at bounding box center [506, 468] width 190 height 42
